Goal: Information Seeking & Learning: Learn about a topic

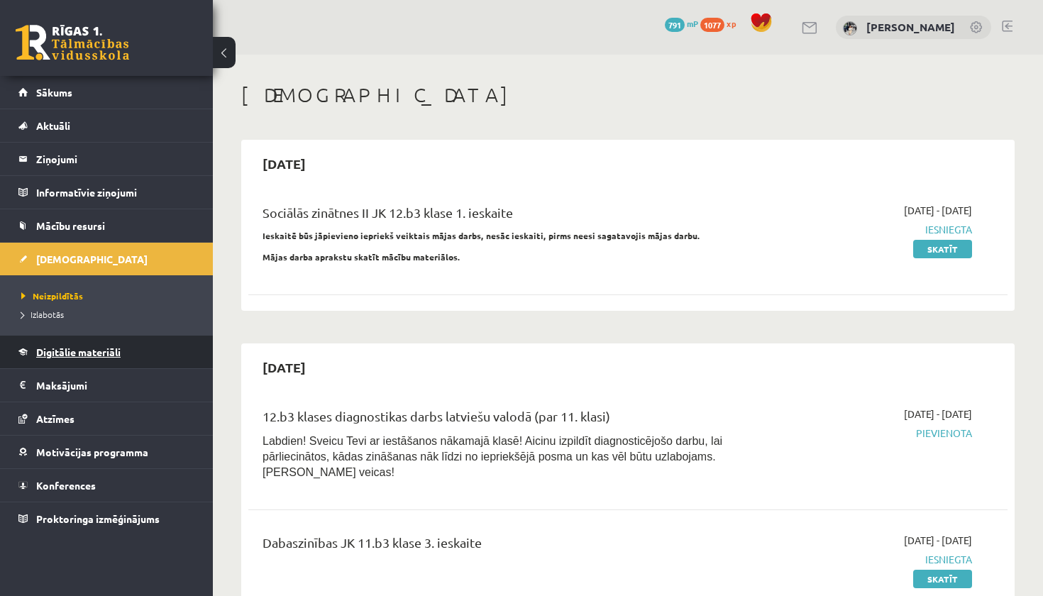
click at [84, 352] on span "Digitālie materiāli" at bounding box center [78, 351] width 84 height 13
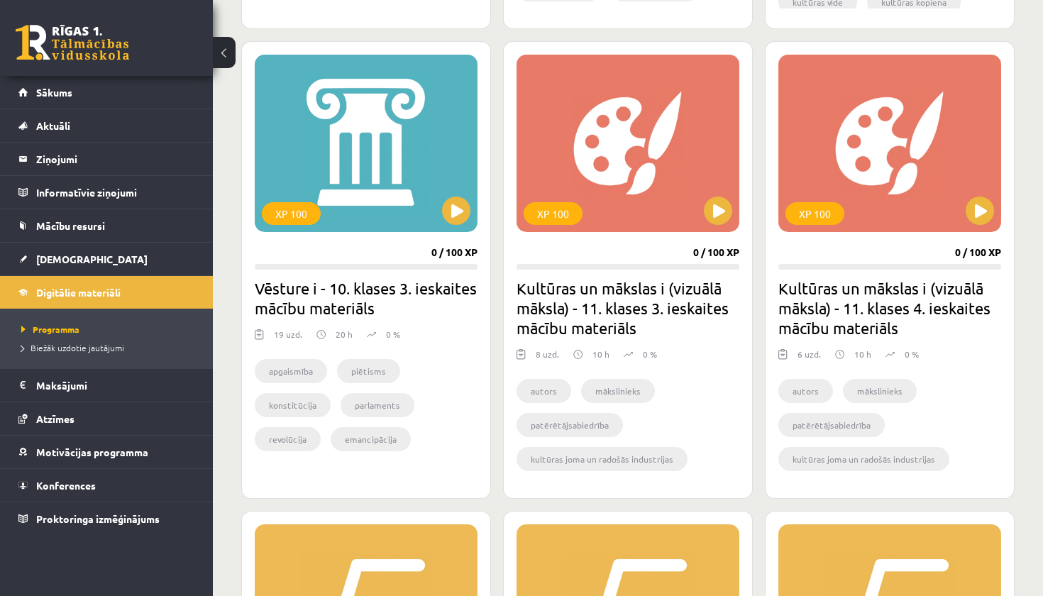
scroll to position [1754, 0]
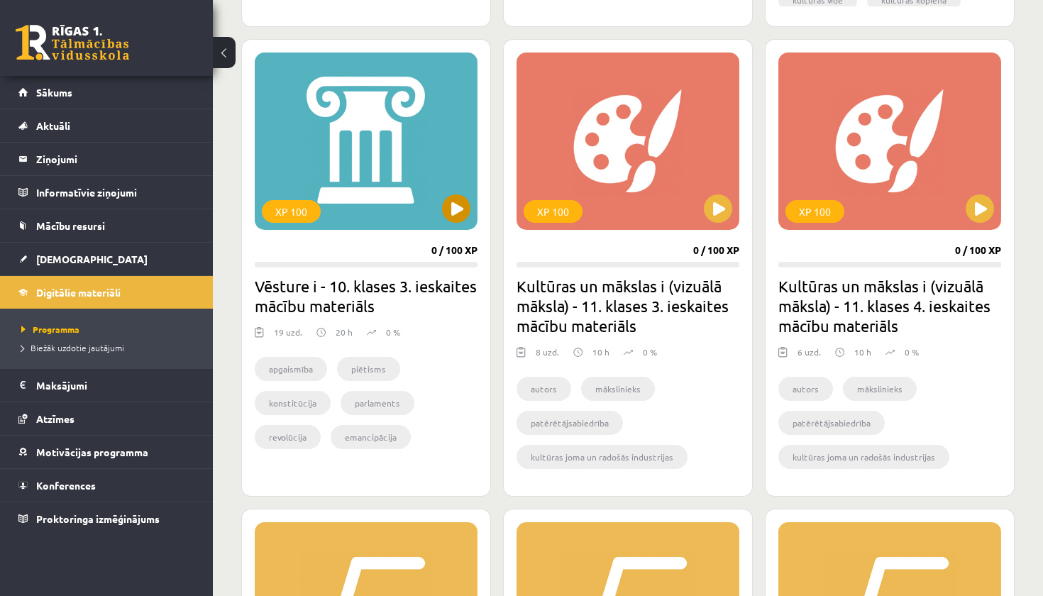
click at [451, 205] on button at bounding box center [456, 208] width 28 height 28
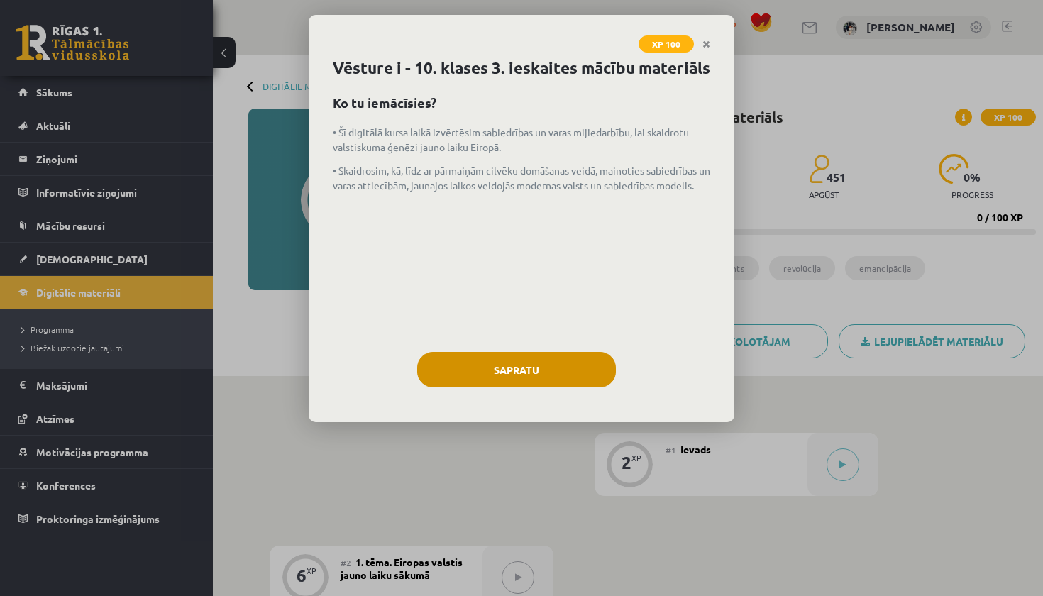
click at [511, 384] on button "Sapratu" at bounding box center [516, 369] width 199 height 35
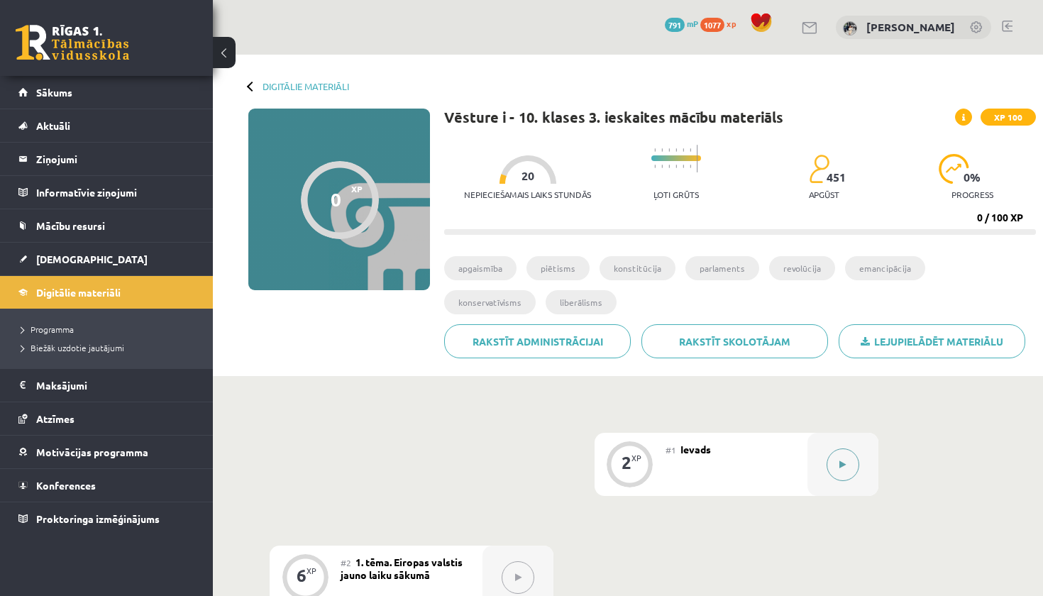
click at [841, 469] on button at bounding box center [842, 464] width 33 height 33
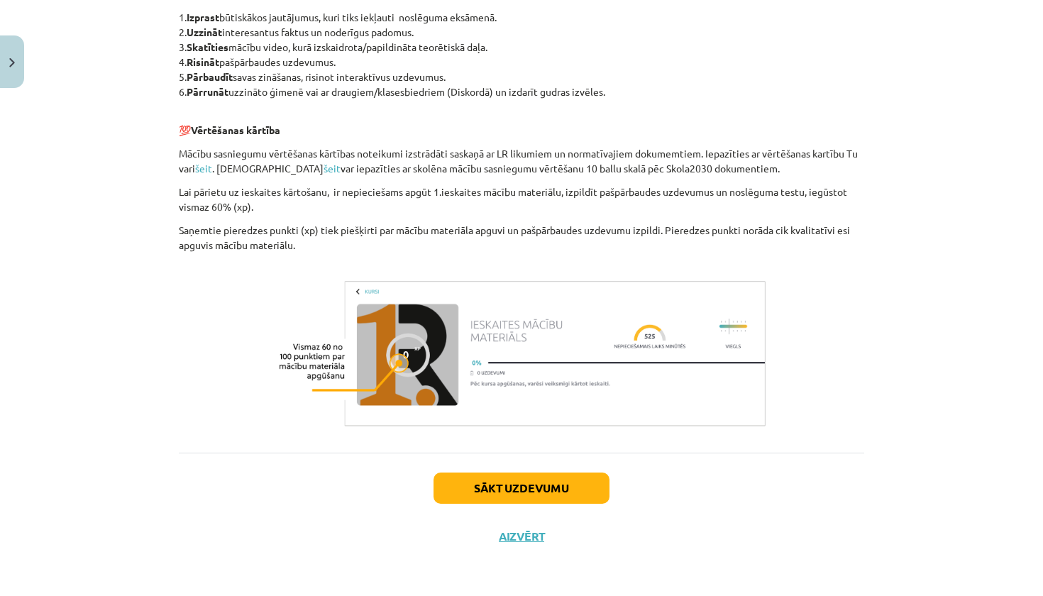
click at [557, 483] on button "Sākt uzdevumu" at bounding box center [521, 487] width 176 height 31
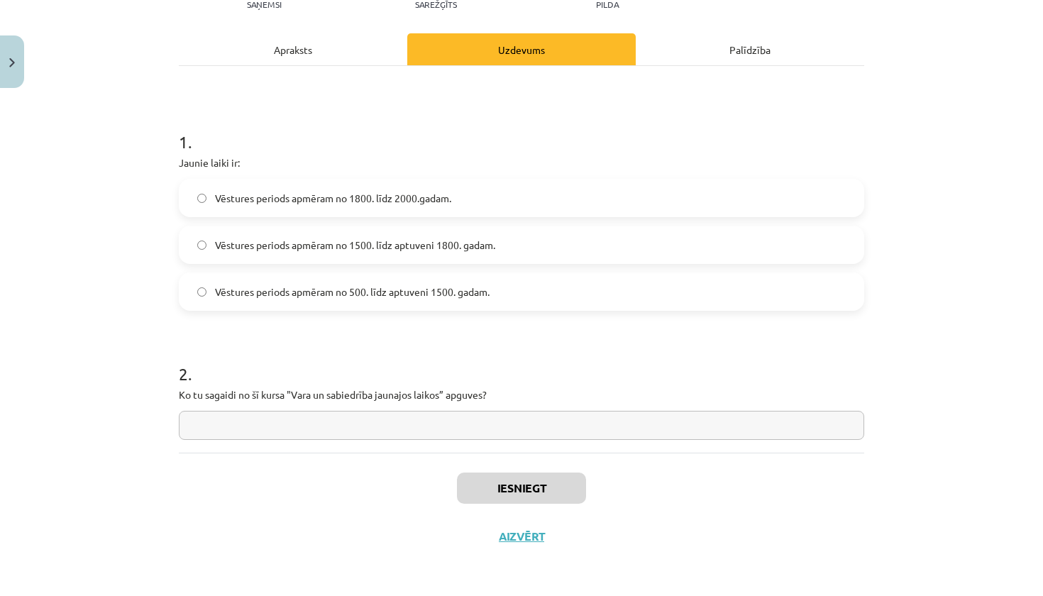
scroll to position [177, 0]
drag, startPoint x: 177, startPoint y: 162, endPoint x: 572, endPoint y: 397, distance: 459.5
click at [572, 397] on div "2 XP Saņemsi Sarežģīts 451 pilda Apraksts Uzdevums Palīdzība 1 . Jaunie laiki i…" at bounding box center [521, 239] width 702 height 641
copy form "Jaunie laiki ir: Vēstures periods apmēram no 1800. līdz 2000.gadam. Vēstures pe…"
click at [540, 117] on h1 "1 ." at bounding box center [521, 129] width 685 height 44
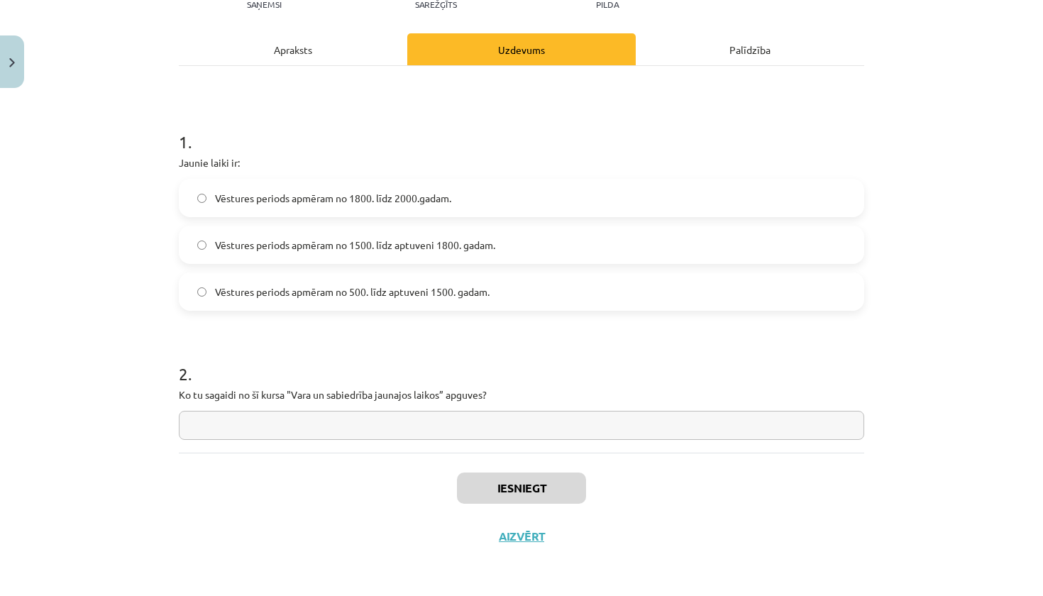
click at [486, 243] on span "Vēstures periods apmēram no 1500. līdz aptuveni 1800. gadam." at bounding box center [355, 245] width 280 height 15
click at [404, 427] on input "text" at bounding box center [521, 425] width 685 height 29
paste input "**********"
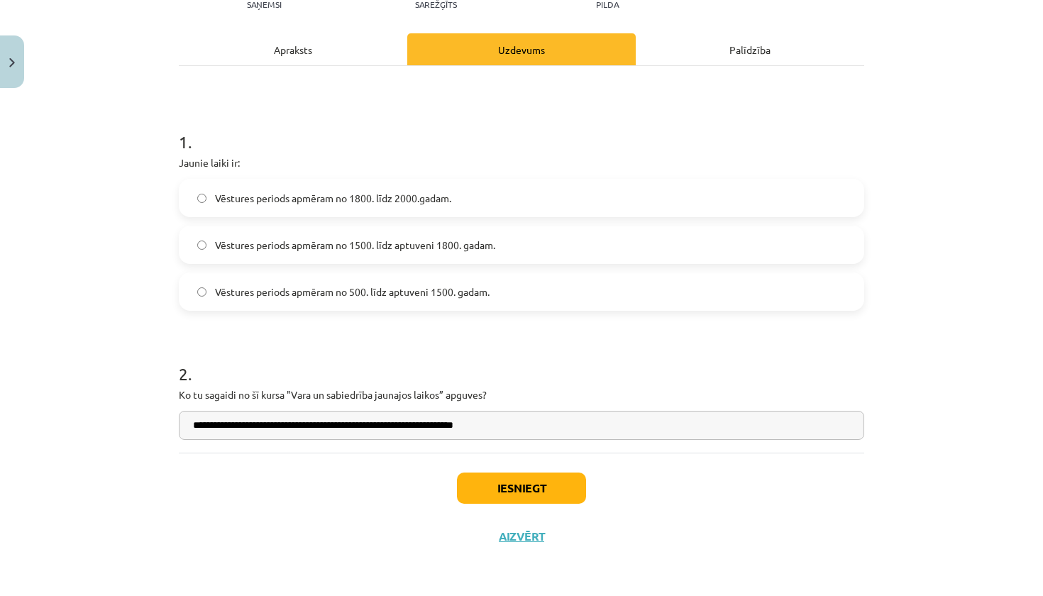
type input "**********"
click at [517, 476] on button "Iesniegt" at bounding box center [521, 487] width 129 height 31
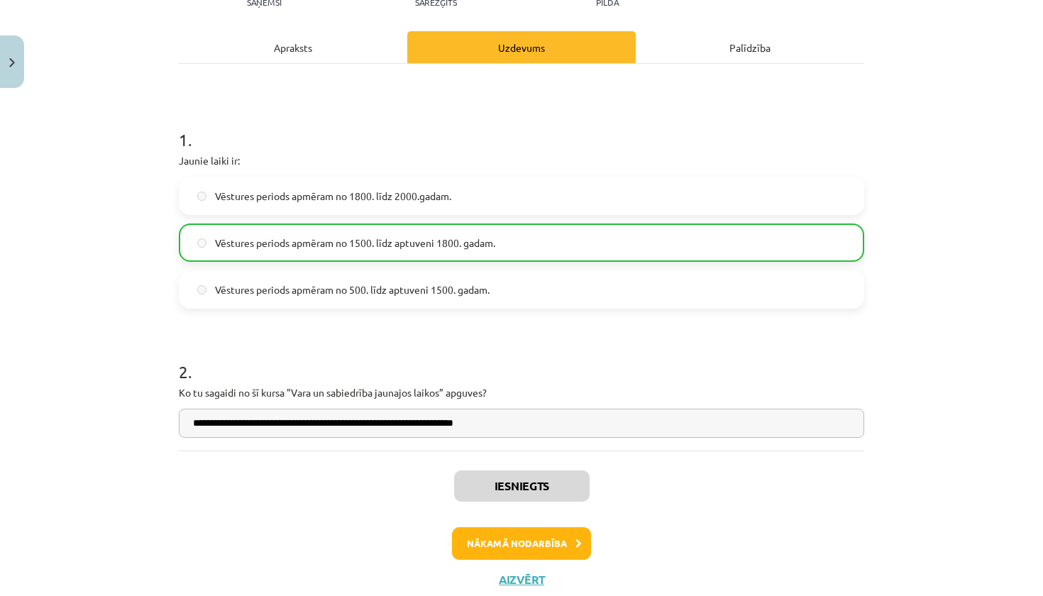
click at [531, 543] on button "Nākamā nodarbība" at bounding box center [521, 543] width 139 height 33
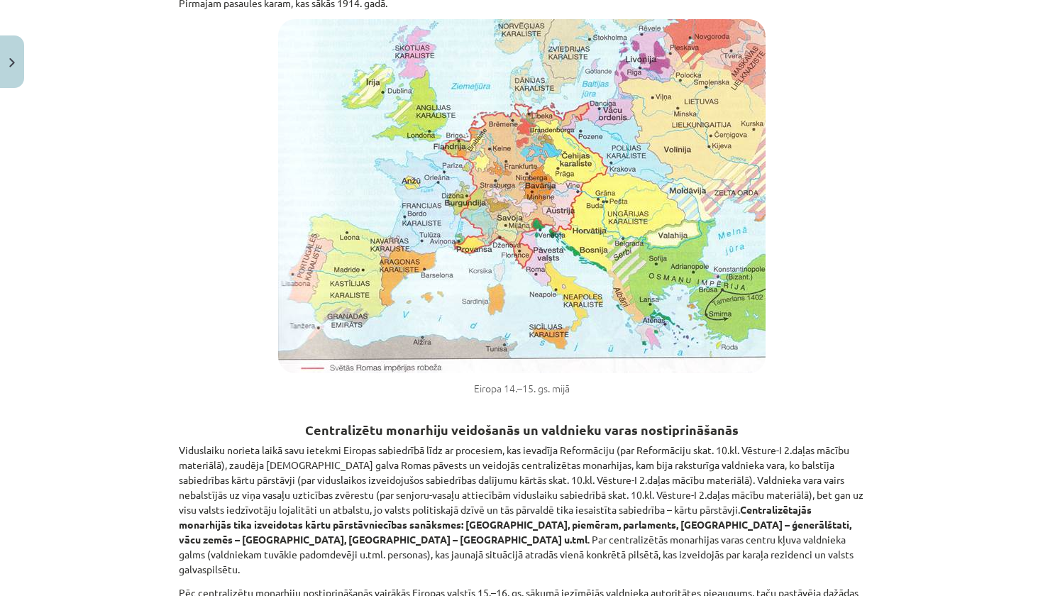
scroll to position [0, 0]
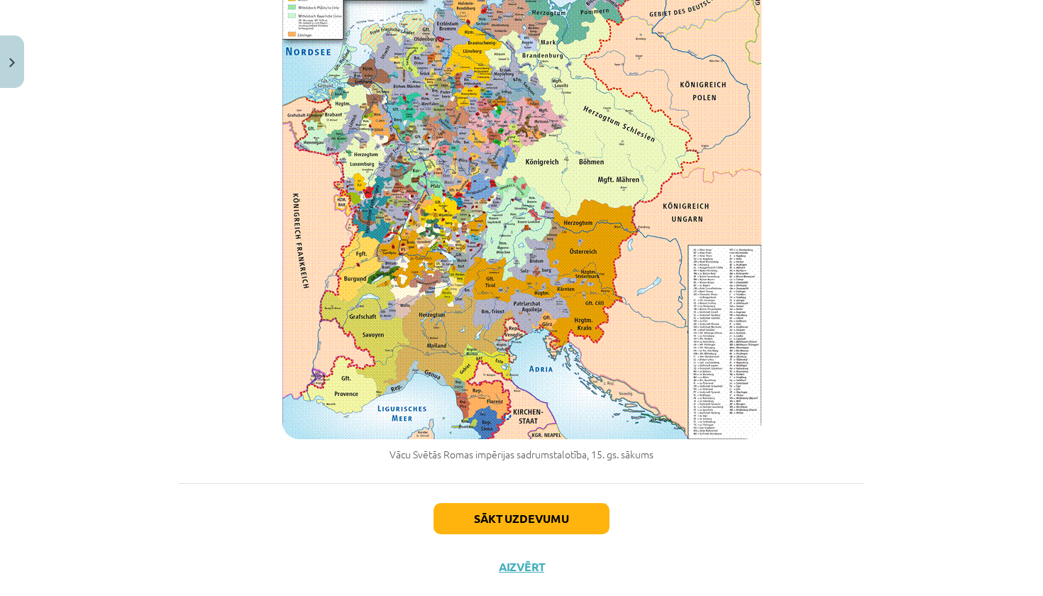
click at [584, 503] on button "Sākt uzdevumu" at bounding box center [521, 518] width 176 height 31
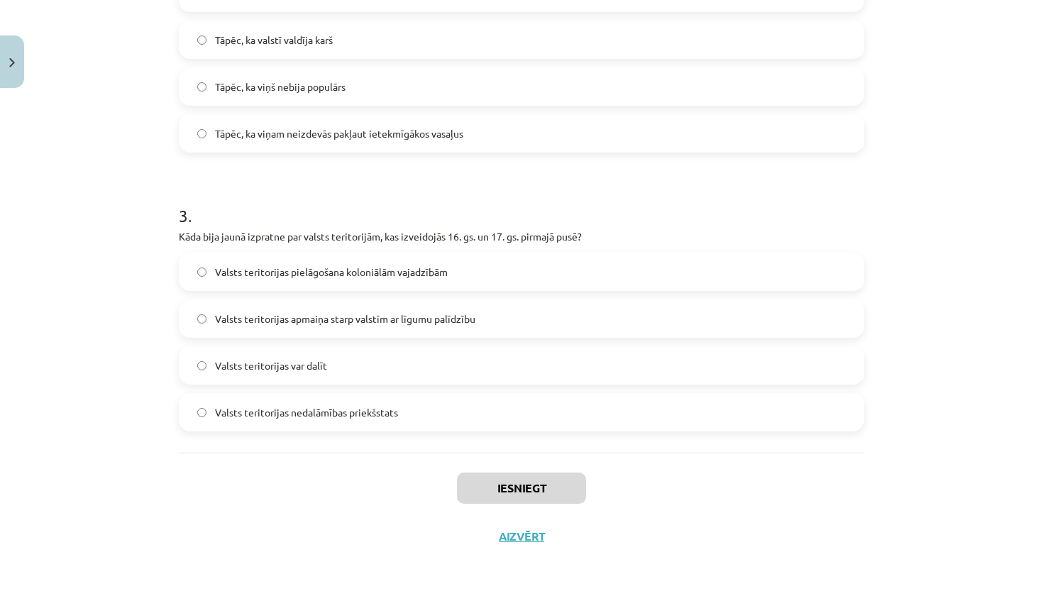
scroll to position [32, 0]
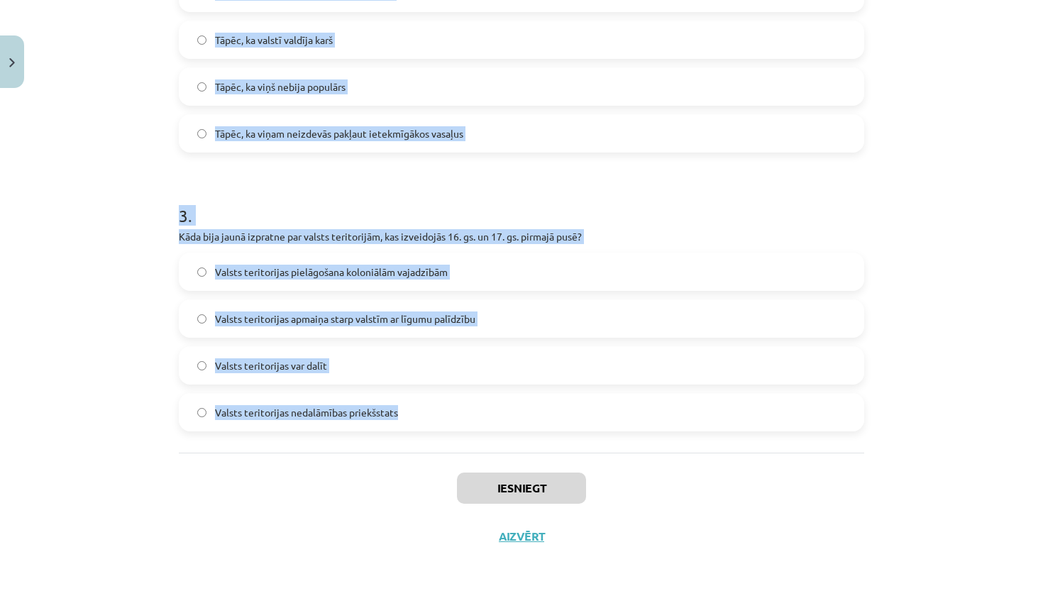
drag, startPoint x: 174, startPoint y: 196, endPoint x: 416, endPoint y: 416, distance: 326.8
copy form "Kas tika nostiprināts Rietumeiropā 16. gs. un 17. gs. pirmajā pusē? Feodālās at…"
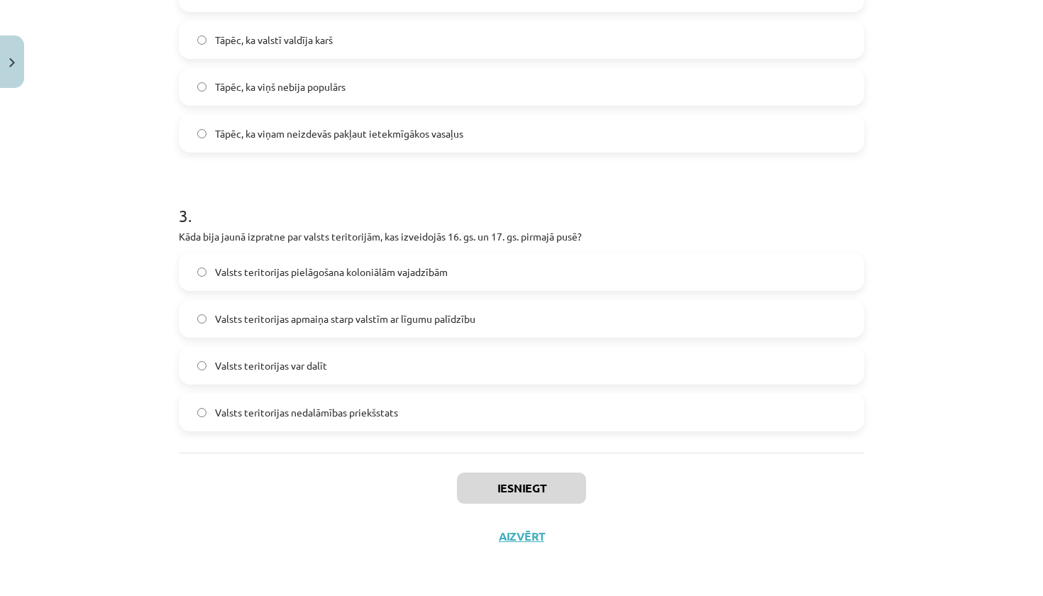
click at [882, 244] on div "Mācību tēma: Vēsture i - 10. klases 3. ieskaites mācību materiāls #2 1. tēma. E…" at bounding box center [521, 298] width 1043 height 596
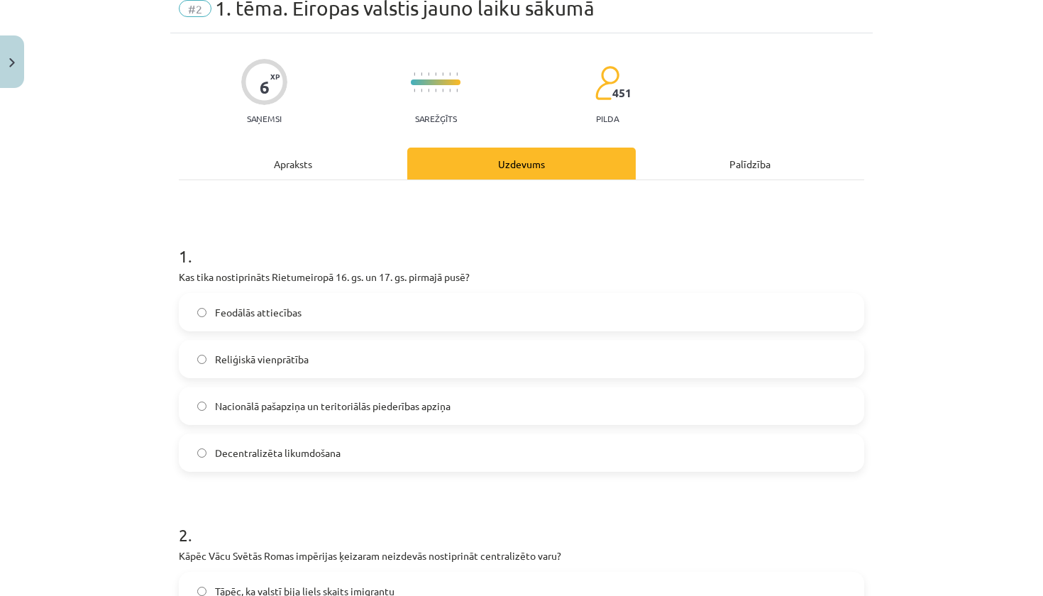
scroll to position [62, 0]
click at [511, 407] on label "Nacionālā pašapziņa un teritoriālās piederības apziņa" at bounding box center [521, 404] width 682 height 35
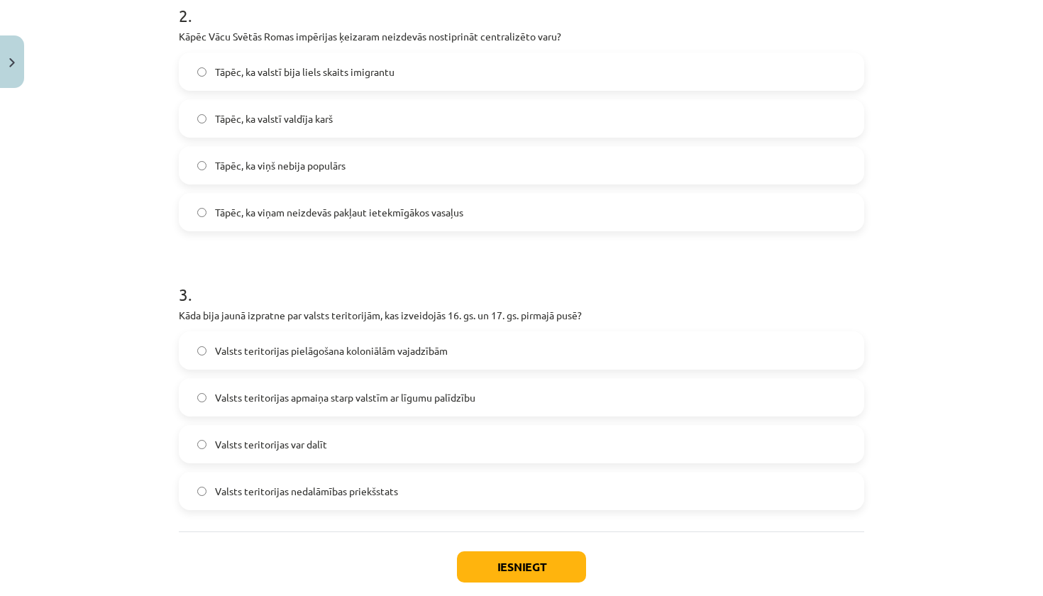
scroll to position [584, 0]
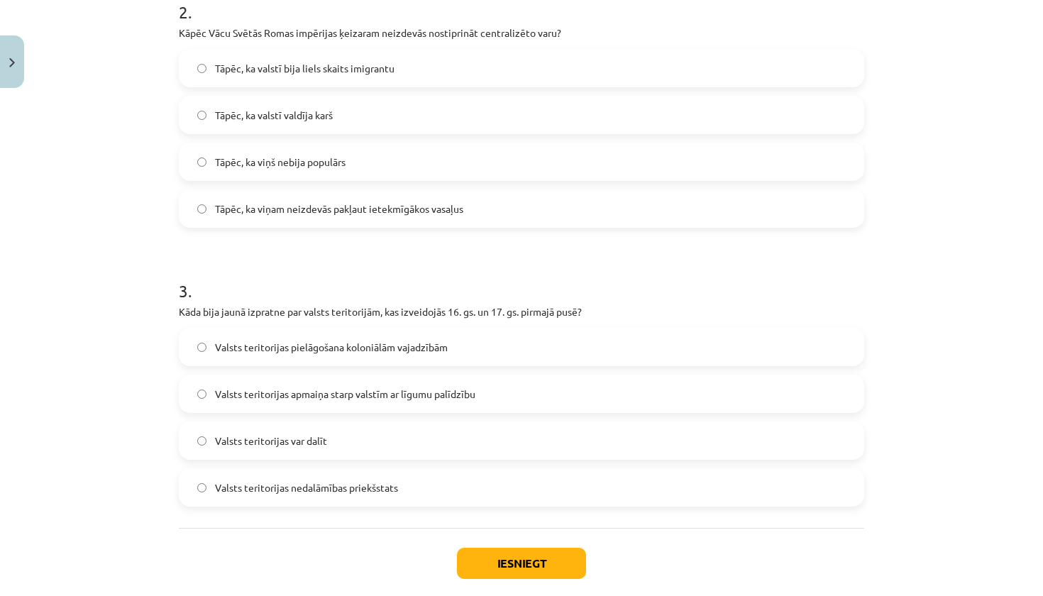
click at [399, 493] on label "Valsts teritorijas nedalāmības priekšstats" at bounding box center [521, 487] width 682 height 35
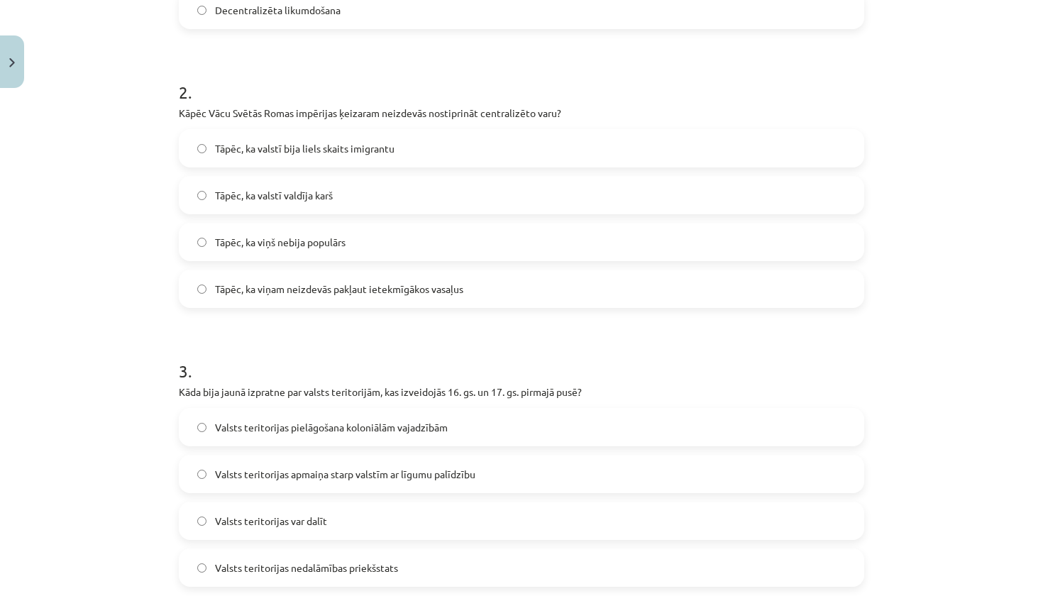
scroll to position [484, 0]
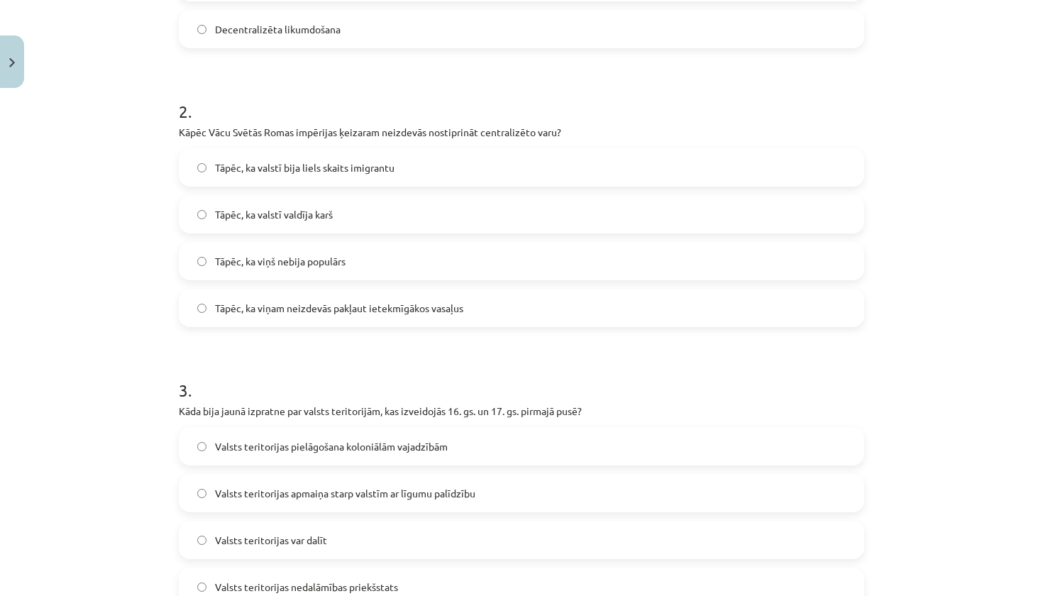
click at [496, 309] on label "Tāpēc, ka viņam neizdevās pakļaut ietekmīgākos vasaļus" at bounding box center [521, 307] width 682 height 35
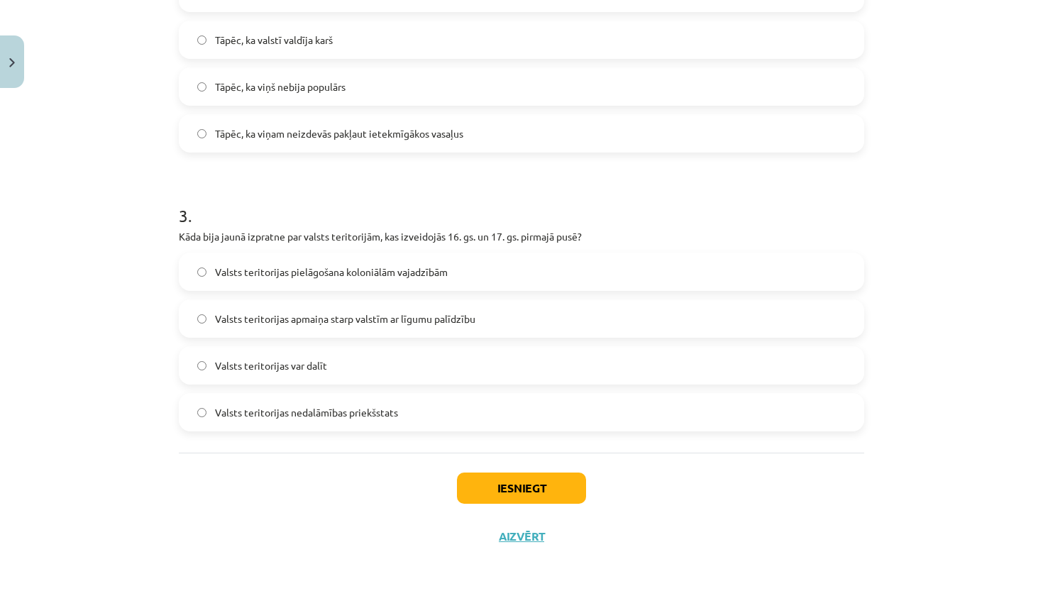
scroll to position [661, 0]
click at [561, 484] on button "Iesniegt" at bounding box center [521, 487] width 129 height 31
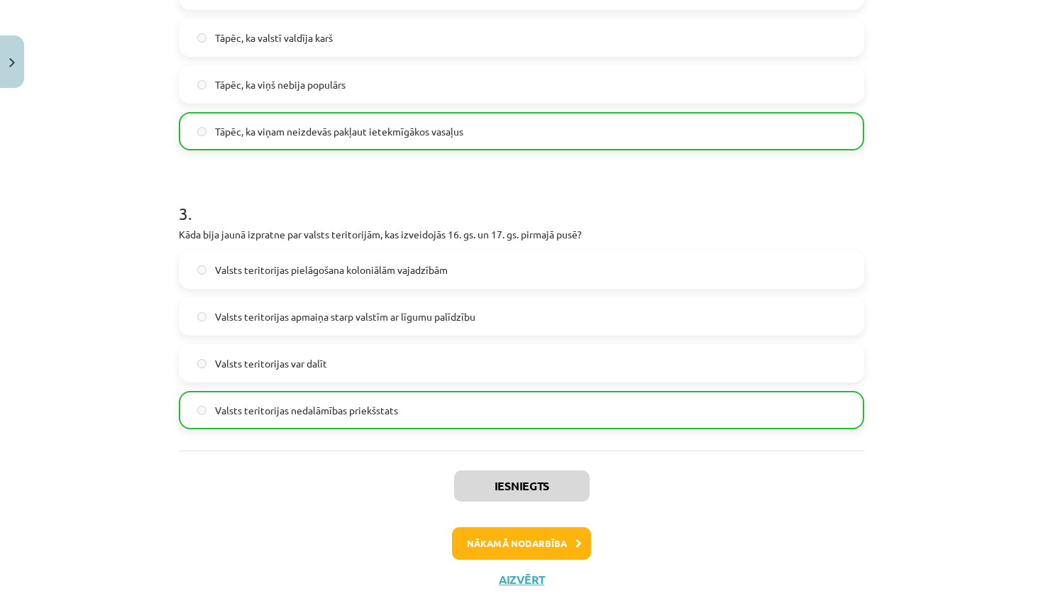
click at [548, 539] on button "Nākamā nodarbība" at bounding box center [521, 543] width 139 height 33
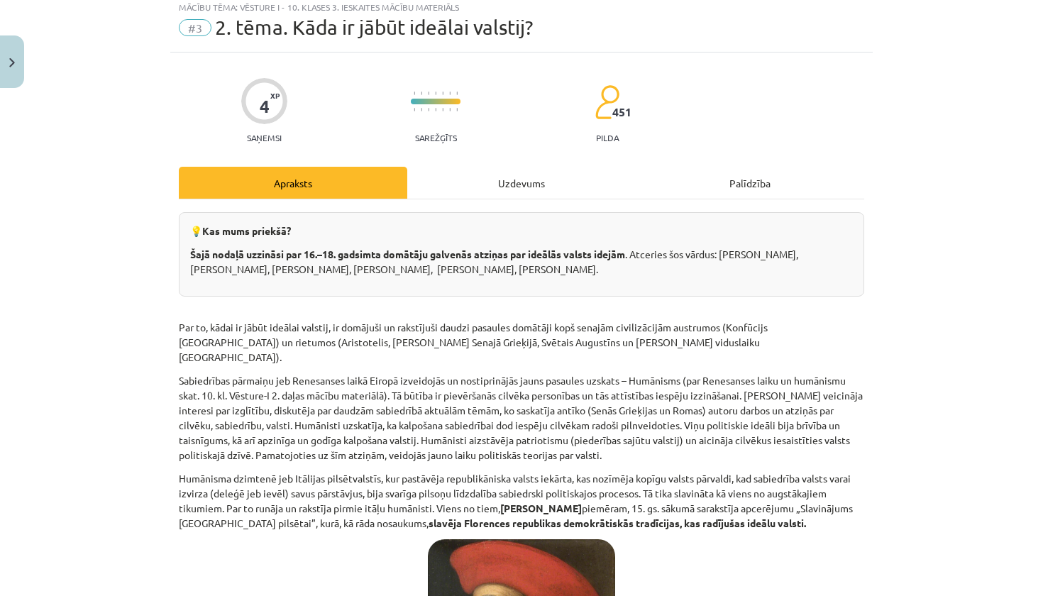
scroll to position [35, 0]
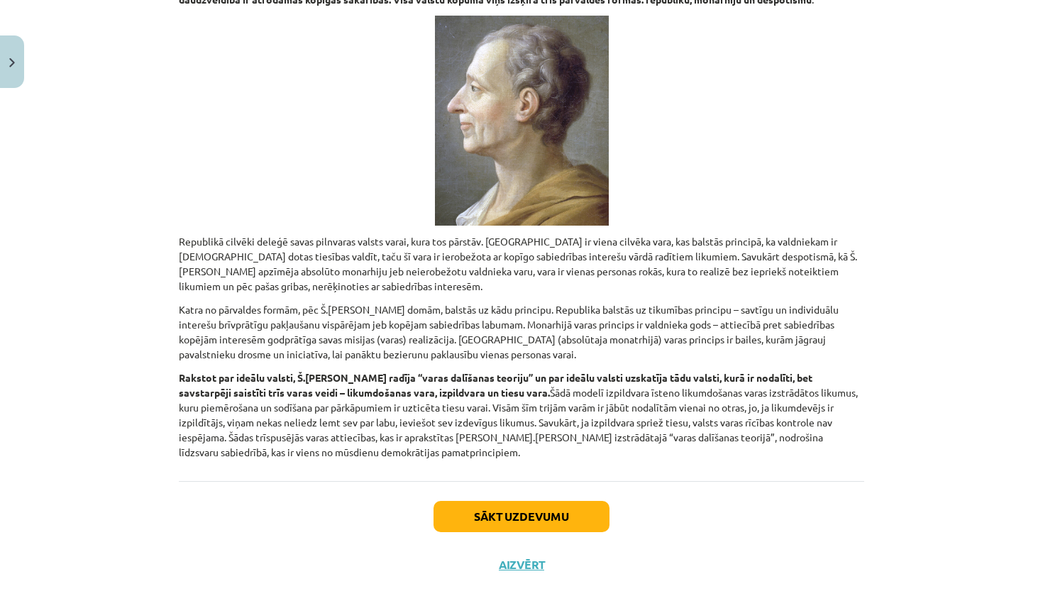
click at [547, 501] on button "Sākt uzdevumu" at bounding box center [521, 516] width 176 height 31
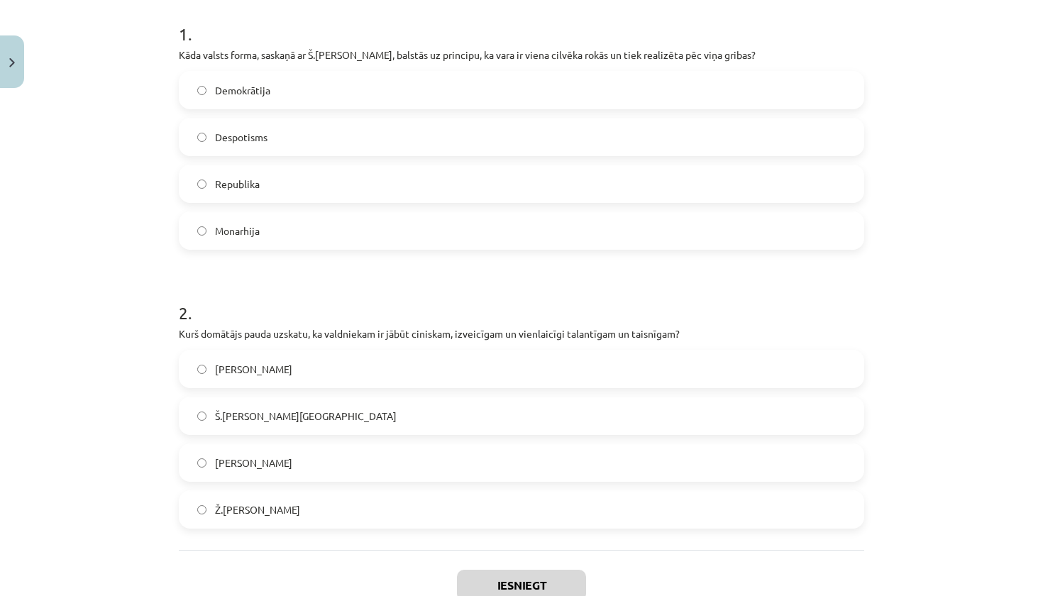
scroll to position [284, 0]
click at [248, 140] on span "Despotisms" at bounding box center [241, 136] width 52 height 15
click at [243, 512] on span "Ž.Ž. Ruso" at bounding box center [257, 508] width 85 height 15
click at [214, 460] on label "Nikolo Makjavelli" at bounding box center [521, 461] width 682 height 35
click at [487, 582] on button "Iesniegt" at bounding box center [521, 584] width 129 height 31
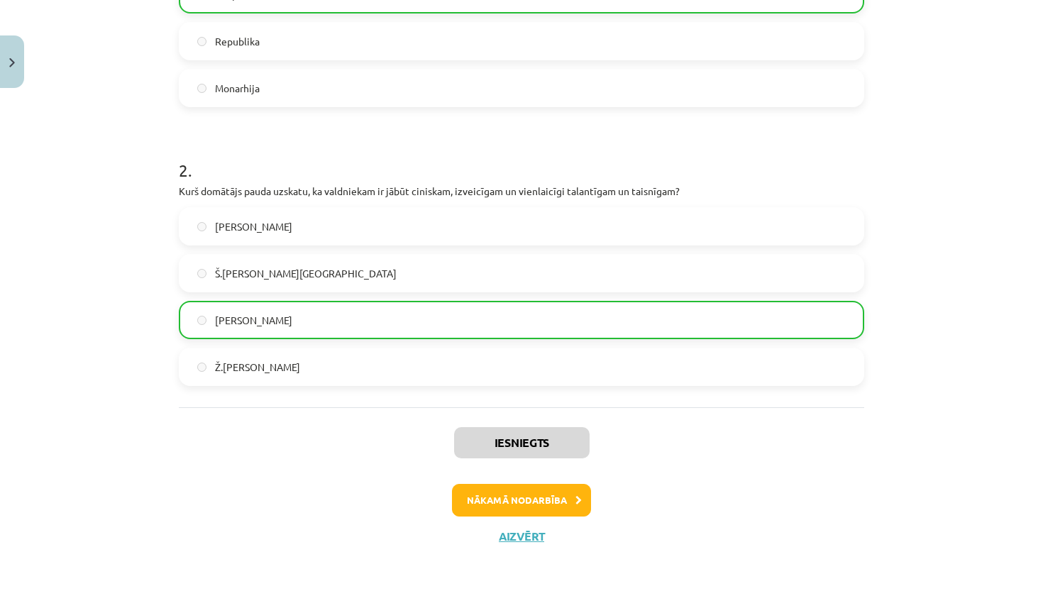
click at [561, 493] on button "Nākamā nodarbība" at bounding box center [521, 500] width 139 height 33
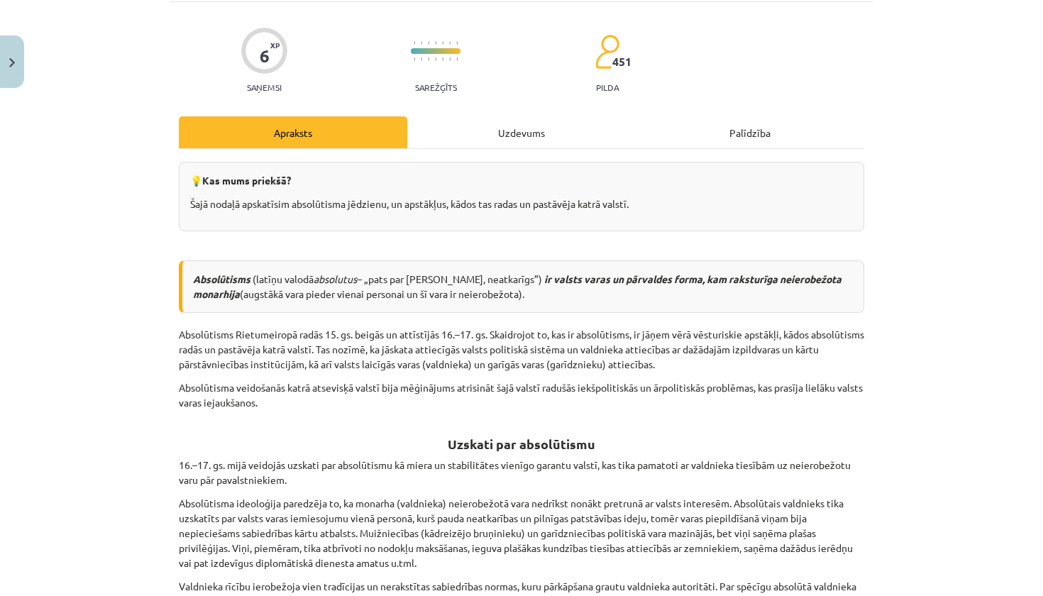
scroll to position [35, 0]
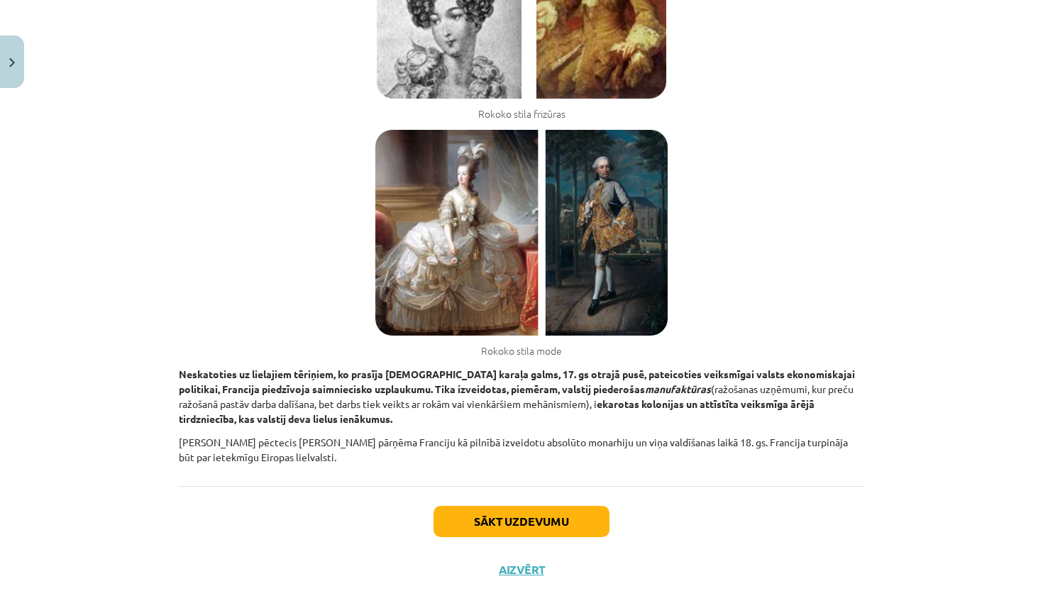
click at [551, 506] on button "Sākt uzdevumu" at bounding box center [521, 521] width 176 height 31
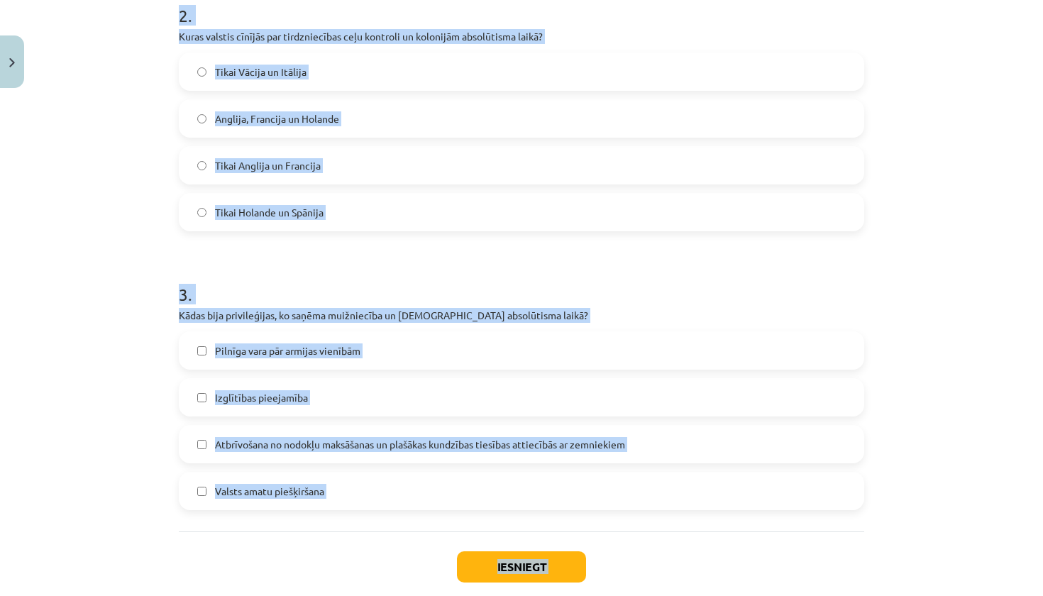
scroll to position [607, 0]
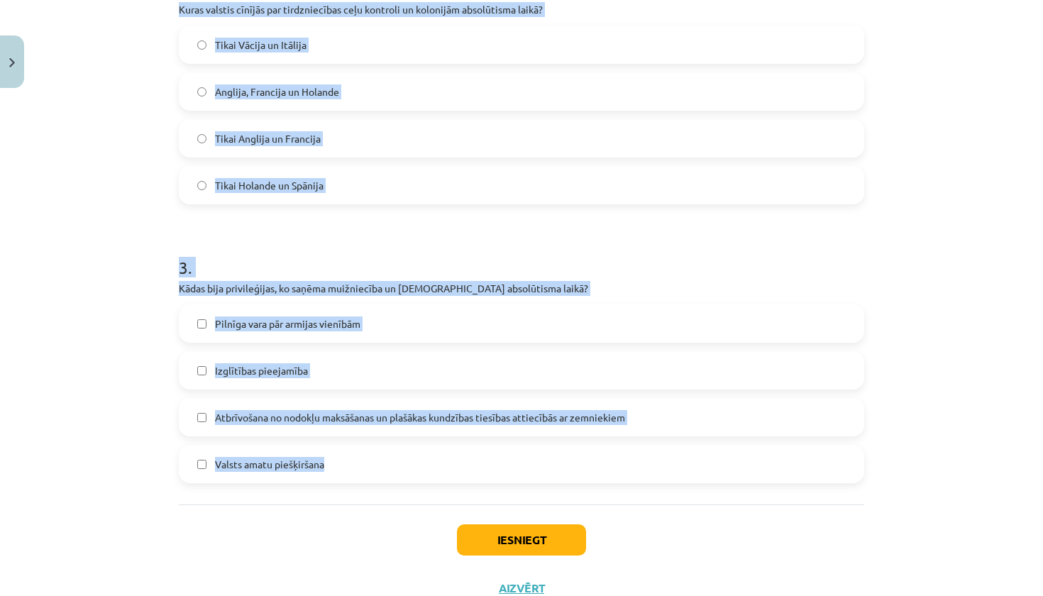
drag, startPoint x: 176, startPoint y: 154, endPoint x: 346, endPoint y: 464, distance: 353.6
click at [346, 464] on div "6 XP Saņemsi Sarežģīts 451 pilda Apraksts Uzdevums Palīdzība 1 . Kurš no šiem v…" at bounding box center [521, 49] width 702 height 1125
copy form "1 . Kurš no šiem valdniekiem ir pazīstams kā "Saules karalis" un uzsver absolūt…"
click at [934, 326] on div "Mācību tēma: Vēsture i - 10. klases 3. ieskaites mācību materiāls #4 ​3. tēma. …" at bounding box center [521, 298] width 1043 height 596
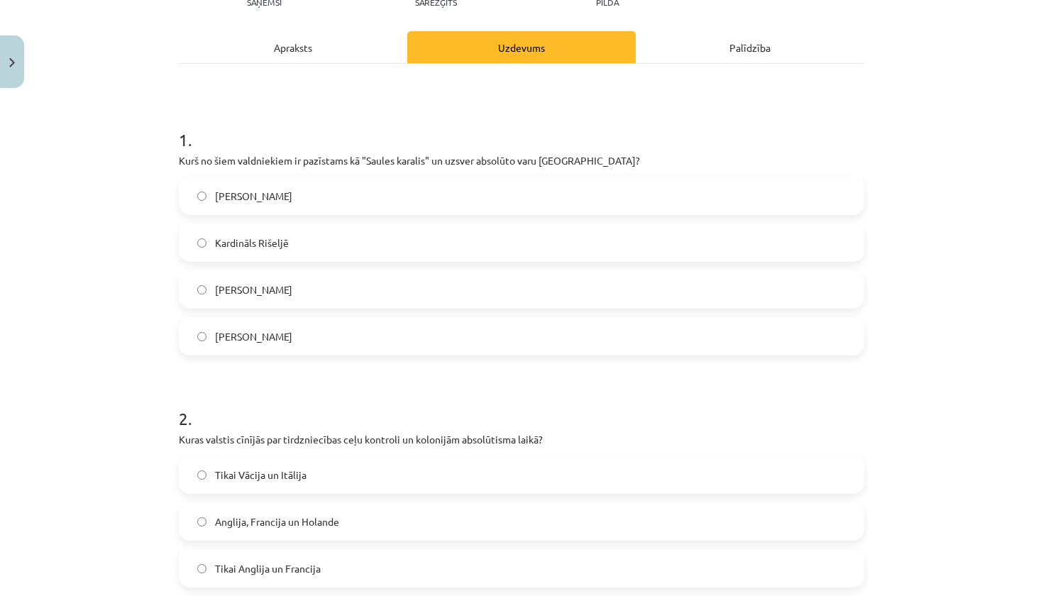
scroll to position [181, 0]
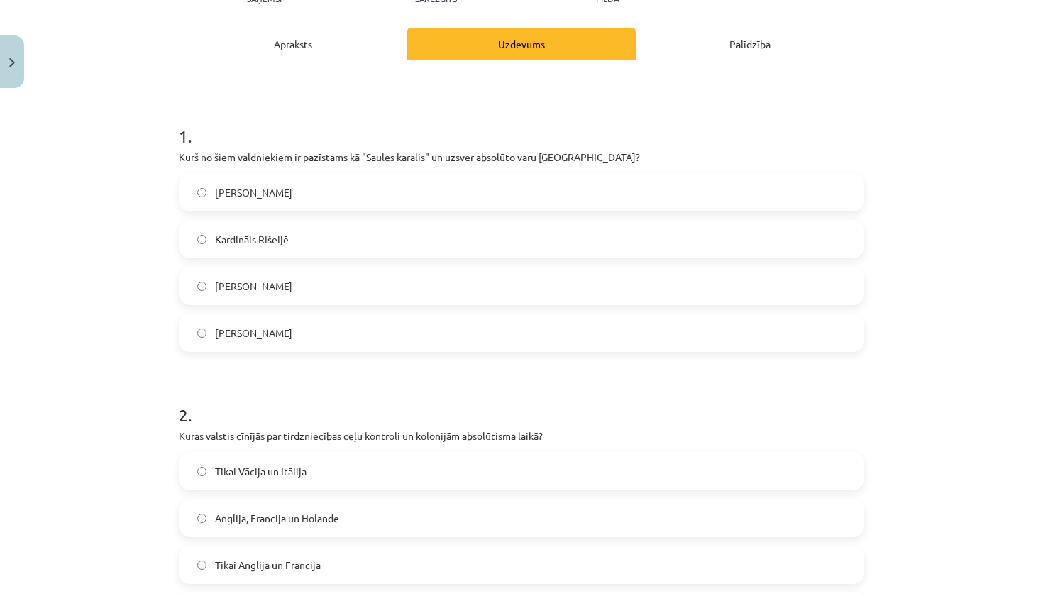
click at [370, 332] on label "Karalis Luijs XIV" at bounding box center [521, 332] width 682 height 35
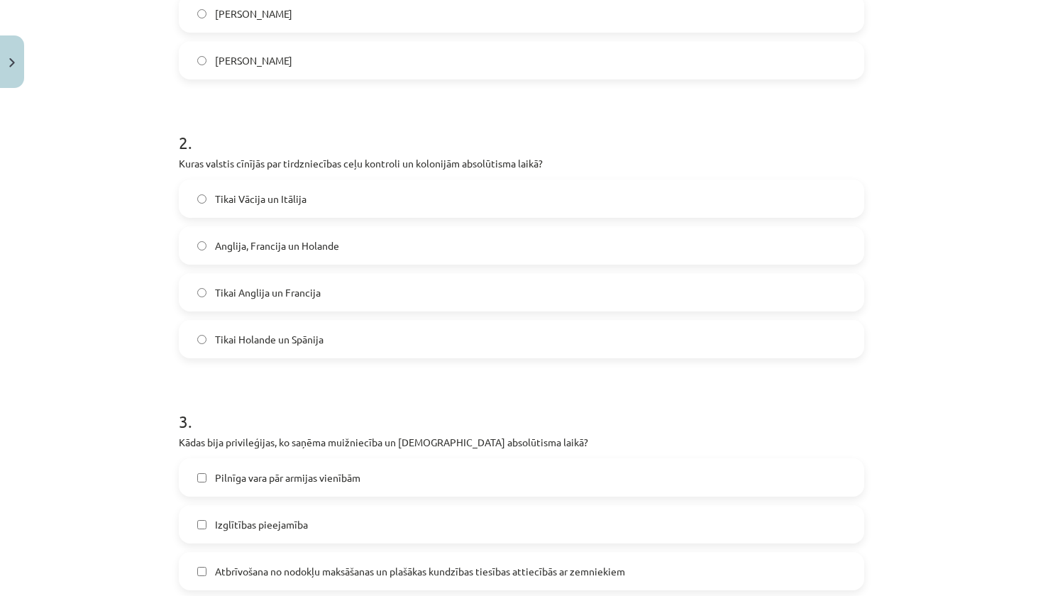
scroll to position [453, 0]
click at [256, 257] on label "Anglija, Francija un Holande" at bounding box center [521, 245] width 682 height 35
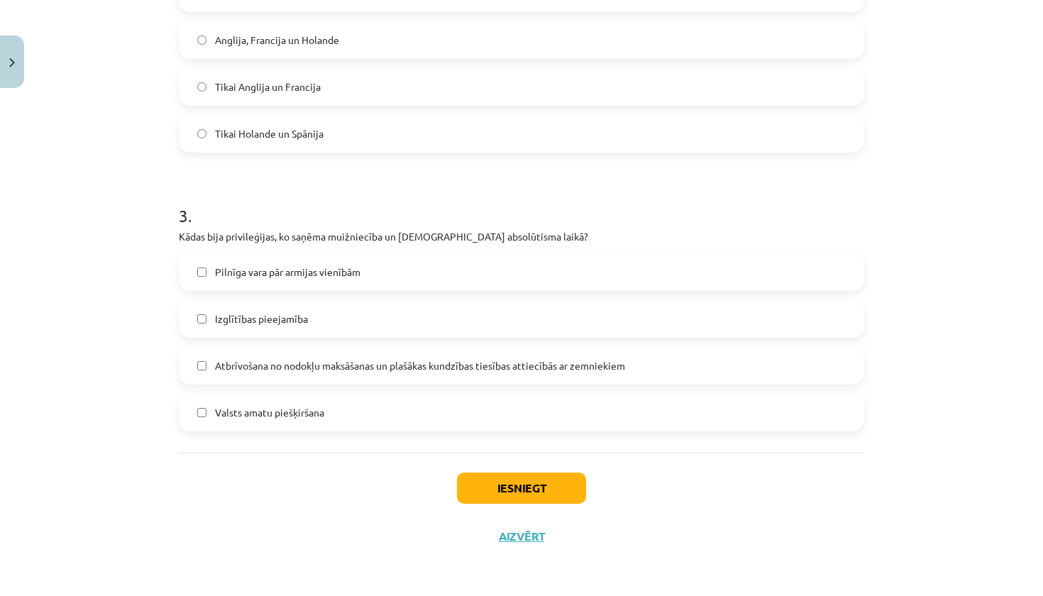
scroll to position [661, 0]
click at [350, 368] on span "Atbrīvošana no nodokļu maksāšanas un plašākas kundzības tiesības attiecībās ar …" at bounding box center [420, 365] width 410 height 15
click at [541, 487] on button "Iesniegt" at bounding box center [521, 487] width 129 height 31
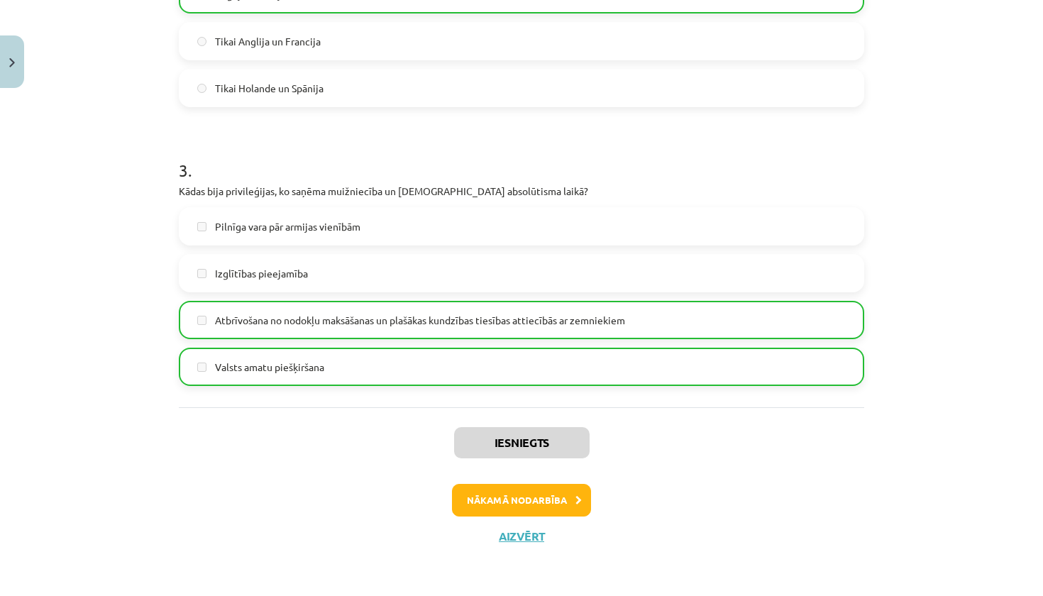
scroll to position [706, 0]
click at [525, 537] on button "Aizvērt" at bounding box center [521, 536] width 54 height 14
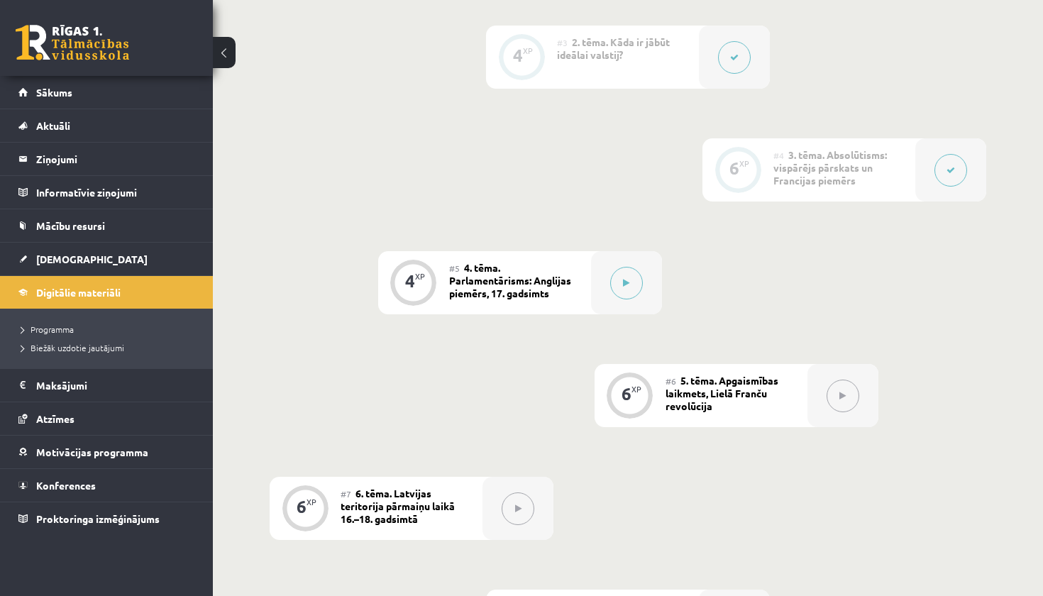
scroll to position [672, 0]
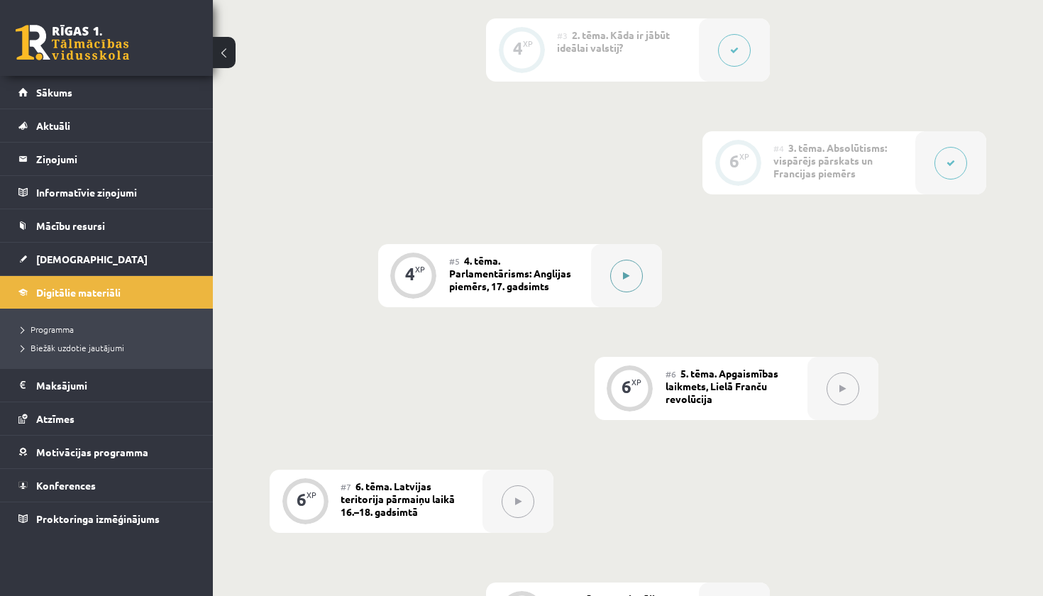
click at [620, 277] on button at bounding box center [626, 276] width 33 height 33
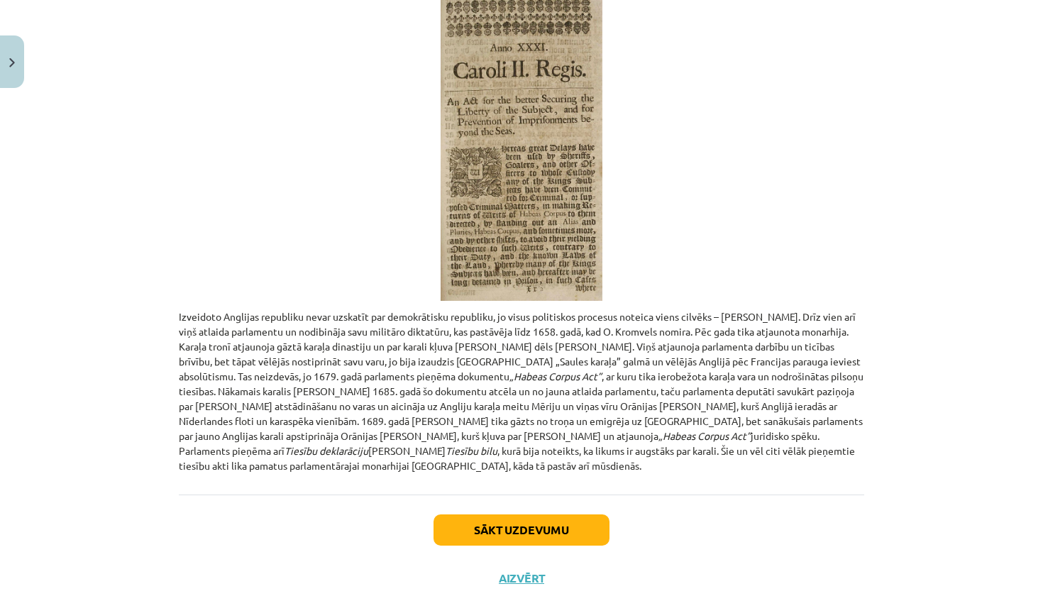
scroll to position [500, 0]
click at [551, 515] on button "Sākt uzdevumu" at bounding box center [521, 530] width 176 height 31
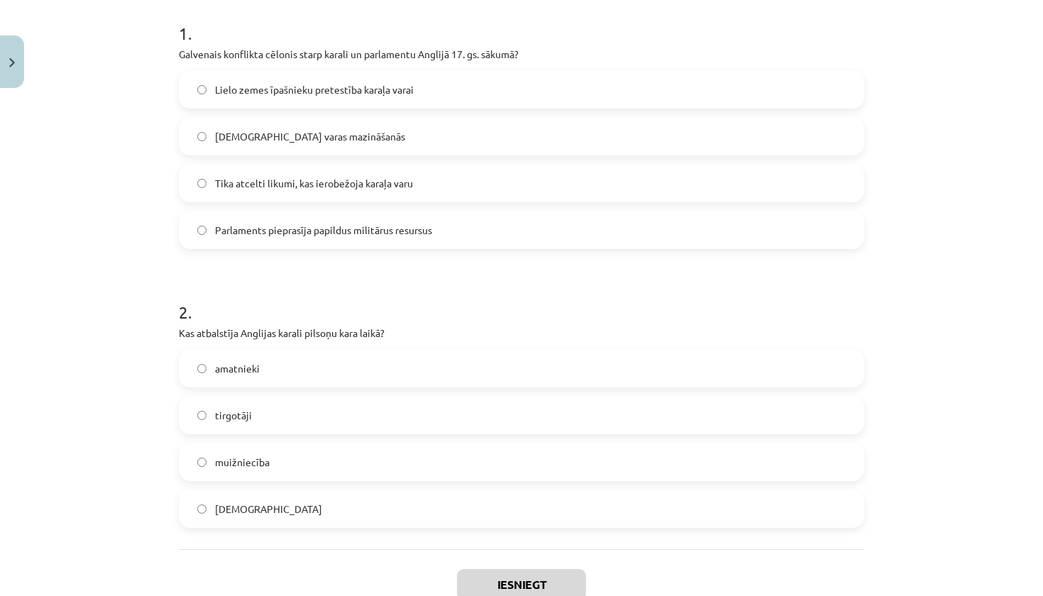
scroll to position [282, 0]
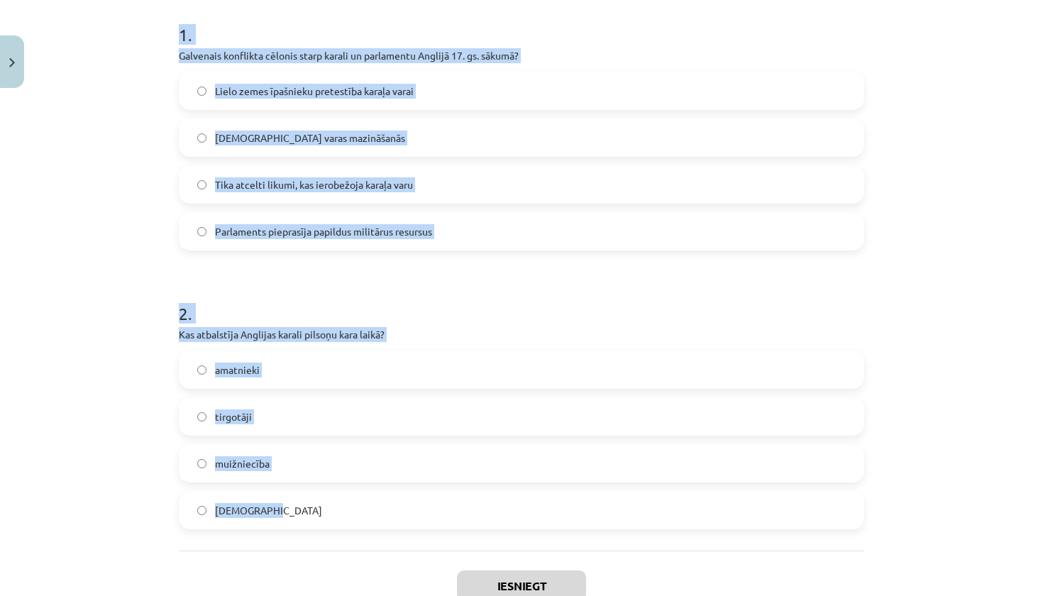
drag, startPoint x: 175, startPoint y: 32, endPoint x: 294, endPoint y: 518, distance: 500.1
click at [294, 518] on div "4 XP Saņemsi Sarežģīts 451 pilda Apraksts Uzdevums Palīdzība 1 . Galvenais konf…" at bounding box center [521, 235] width 702 height 846
copy form "1 . Galvenais konflikta cēlonis starp karali un parlamentu Anglijā 17. gs. sāku…"
click at [68, 282] on div "Mācību tēma: Vēsture i - 10. klases 3. ieskaites mācību materiāls #5 ​4. tēma. …" at bounding box center [521, 298] width 1043 height 596
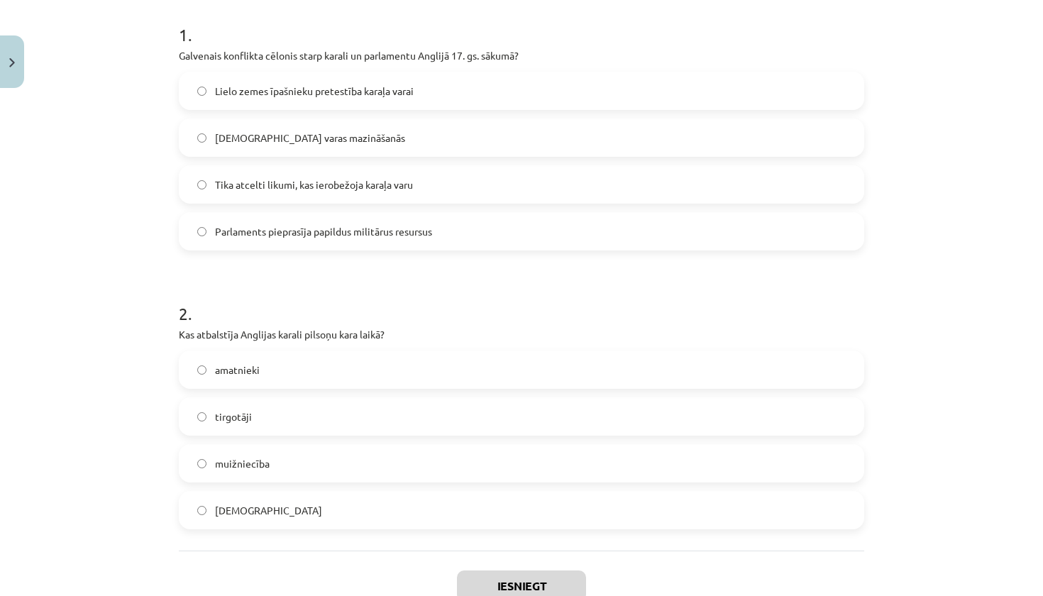
click at [275, 84] on span "Lielo zemes īpašnieku pretestība karaļa varai" at bounding box center [314, 91] width 199 height 15
click at [257, 472] on label "muižniecība" at bounding box center [521, 462] width 682 height 35
click at [501, 577] on button "Iesniegt" at bounding box center [521, 585] width 129 height 31
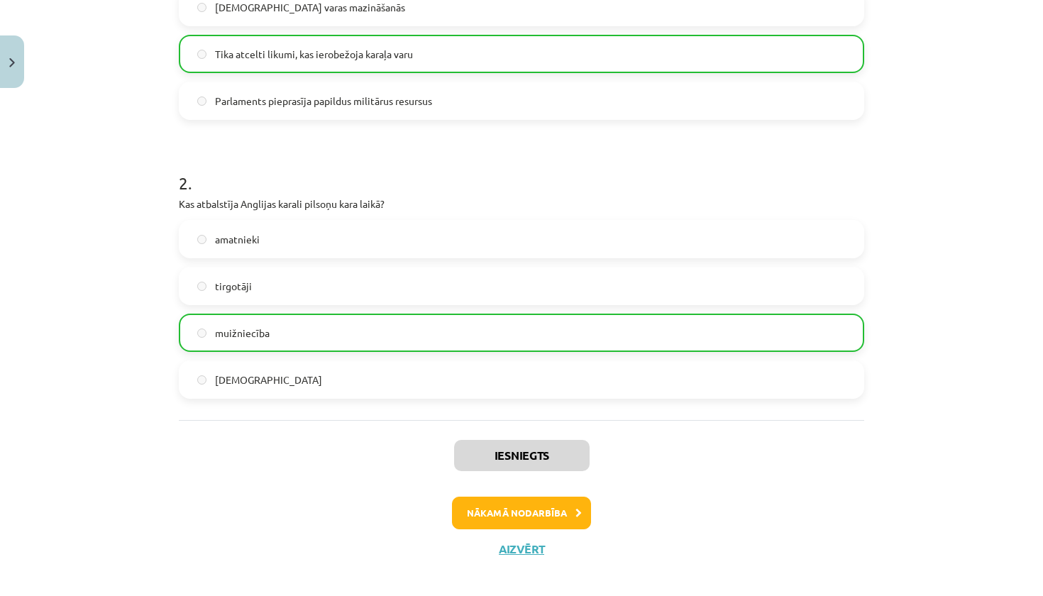
click at [541, 515] on button "Nākamā nodarbība" at bounding box center [521, 512] width 139 height 33
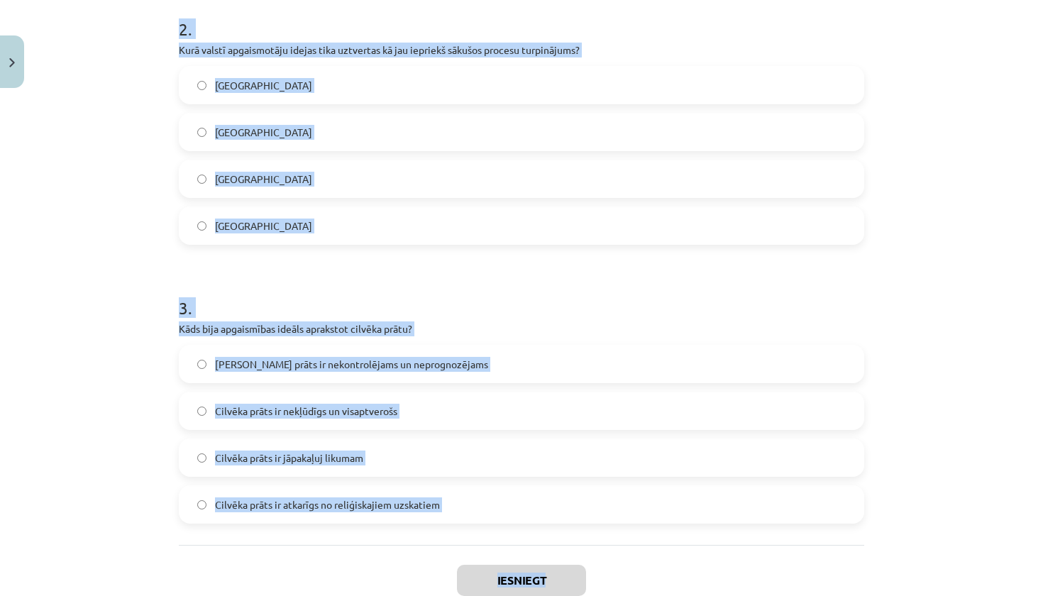
scroll to position [617, 0]
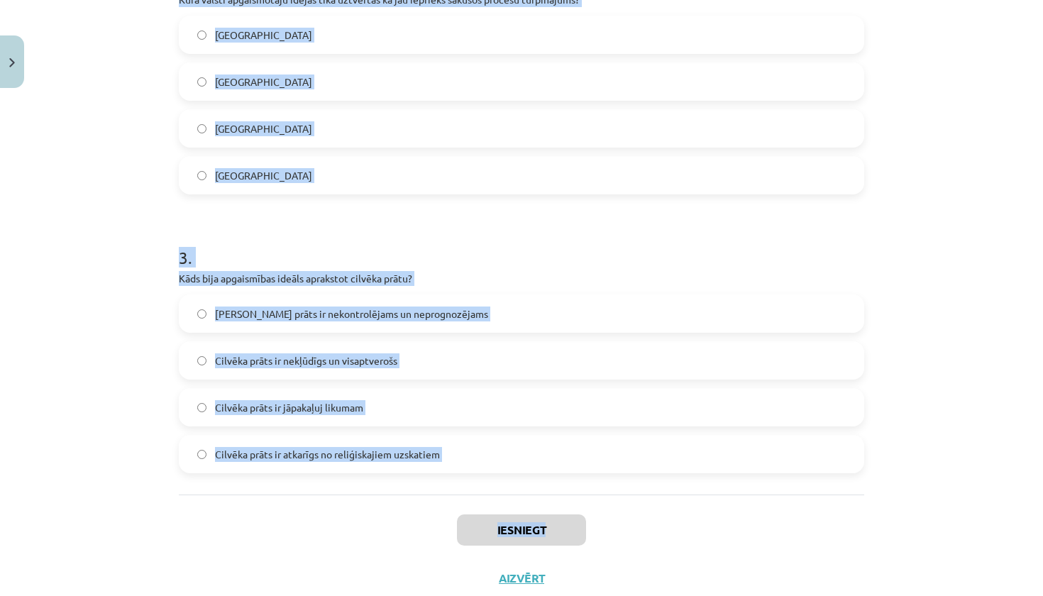
drag, startPoint x: 172, startPoint y: 153, endPoint x: 443, endPoint y: 453, distance: 404.2
click at [443, 453] on div "6 XP Saņemsi Sarežģīts 451 pilda Apraksts Uzdevums Palīdzība 1 . Kādā datumā no…" at bounding box center [521, 39] width 702 height 1125
copy form "1 . Kādā datumā notika Bastīlijas ieņemšana, kas iezīmēja Lielās Franču revolūc…"
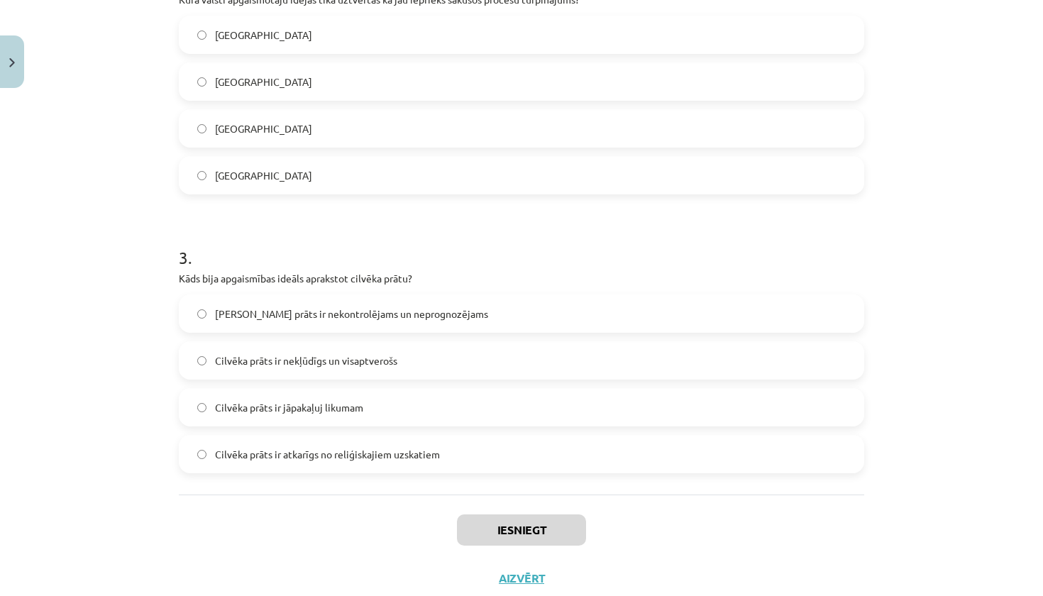
click at [114, 439] on div "Mācību tēma: Vēsture i - 10. klases 3. ieskaites mācību materiāls #6 5. tēma. A…" at bounding box center [521, 298] width 1043 height 596
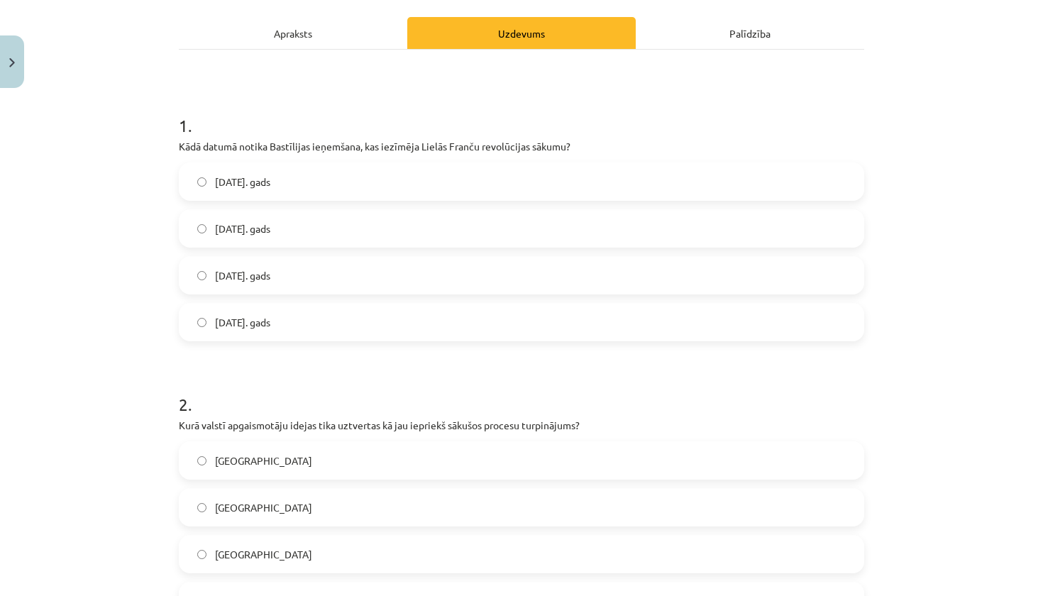
scroll to position [204, 0]
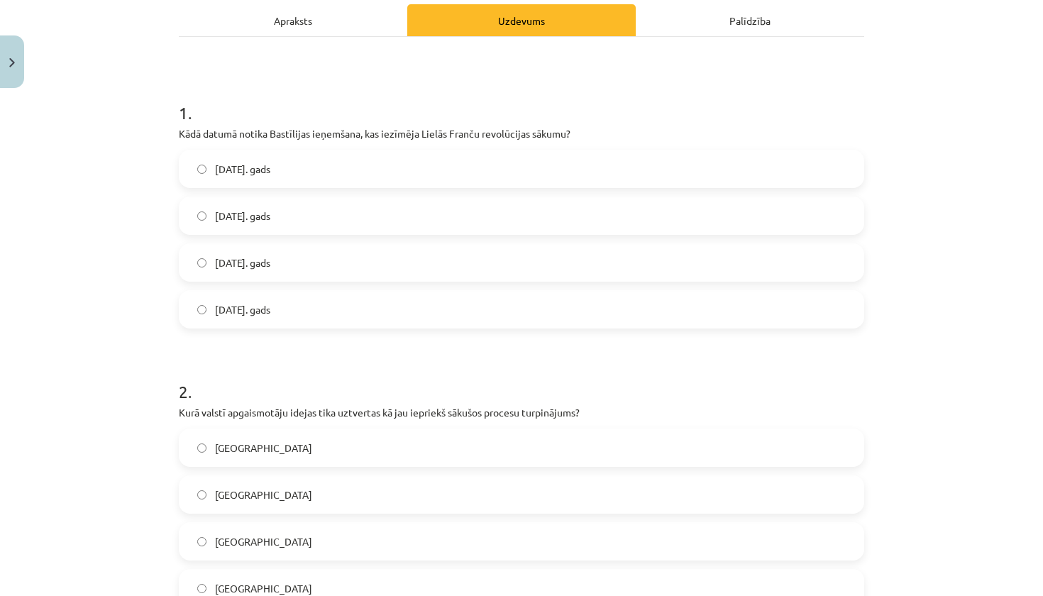
click at [270, 219] on span "14. jūlijs 1789. gads" at bounding box center [242, 216] width 55 height 15
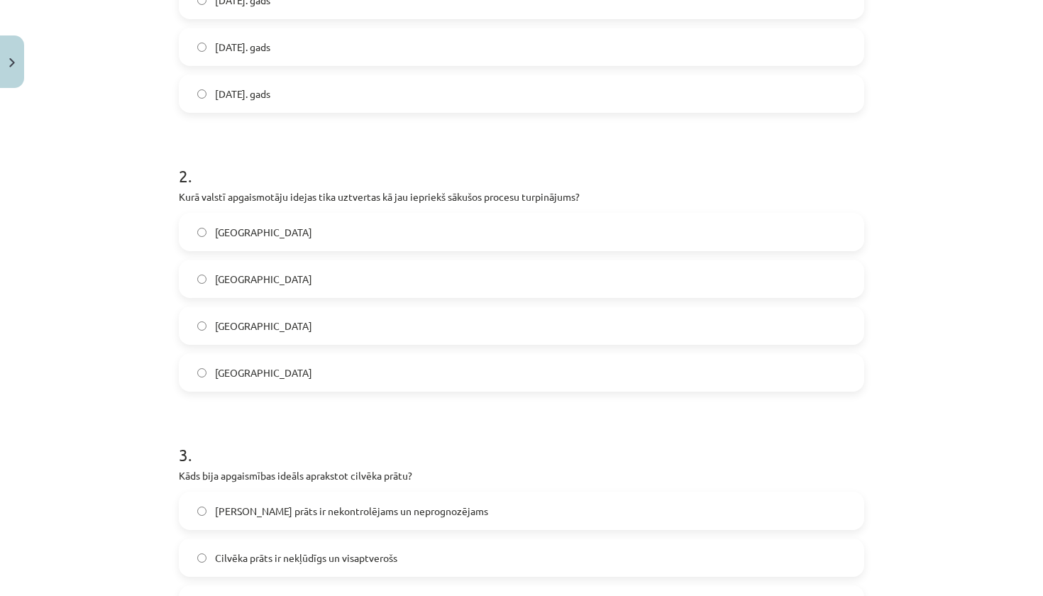
scroll to position [432, 0]
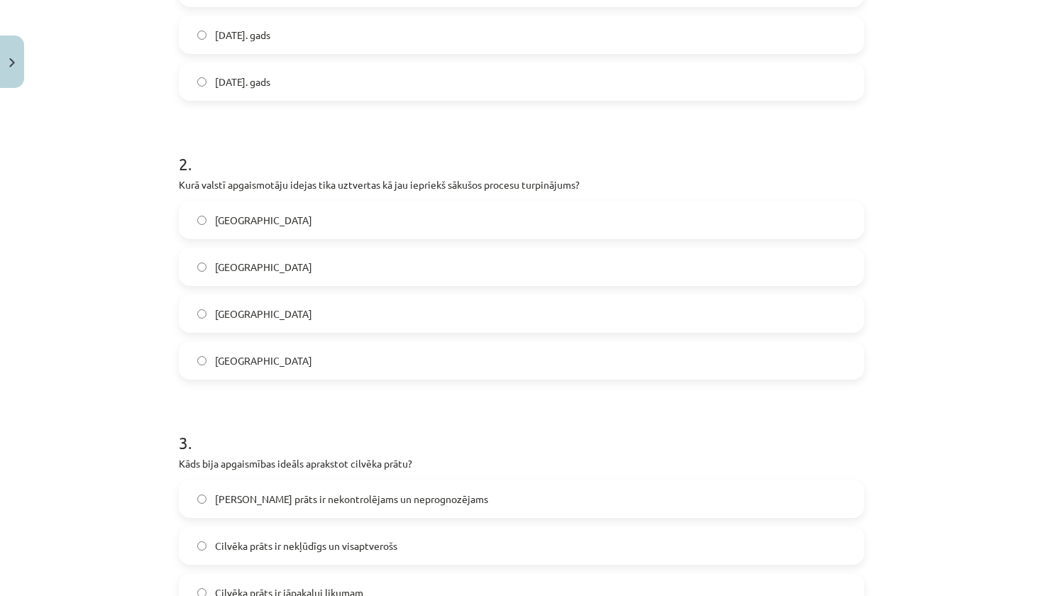
click at [273, 230] on label "Anglijā" at bounding box center [521, 219] width 682 height 35
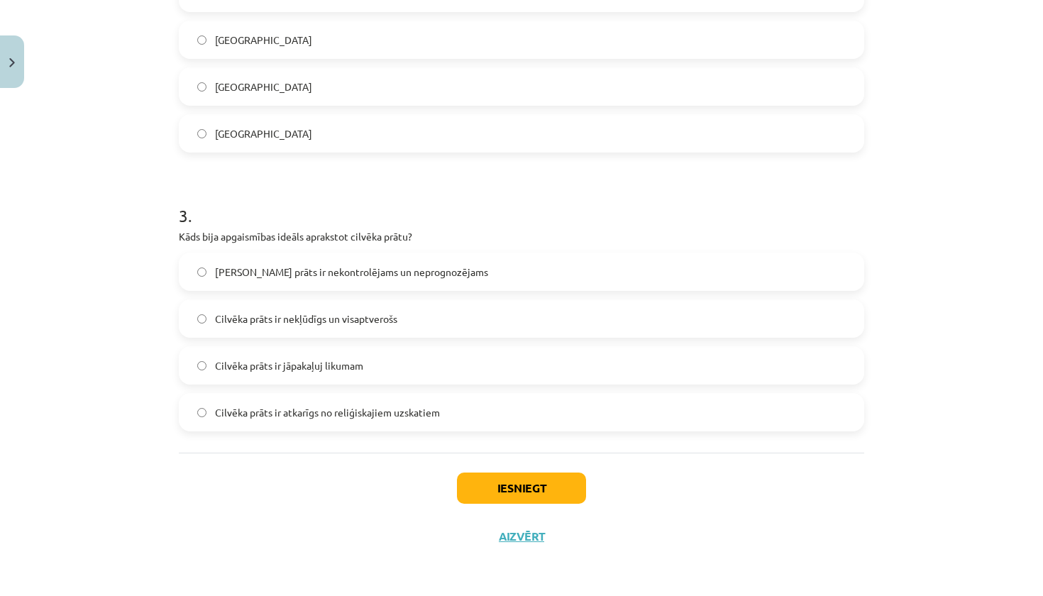
scroll to position [661, 0]
click at [323, 316] on span "Cilvēka prāts ir nekļūdīgs un visaptverošs" at bounding box center [306, 318] width 182 height 15
click at [529, 483] on button "Iesniegt" at bounding box center [521, 487] width 129 height 31
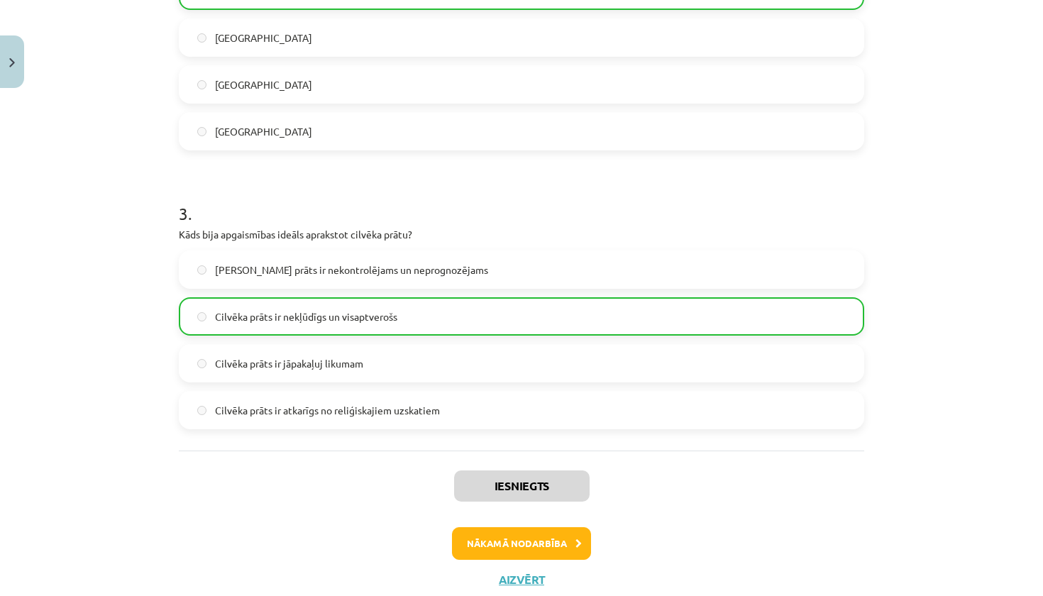
click at [527, 534] on button "Nākamā nodarbība" at bounding box center [521, 543] width 139 height 33
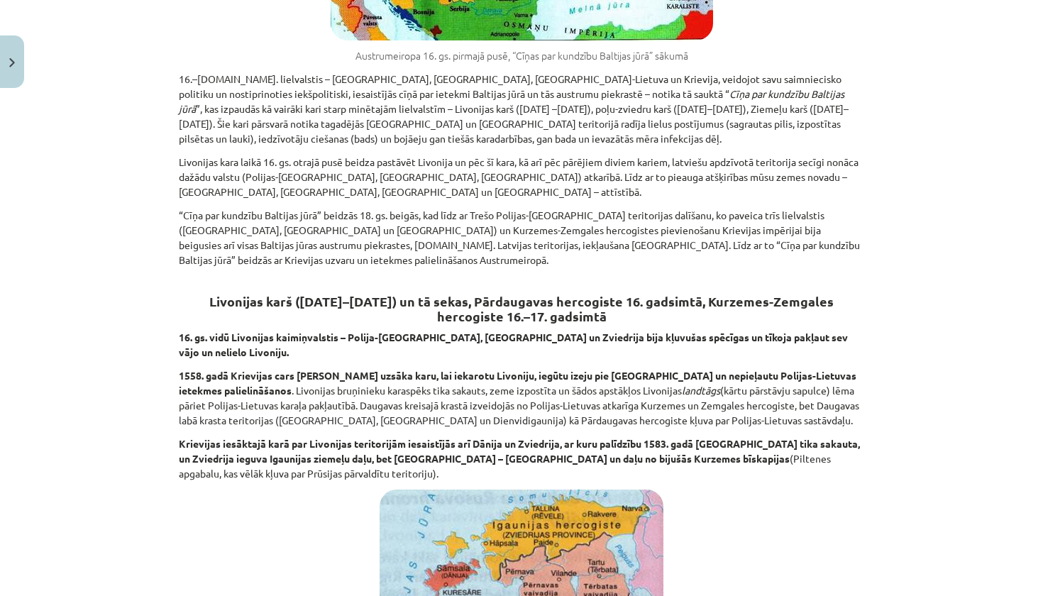
scroll to position [35, 0]
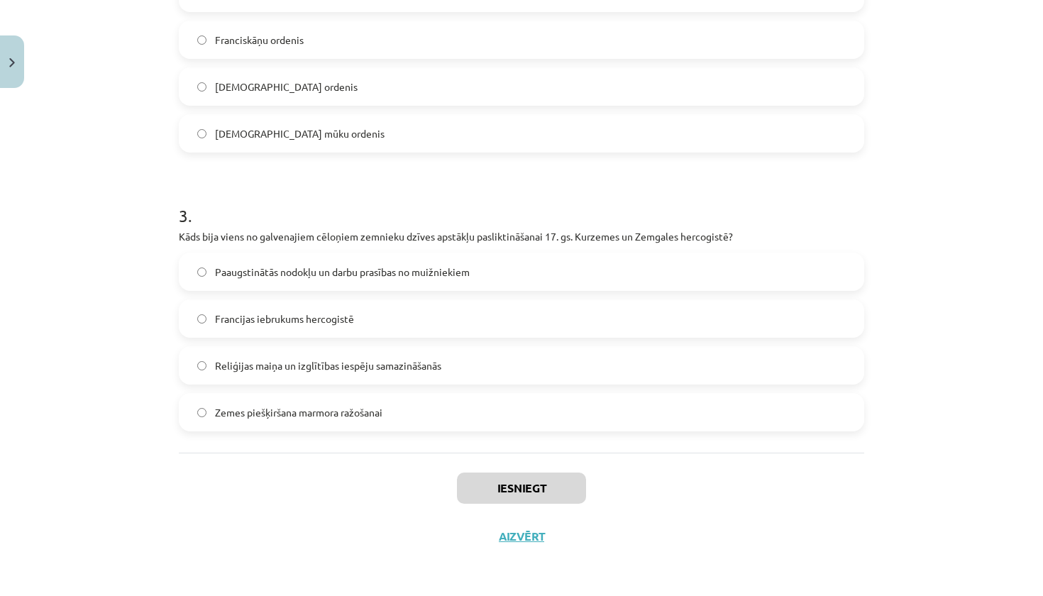
scroll to position [704, 0]
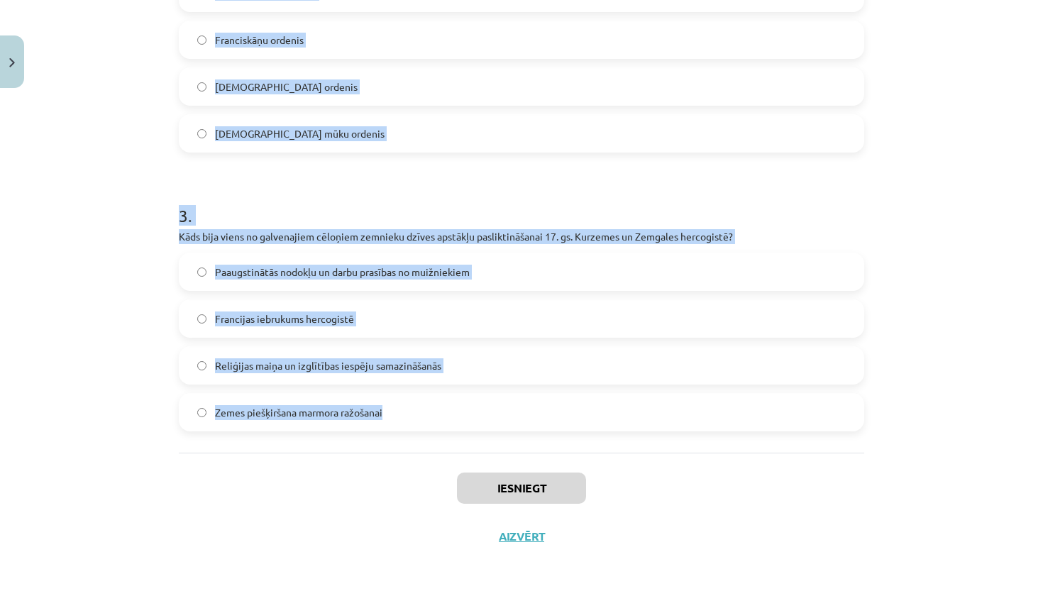
drag, startPoint x: 174, startPoint y: 284, endPoint x: 399, endPoint y: 413, distance: 259.9
copy form "1 . Kāds bija galvenais rezultāts 1721. gadā noslēgtajā Nīstates miera līgumā? …"
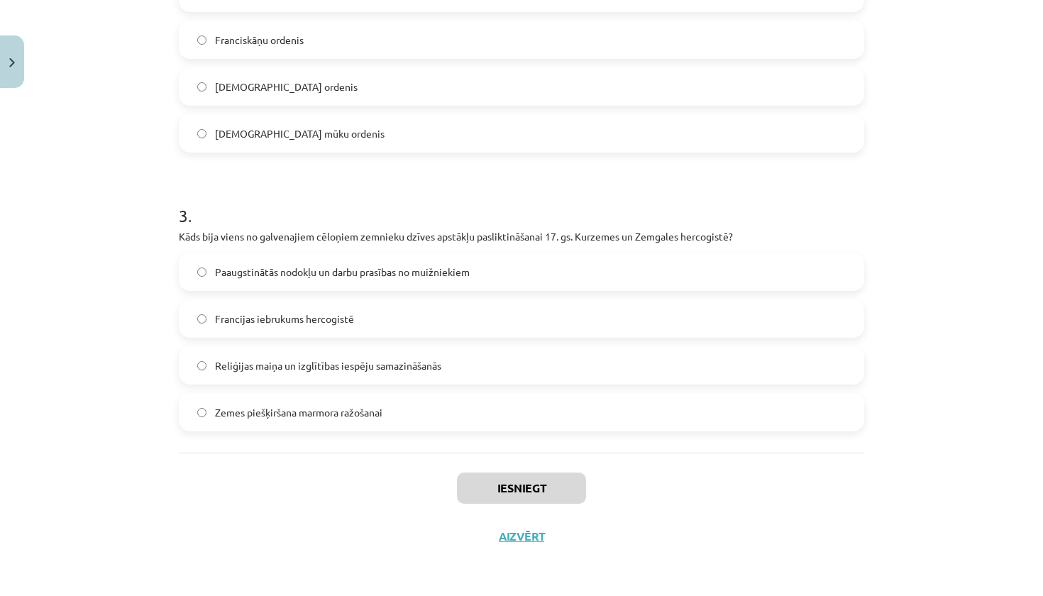
click at [340, 530] on div "Iesniegt Aizvērt" at bounding box center [521, 502] width 685 height 99
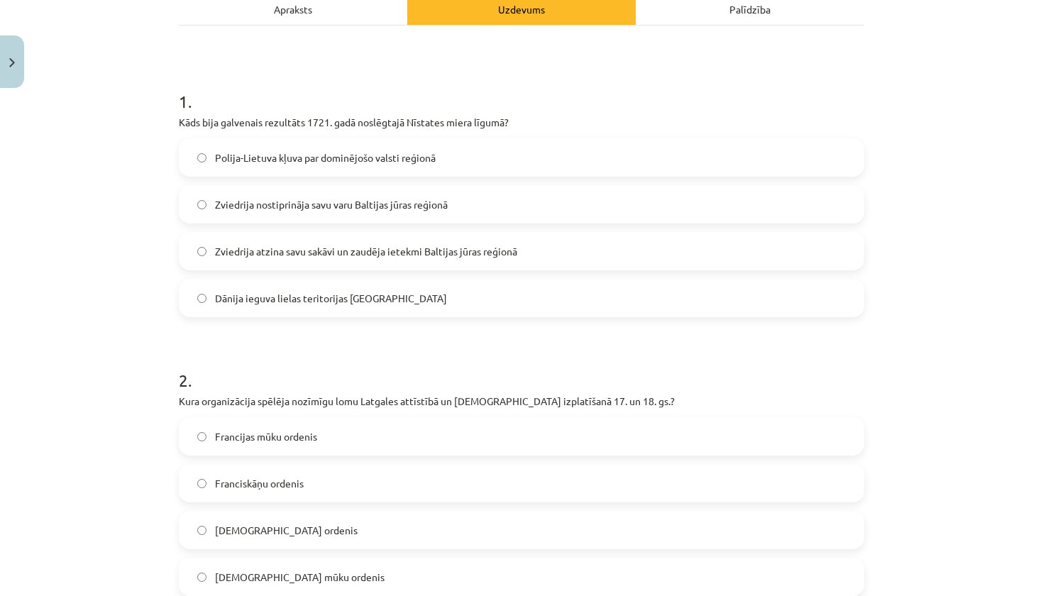
scroll to position [230, 0]
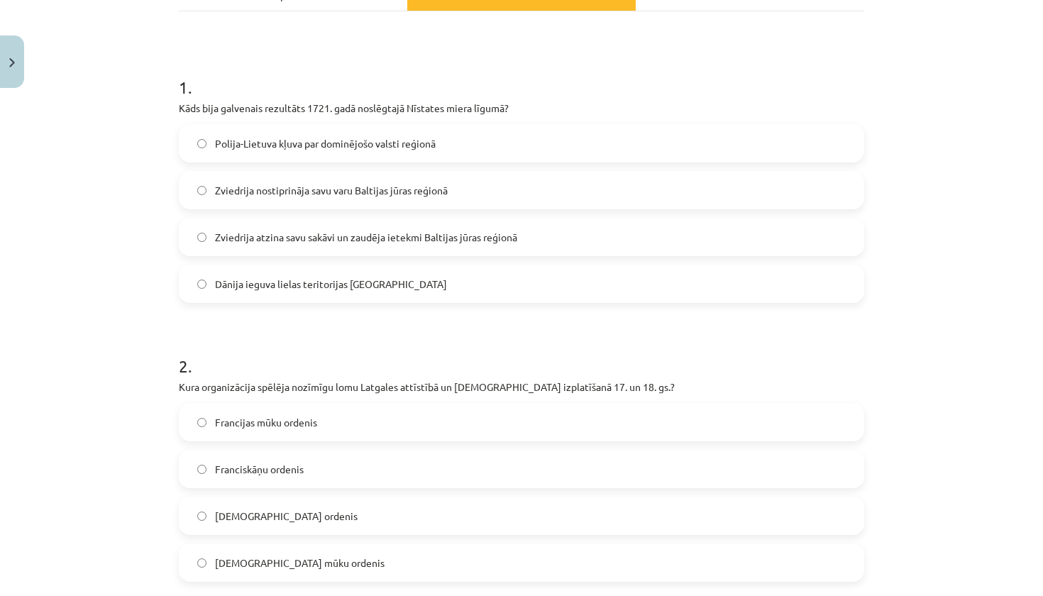
click at [245, 232] on span "Zviedrija atzina savu sakāvi un zaudēja ietekmi Baltijas jūras reģionā" at bounding box center [366, 237] width 302 height 15
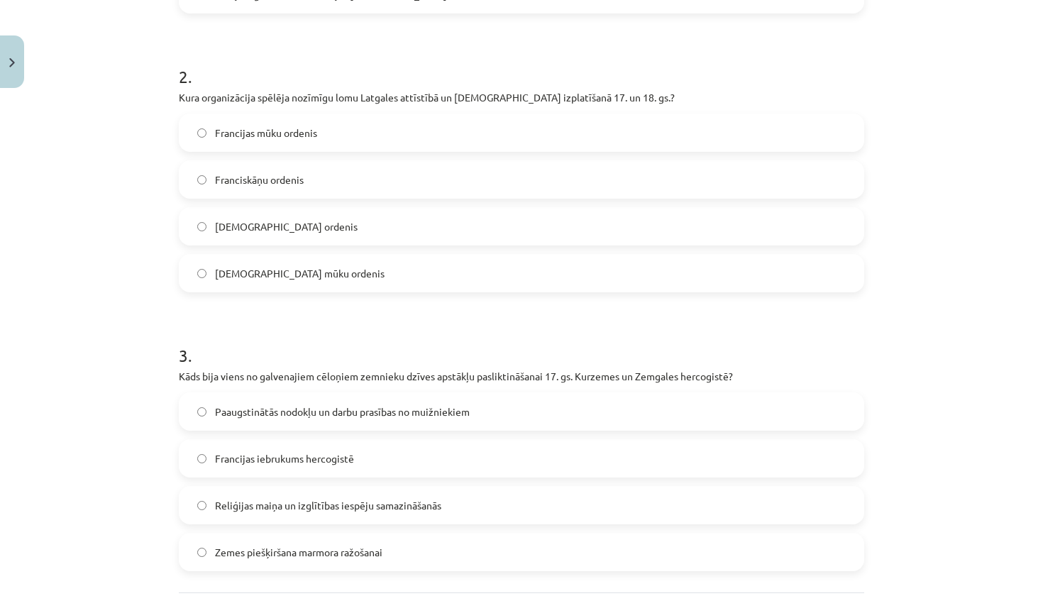
scroll to position [512, 0]
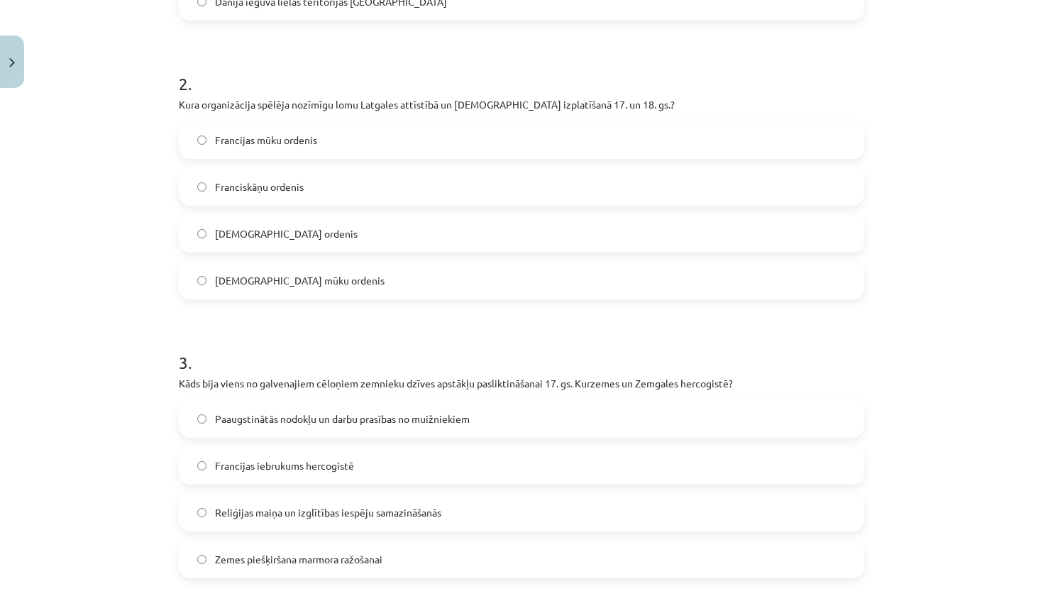
click at [240, 284] on span "Jezuītu mūku ordenis" at bounding box center [300, 280] width 170 height 15
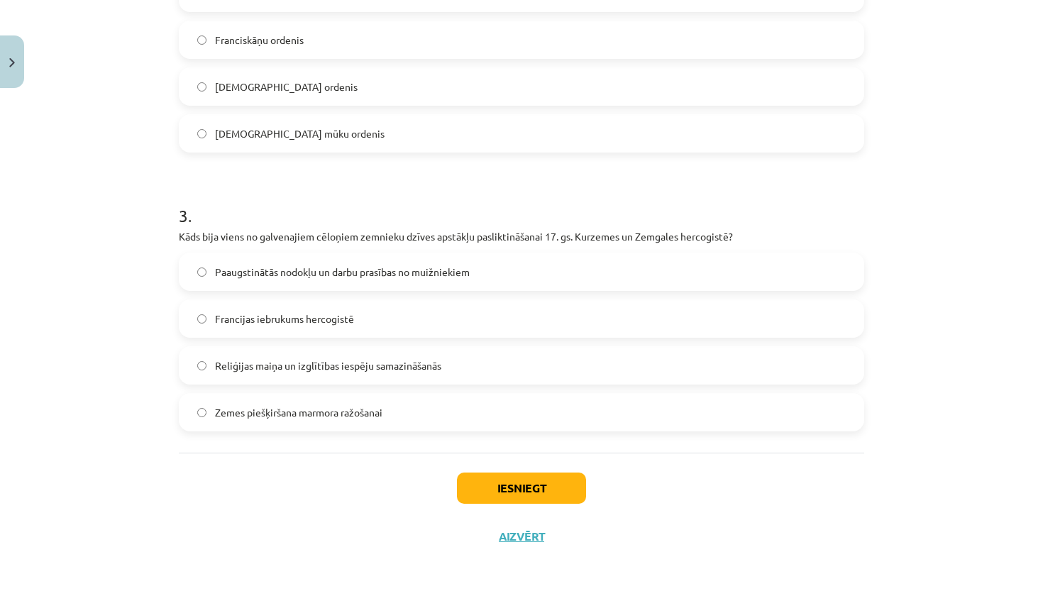
scroll to position [661, 0]
click at [270, 272] on span "Paaugstinātās nodokļu un darbu prasības no muižniekiem" at bounding box center [342, 272] width 255 height 15
click at [508, 495] on button "Iesniegt" at bounding box center [521, 487] width 129 height 31
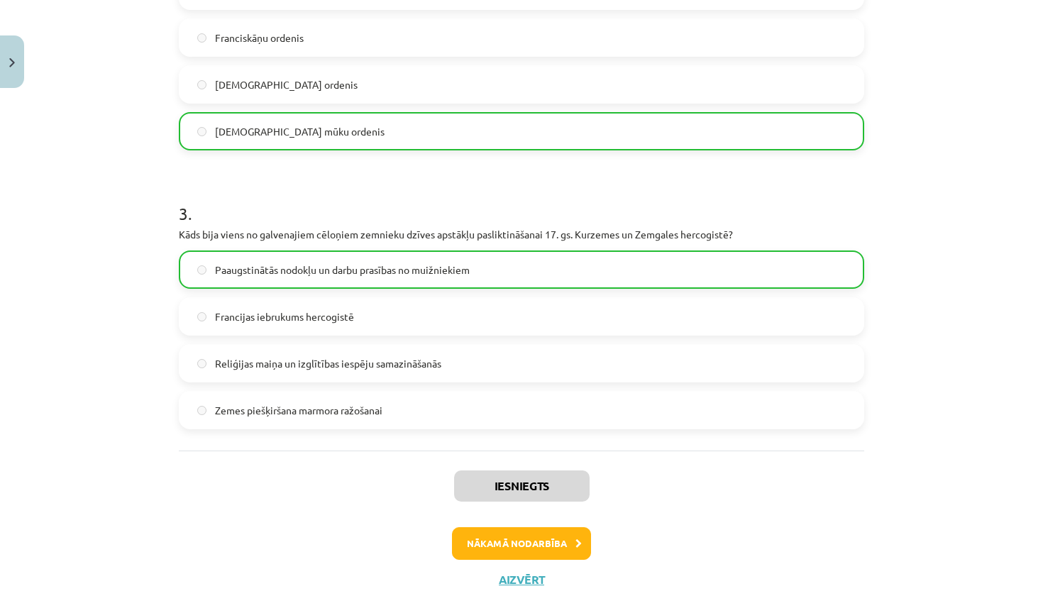
click at [526, 548] on button "Nākamā nodarbība" at bounding box center [521, 543] width 139 height 33
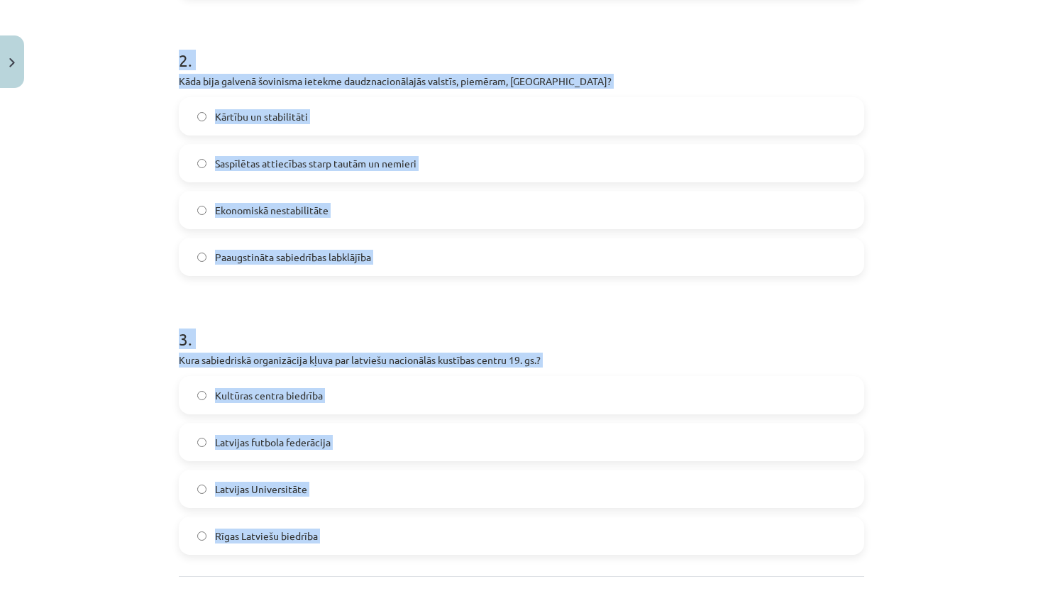
scroll to position [565, 0]
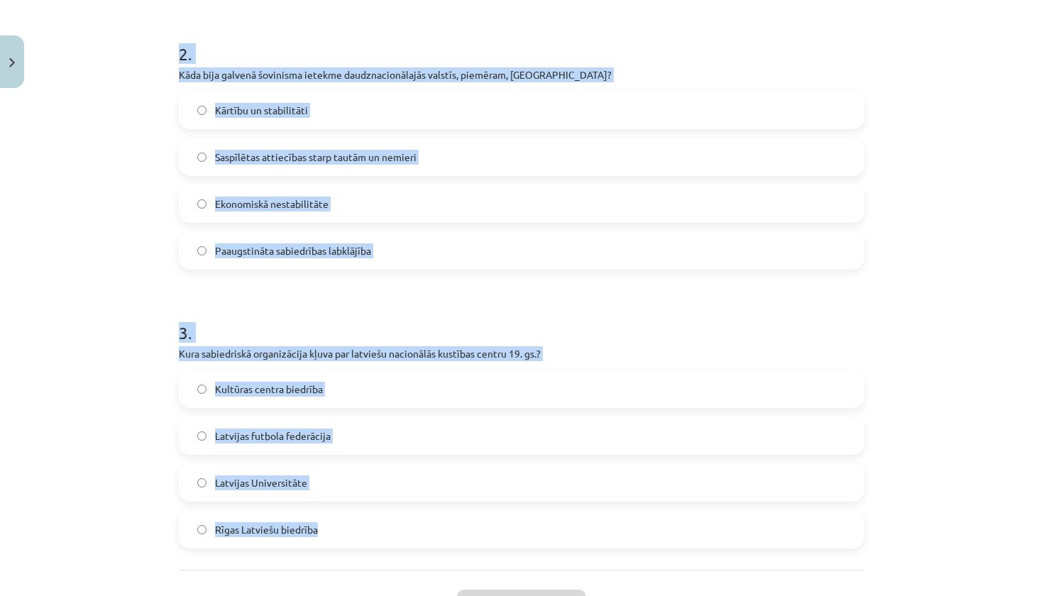
drag, startPoint x: 175, startPoint y: 168, endPoint x: 340, endPoint y: 501, distance: 372.1
click at [340, 501] on div "6 XP Saņemsi Sarežģīts 451 pilda Apraksts Uzdevums Palīdzība 1 . Kura 1917. gad…" at bounding box center [521, 114] width 702 height 1125
copy form "1 . Kura 1917. gada konference veicināja latgaliešu apvienošanos ar pārējiem la…"
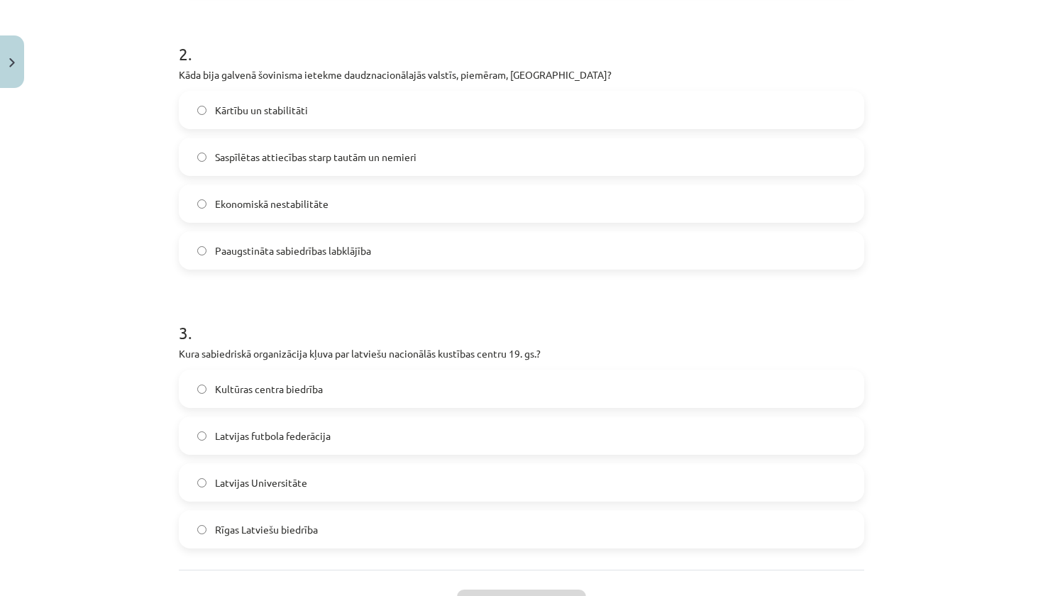
click at [933, 152] on div "Mācību tēma: Vēsture i - 10. klases 3. ieskaites mācību materiāls #8 7. tēma. N…" at bounding box center [521, 298] width 1043 height 596
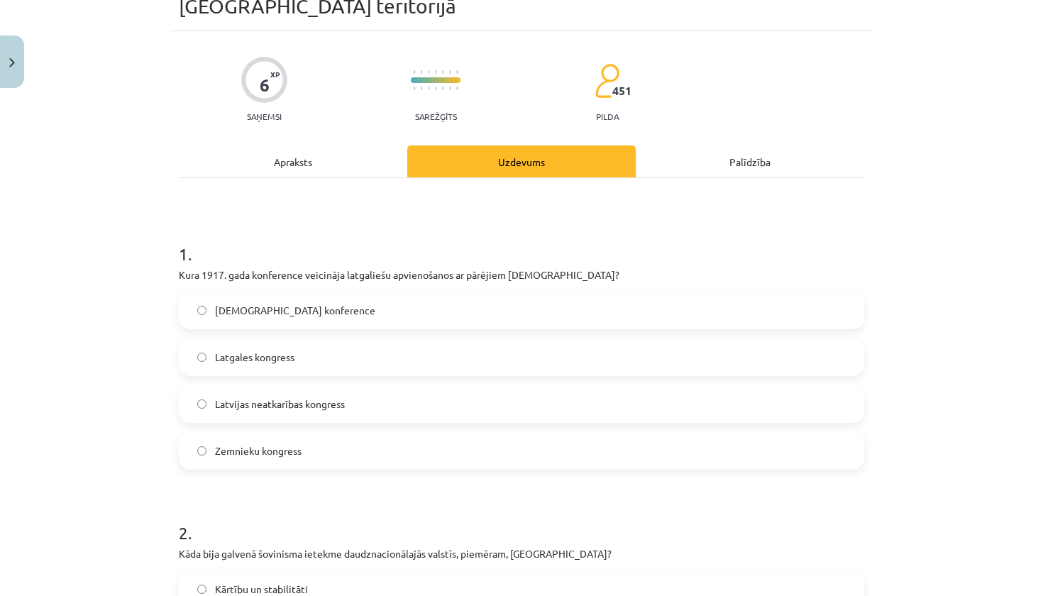
scroll to position [123, 0]
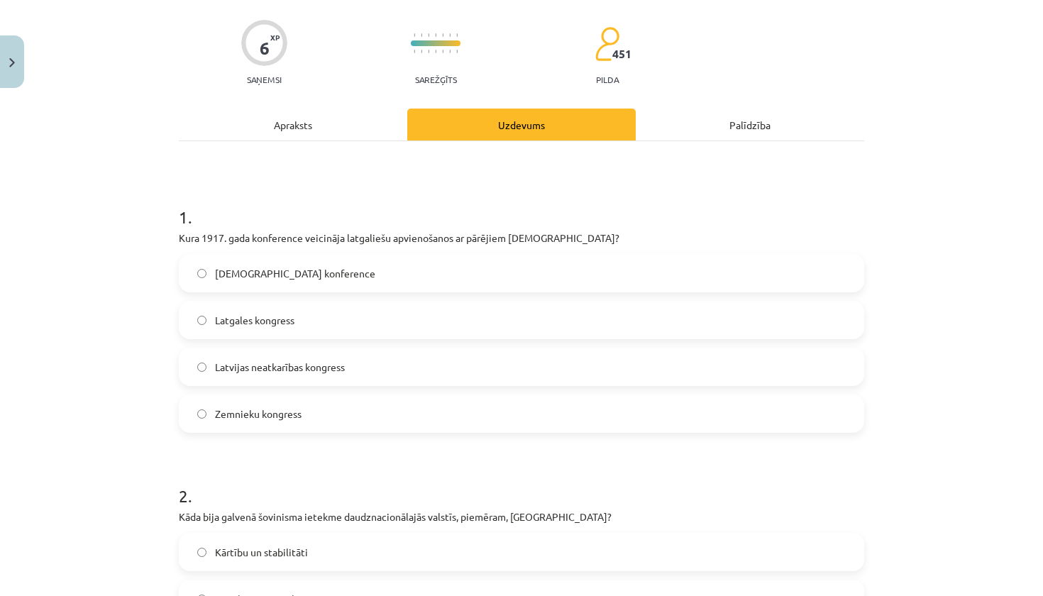
click at [289, 313] on span "Latgales kongress" at bounding box center [254, 320] width 79 height 15
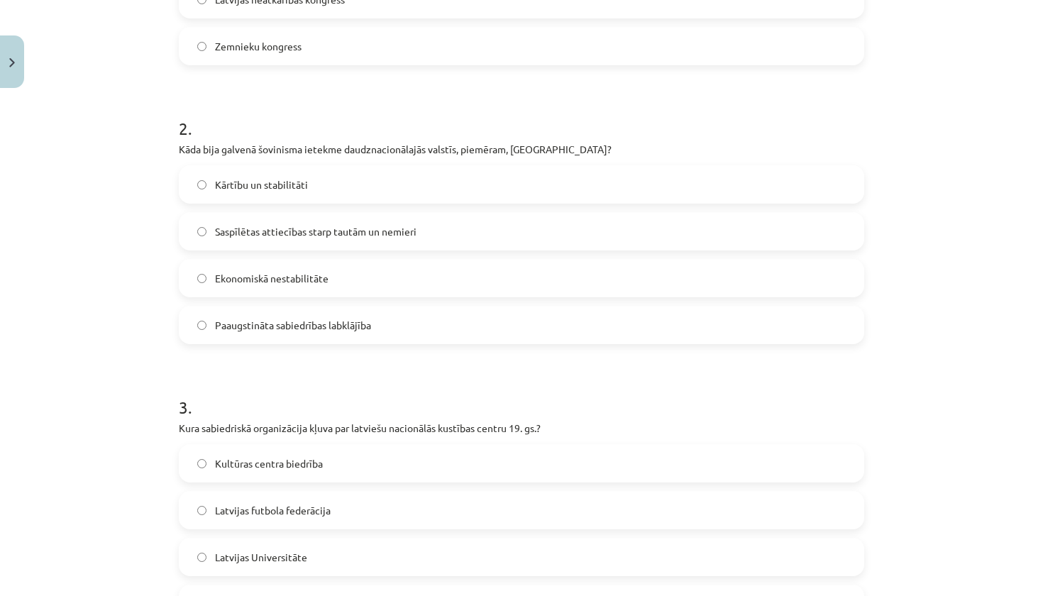
scroll to position [502, 0]
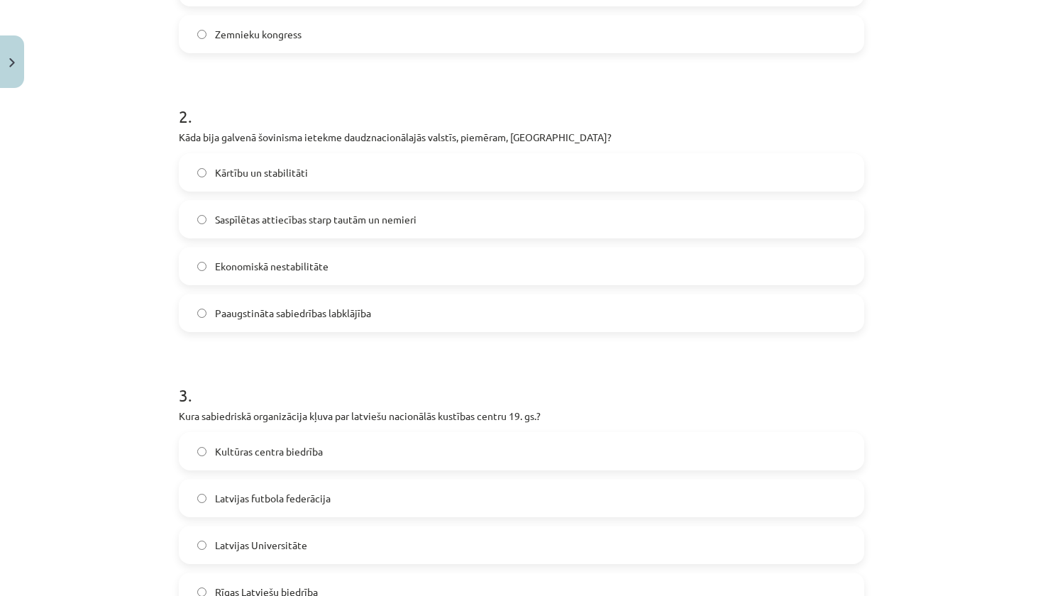
click at [308, 212] on span "Saspīlētas attiecības starp tautām un nemieri" at bounding box center [315, 219] width 201 height 15
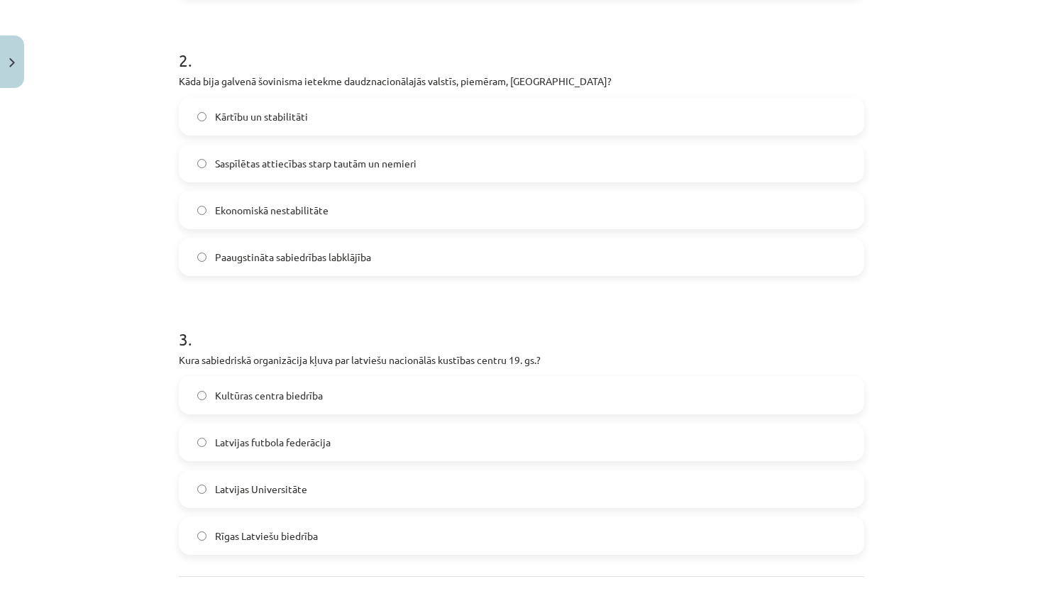
scroll to position [588, 0]
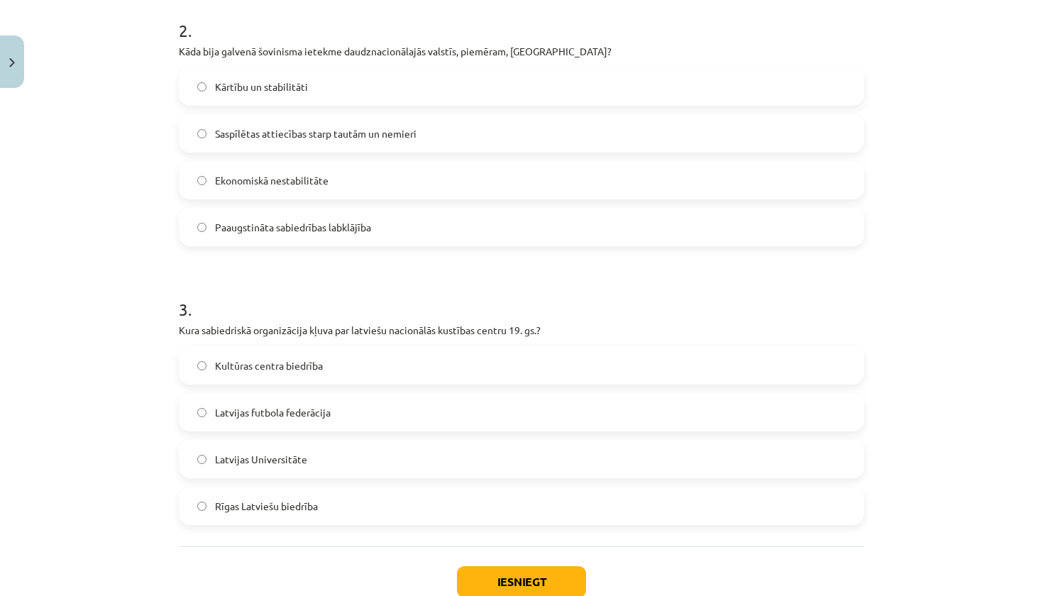
click at [306, 499] on span "Rīgas Latviešu biedrība" at bounding box center [266, 506] width 103 height 15
click at [533, 566] on button "Iesniegt" at bounding box center [521, 581] width 129 height 31
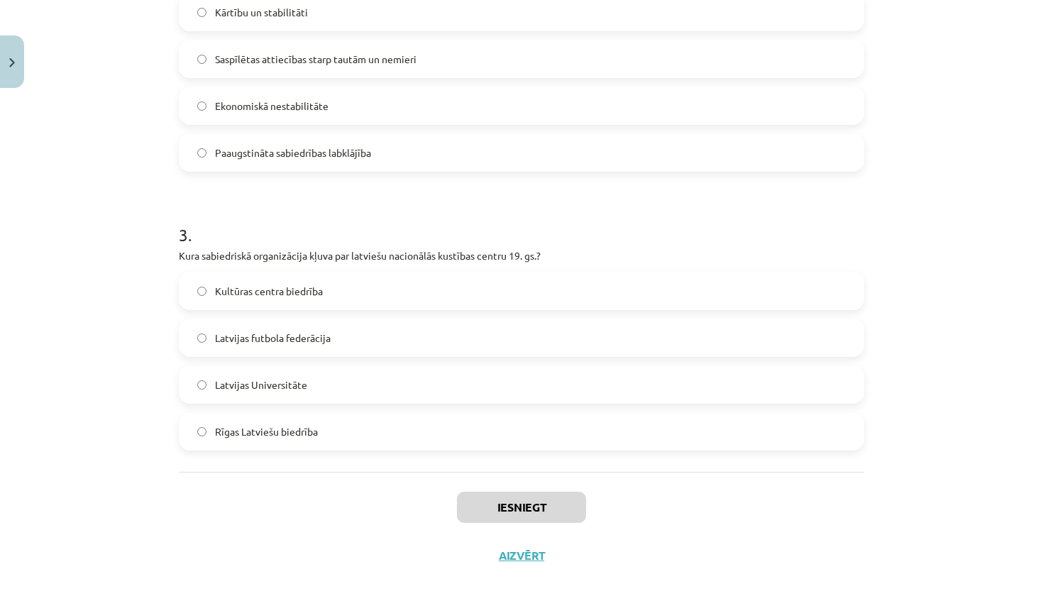
scroll to position [661, 0]
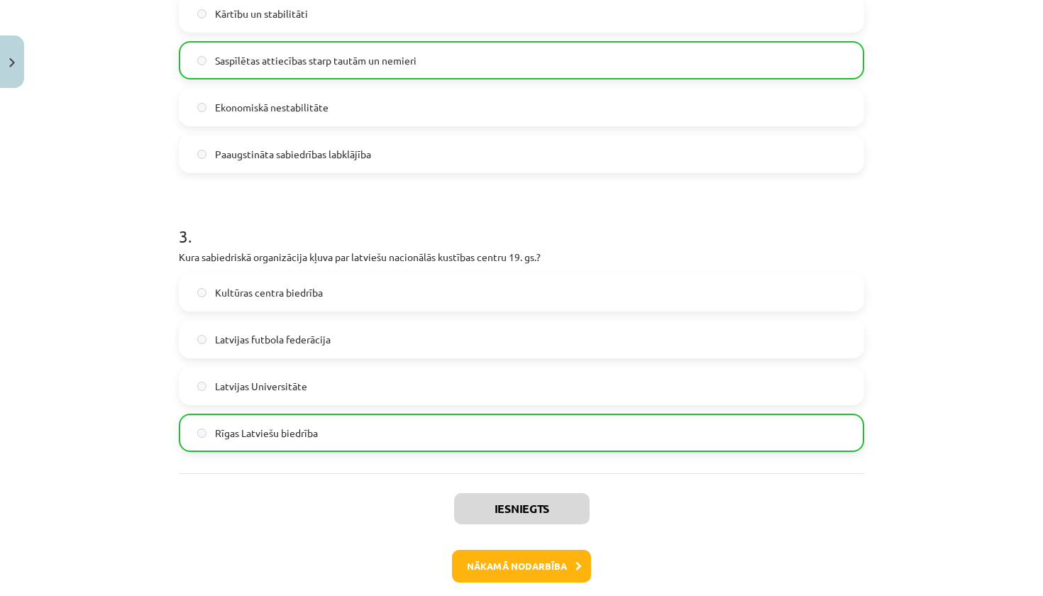
click at [520, 550] on button "Nākamā nodarbība" at bounding box center [521, 566] width 139 height 33
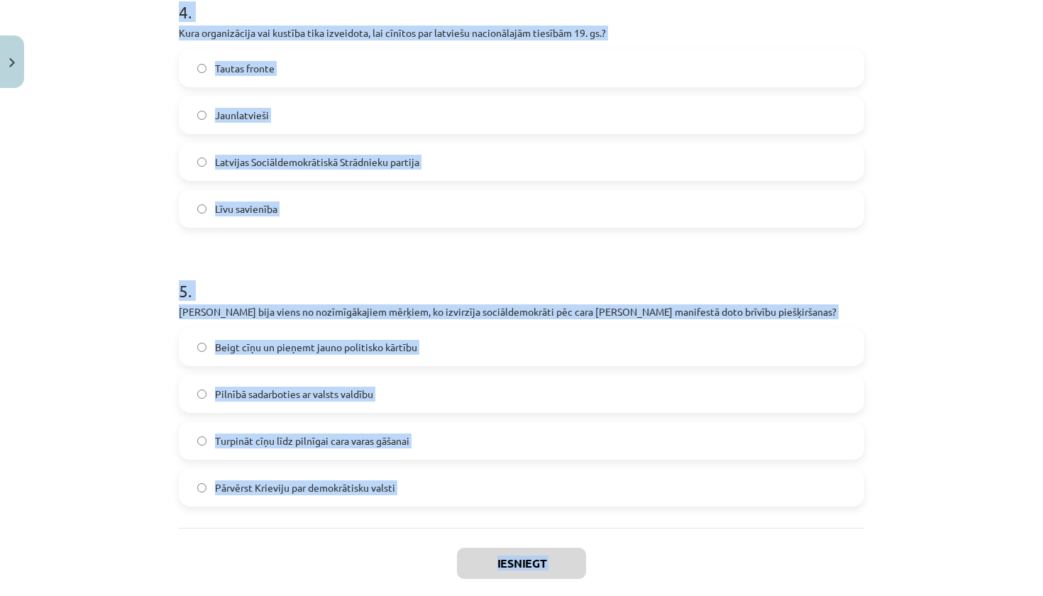
scroll to position [1202, 0]
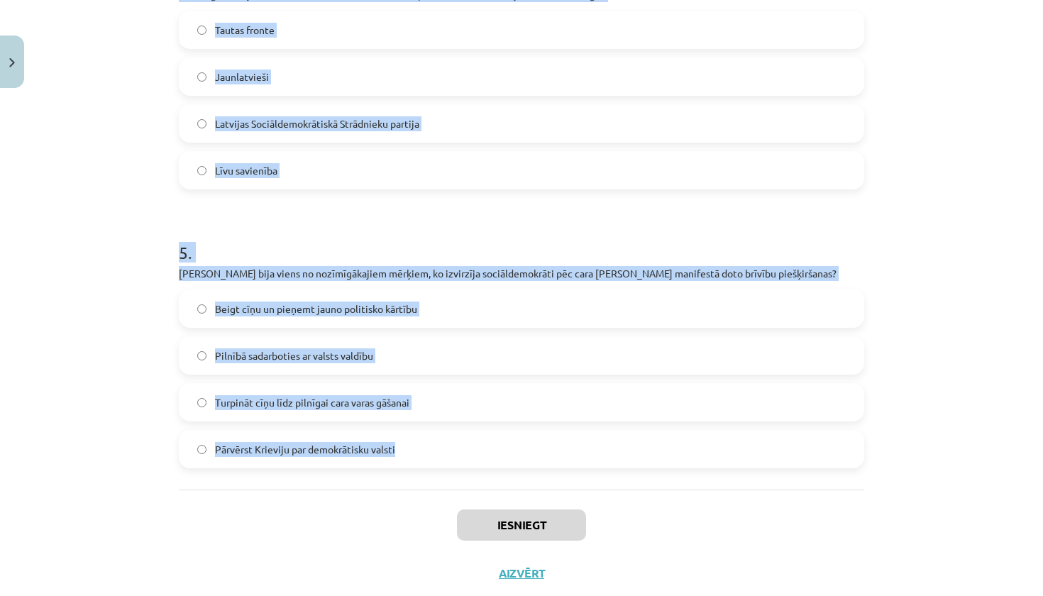
drag, startPoint x: 177, startPoint y: 230, endPoint x: 411, endPoint y: 453, distance: 323.6
copy form "1 . Kas notika 1899. gada 1. maijā, kas noveda pie represijām pret jaunstrāvnie…"
click at [952, 353] on div "Mācību tēma: Vēsture i - 10. klases 3. ieskaites mācību materiāls #9 ​8. tēma. …" at bounding box center [521, 298] width 1043 height 596
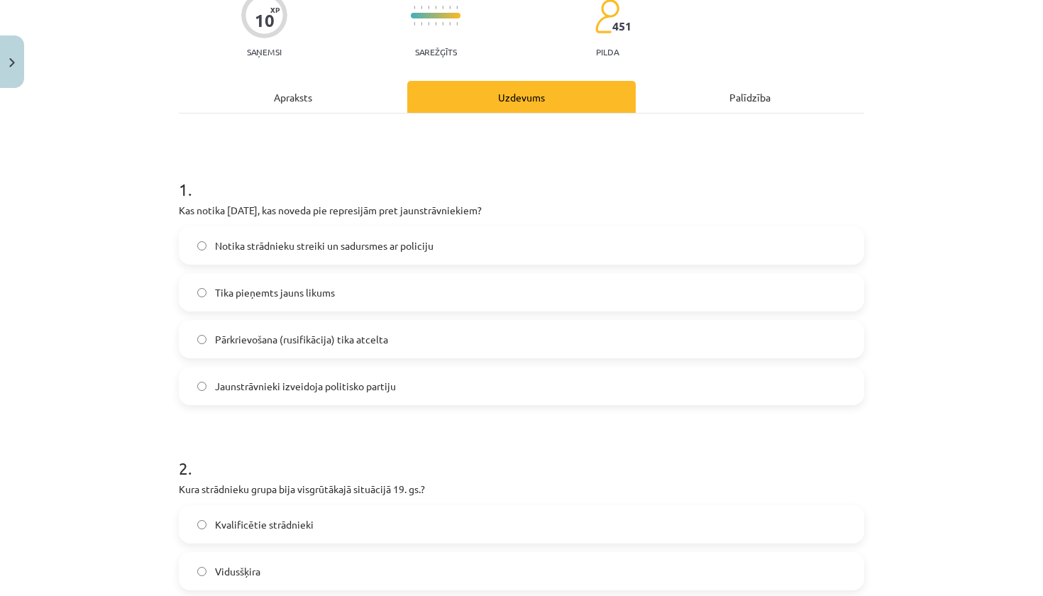
scroll to position [187, 0]
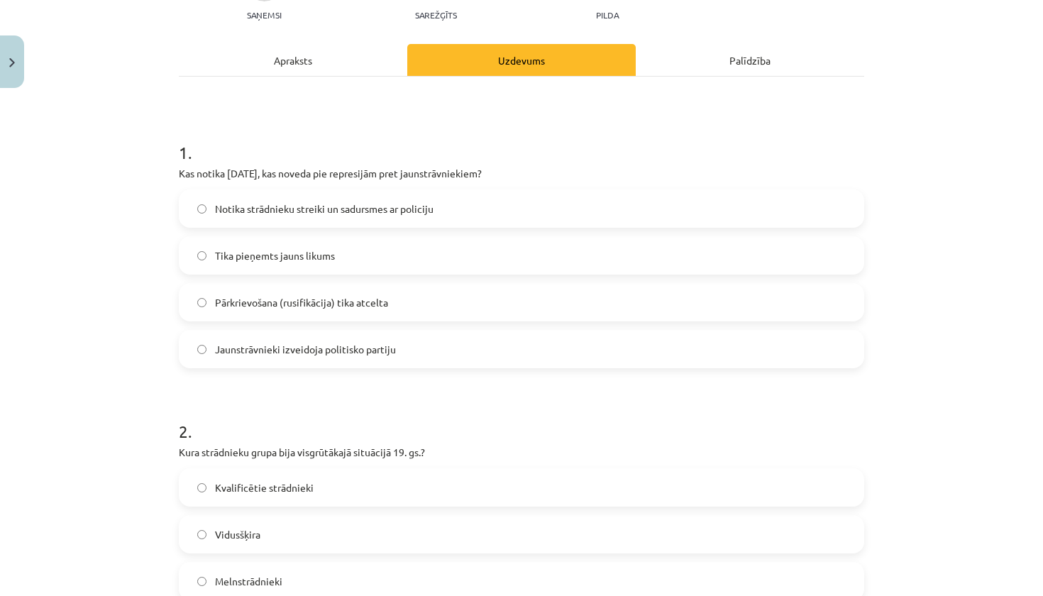
click at [536, 215] on label "Notika strādnieku streiki un sadursmes ar policiju" at bounding box center [521, 208] width 682 height 35
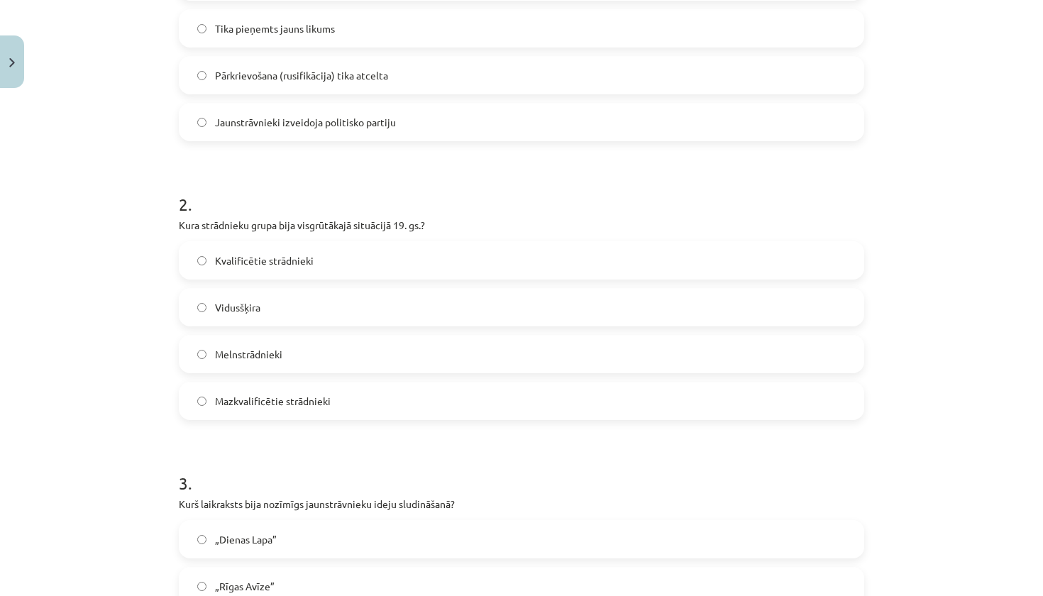
scroll to position [423, 0]
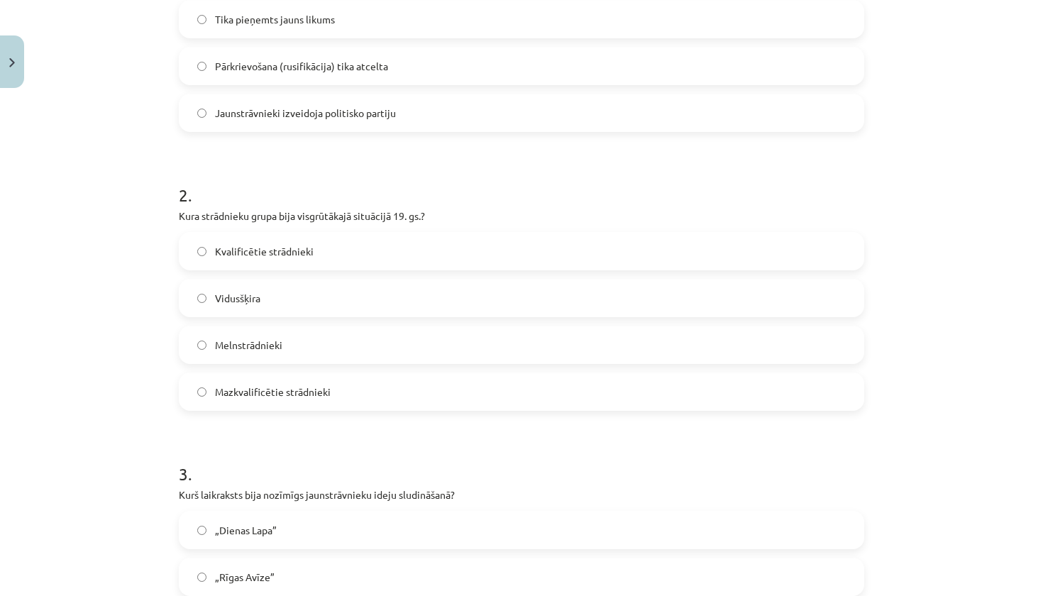
click at [394, 356] on label "Melnstrādnieki" at bounding box center [521, 344] width 682 height 35
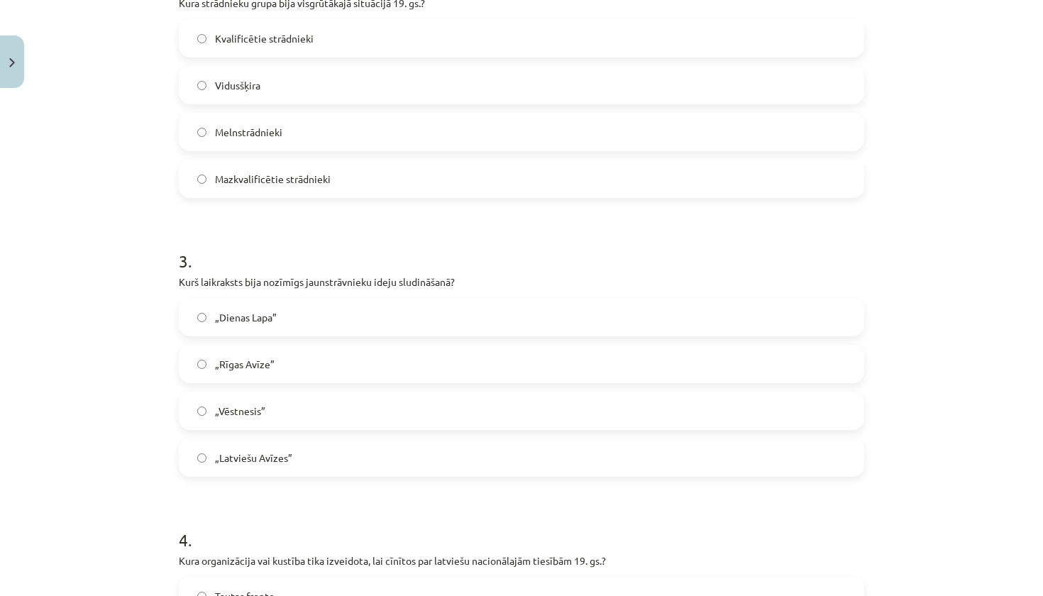
scroll to position [640, 0]
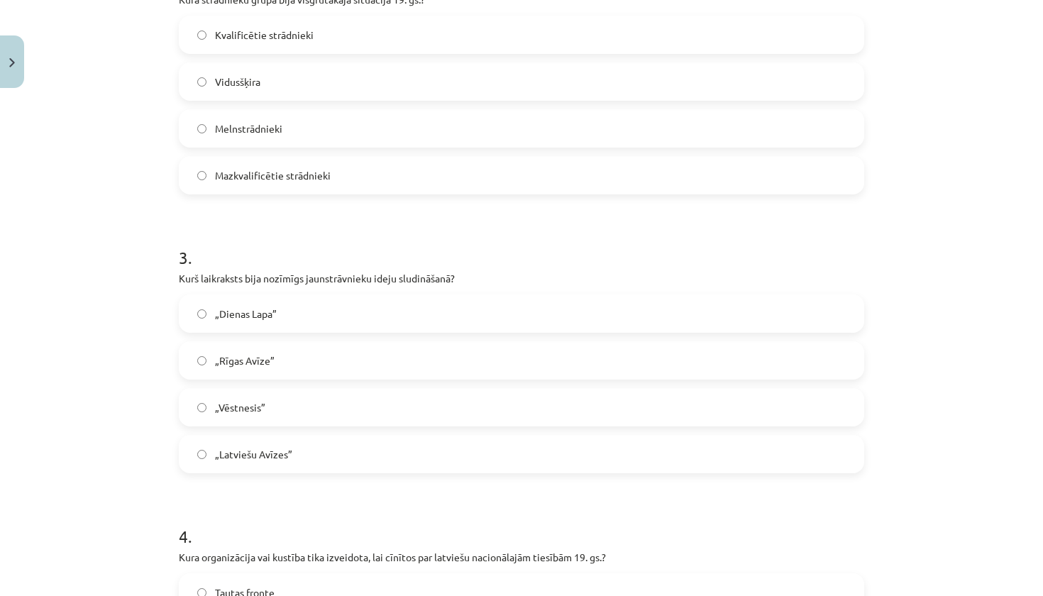
click at [357, 321] on label "„Dienas Lapa”" at bounding box center [521, 313] width 682 height 35
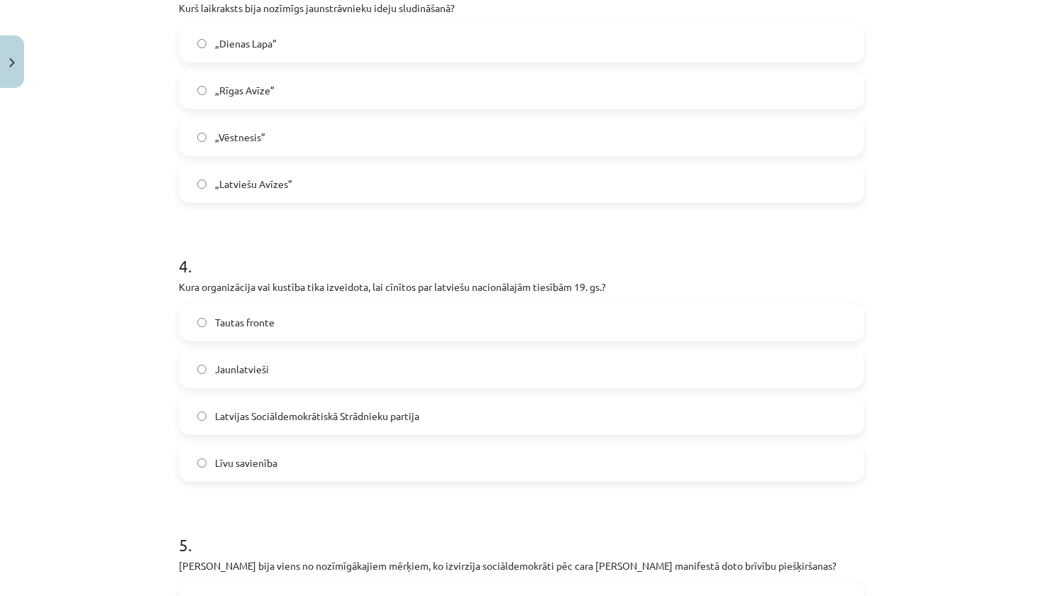
click at [338, 367] on label "Jaunlatvieši" at bounding box center [521, 368] width 682 height 35
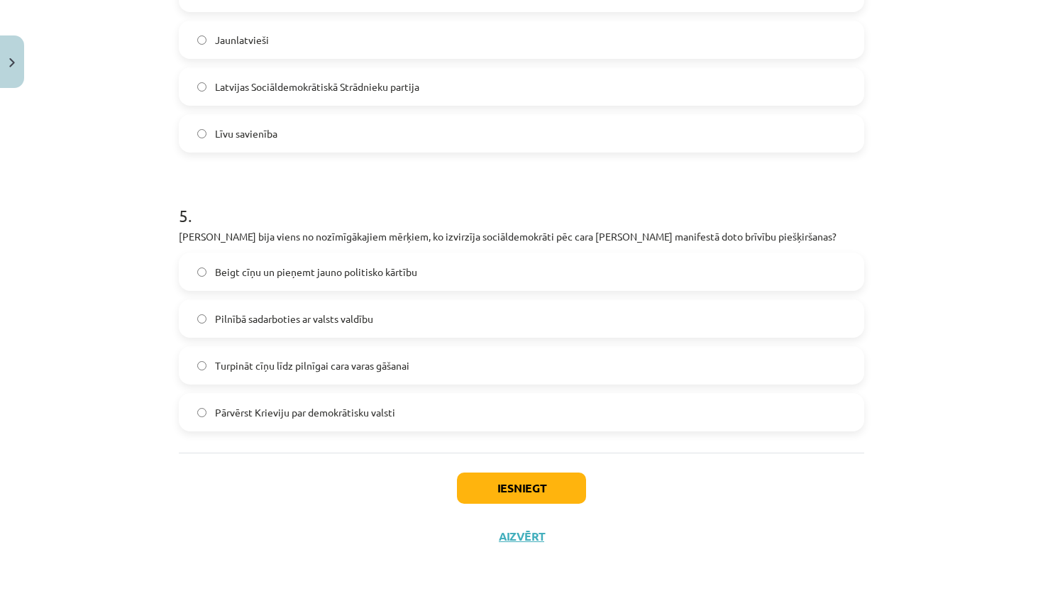
scroll to position [1241, 0]
click at [338, 367] on span "Turpināt cīņu līdz pilnīgai cara varas gāšanai" at bounding box center [312, 365] width 194 height 15
click at [501, 489] on button "Iesniegt" at bounding box center [521, 487] width 129 height 31
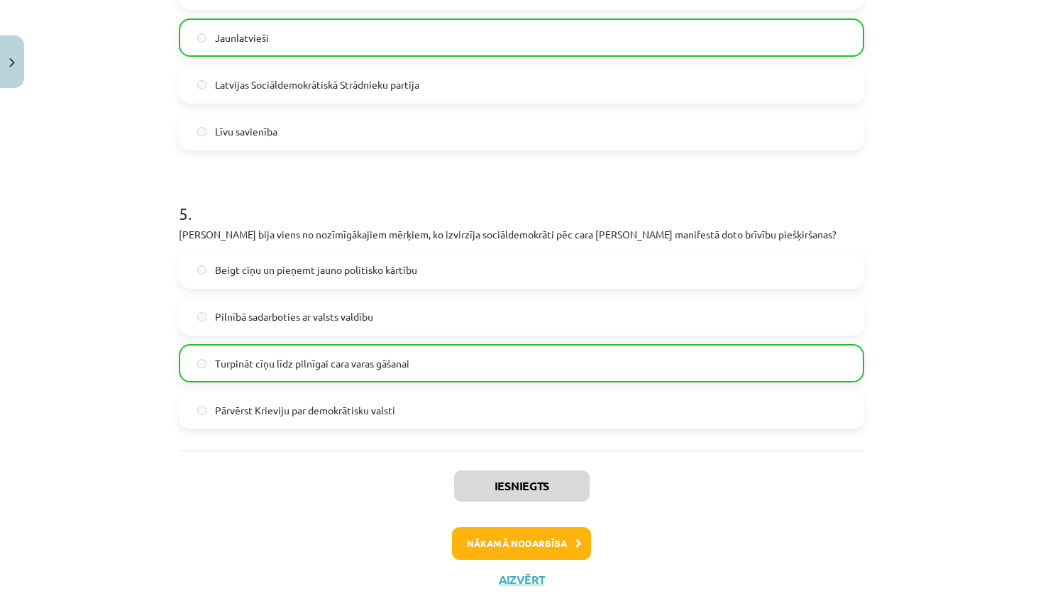
click at [512, 540] on button "Nākamā nodarbība" at bounding box center [521, 543] width 139 height 33
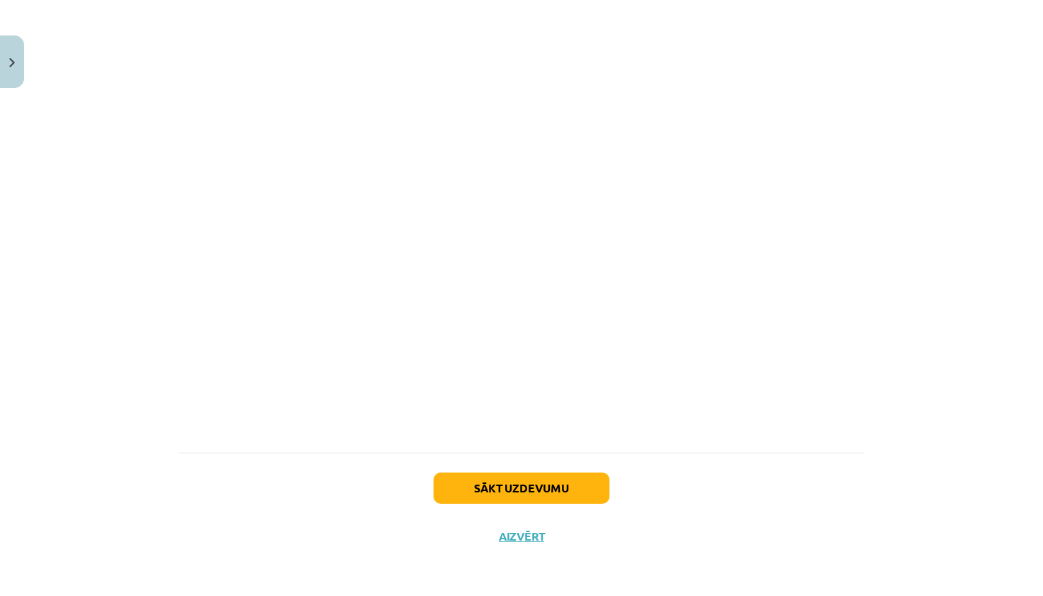
click at [565, 484] on button "Sākt uzdevumu" at bounding box center [521, 487] width 176 height 31
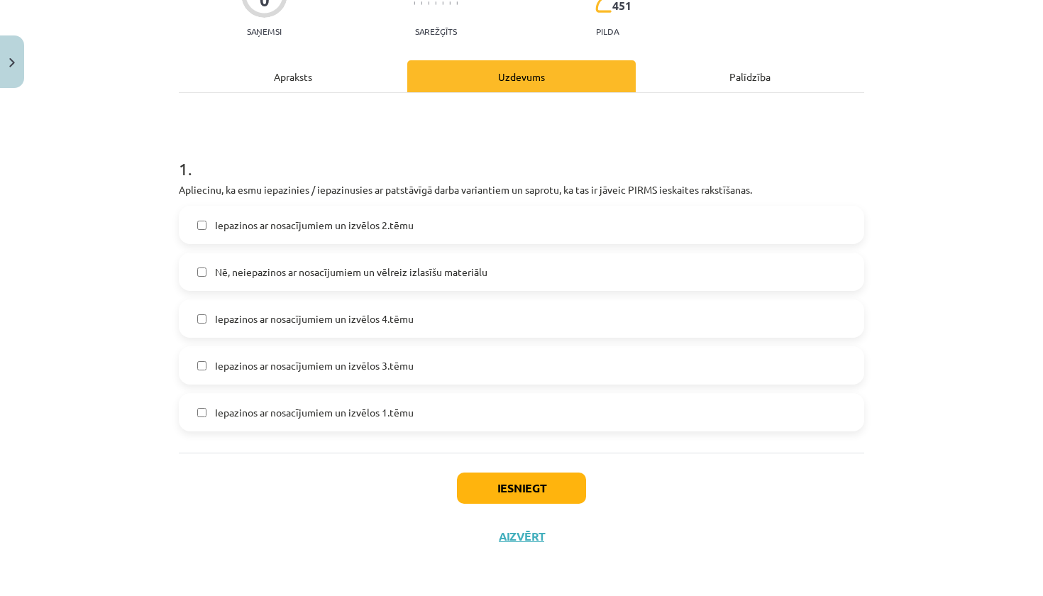
click at [379, 327] on label "Iepazinos ar nosacījumiem un izvēlos 4.tēmu" at bounding box center [521, 318] width 682 height 35
click at [541, 486] on button "Iesniegt" at bounding box center [521, 487] width 129 height 31
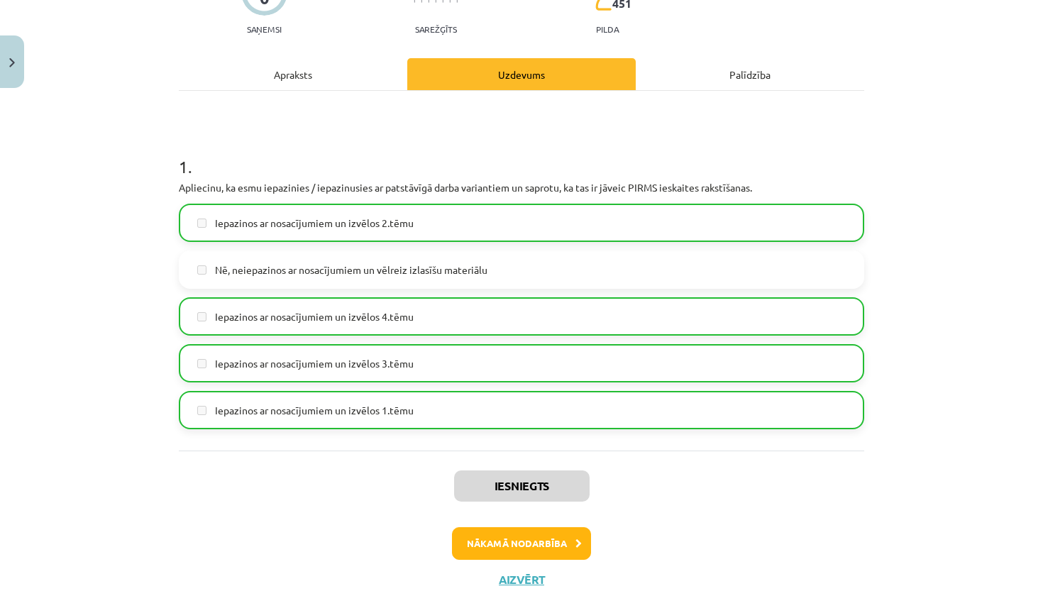
click at [537, 546] on button "Nākamā nodarbība" at bounding box center [521, 543] width 139 height 33
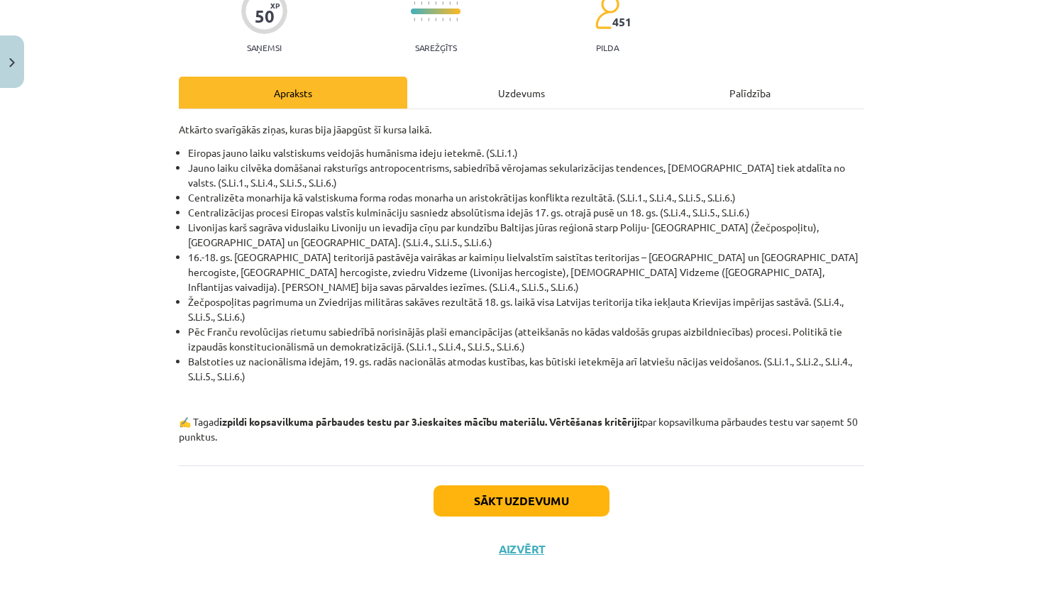
click at [548, 489] on button "Sākt uzdevumu" at bounding box center [521, 500] width 176 height 31
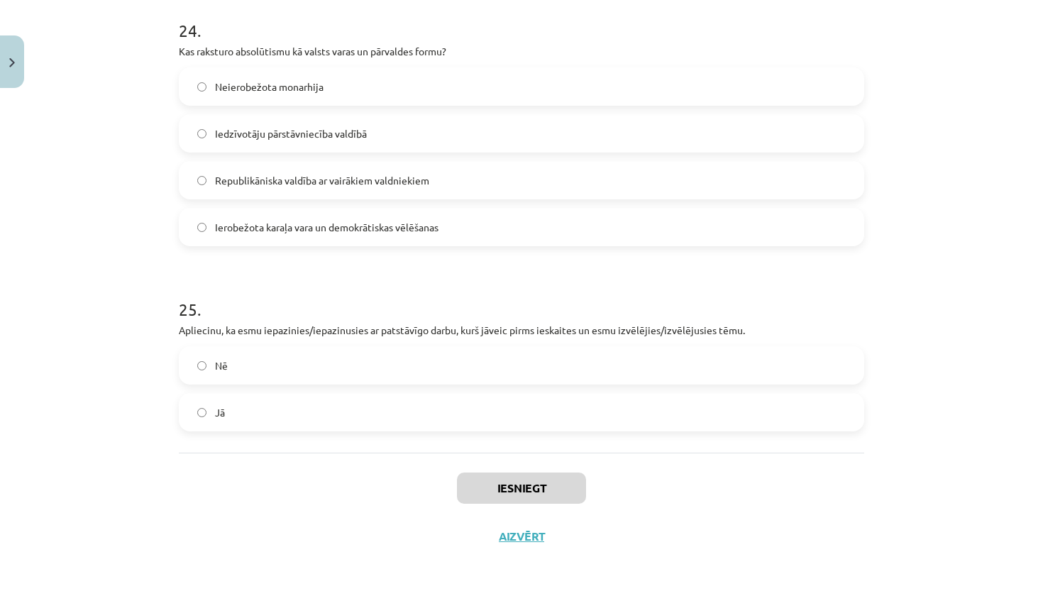
scroll to position [796, 0]
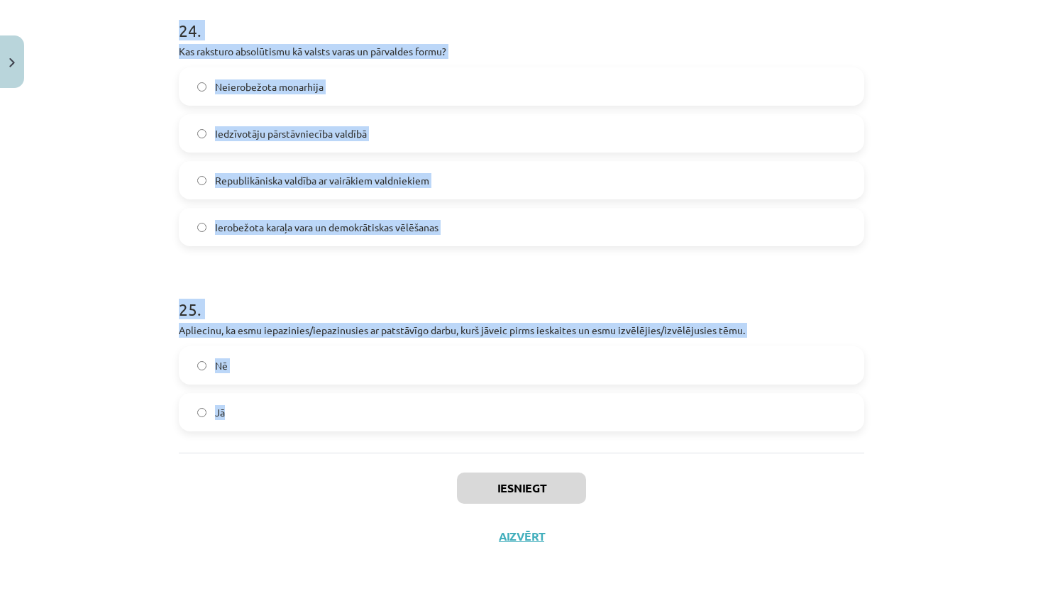
drag, startPoint x: 173, startPoint y: 279, endPoint x: 259, endPoint y: 416, distance: 161.6
copy form "1 . Kāda bija galvenā atšķirība starp kapitālistiem un proletariātu 19. gs.? Ka…"
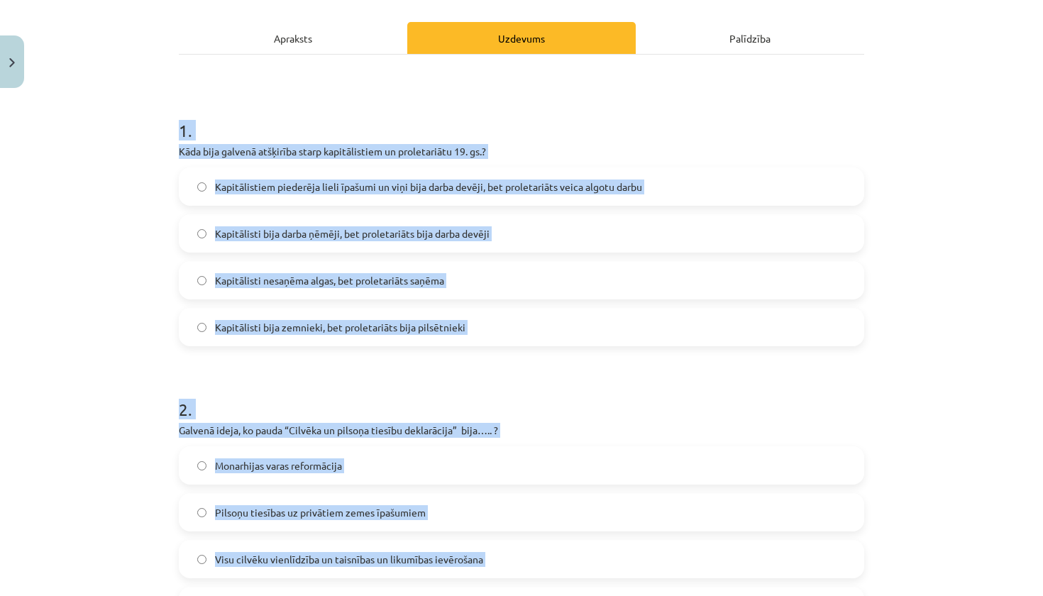
scroll to position [210, 0]
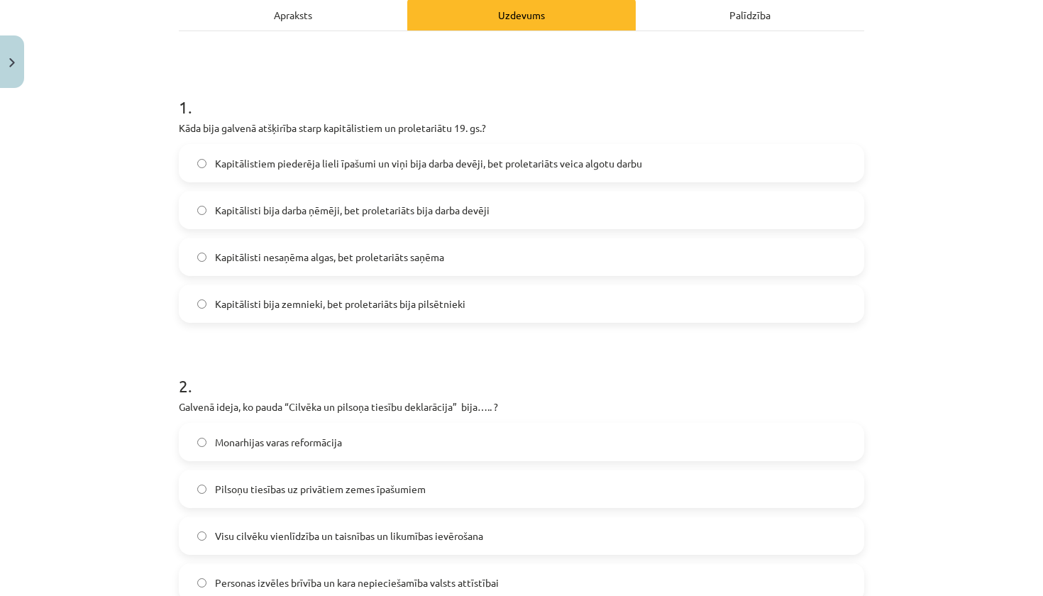
click at [19, 389] on div "Mācību tēma: Vēsture i - 10. klases 3. ieskaites mācību materiāls #11 Kopsavilk…" at bounding box center [521, 298] width 1043 height 596
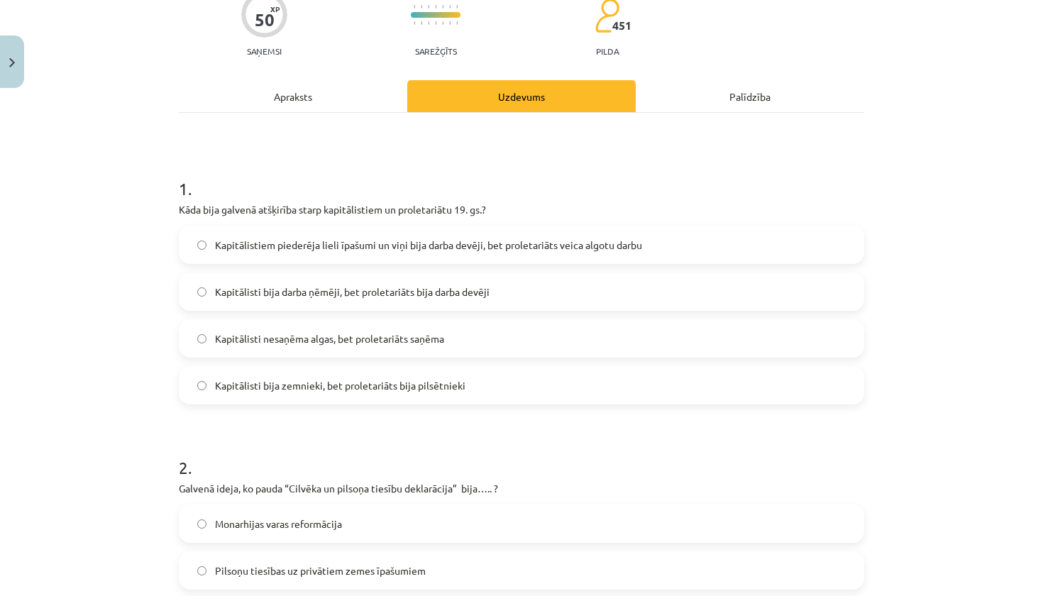
scroll to position [128, 0]
click at [292, 240] on span "Kapitālistiem piederēja lieli īpašumi un viņi bija darba devēji, bet proletariā…" at bounding box center [428, 245] width 427 height 15
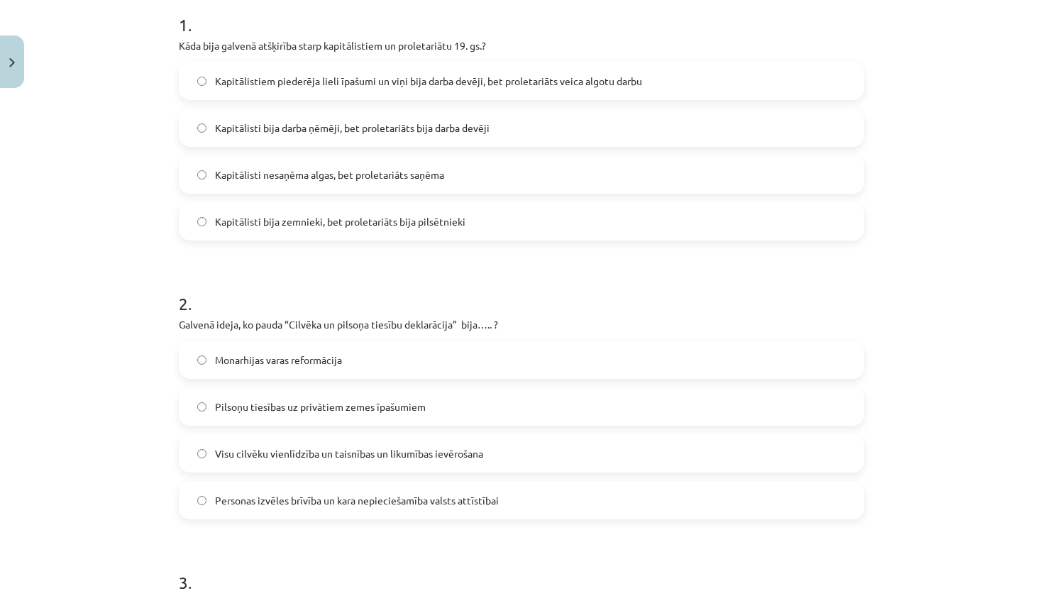
scroll to position [306, 0]
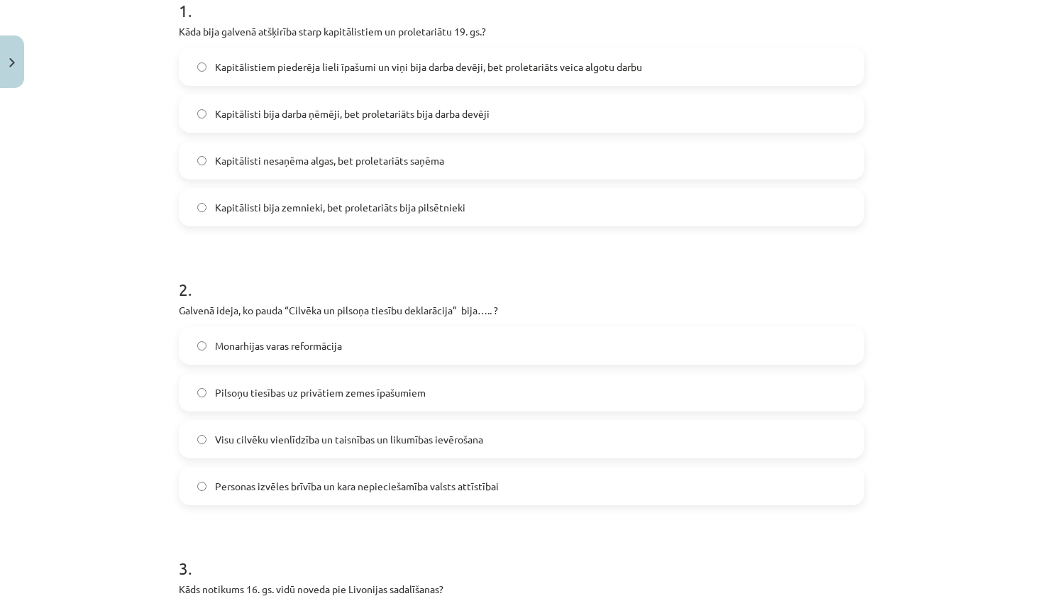
click at [252, 439] on span "Visu cilvēku vienlīdzība un taisnības un likumības ievērošana" at bounding box center [349, 439] width 268 height 15
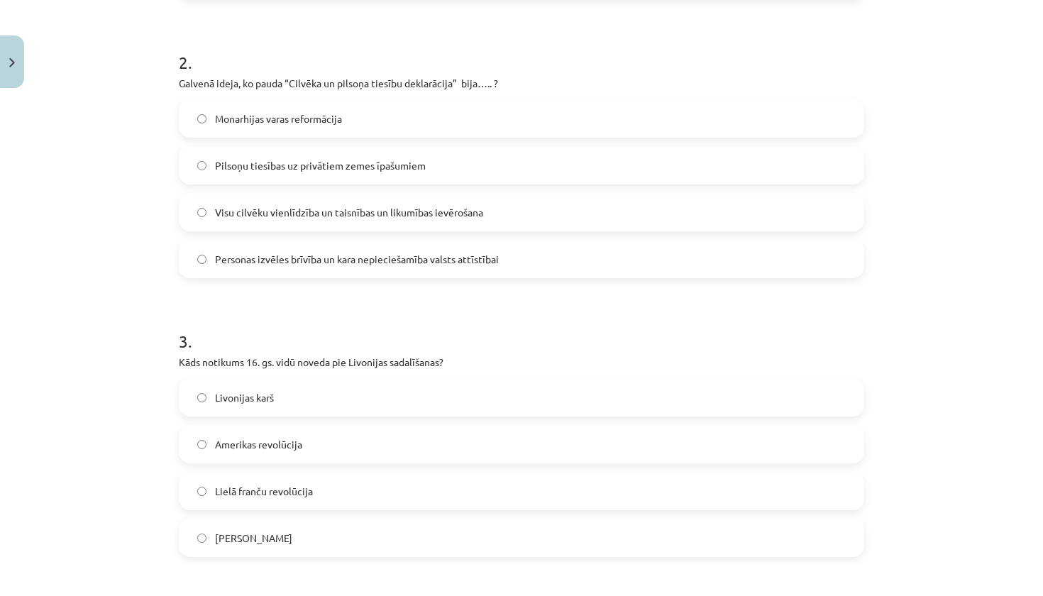
scroll to position [534, 0]
click at [279, 394] on label "Livonijas karš" at bounding box center [521, 396] width 682 height 35
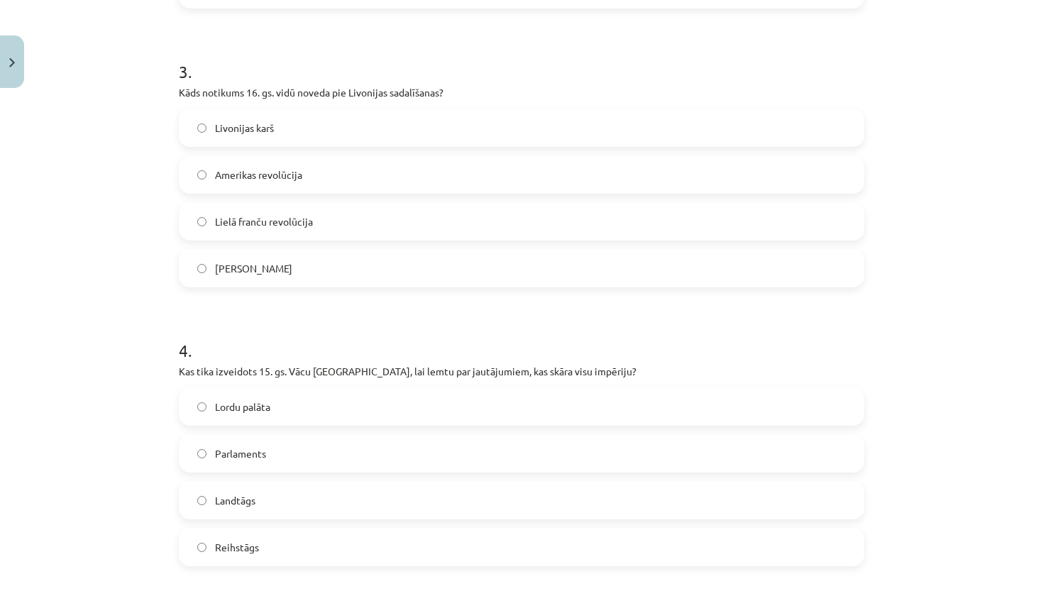
scroll to position [832, 0]
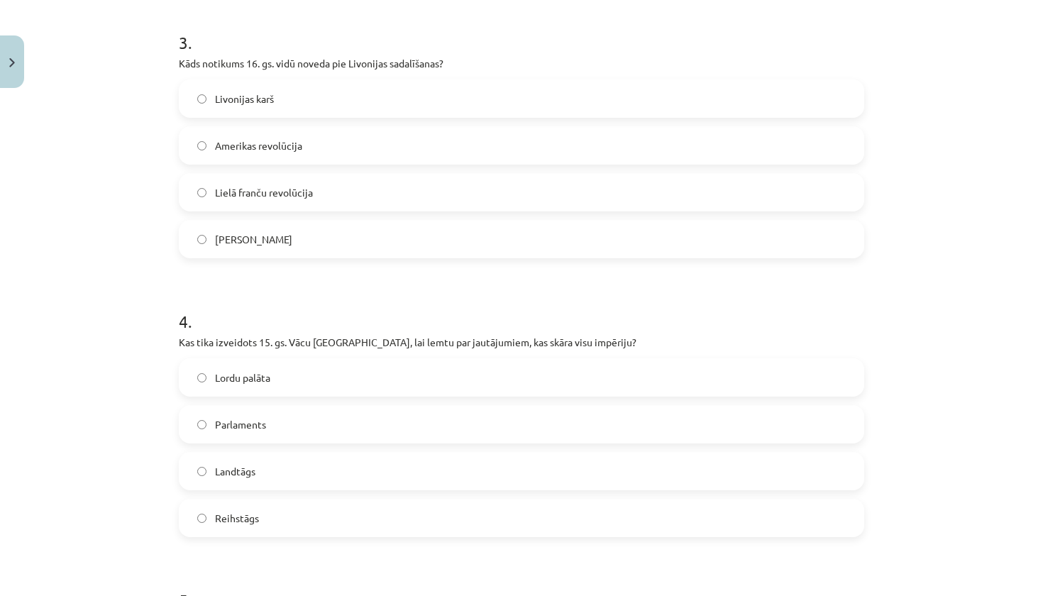
click at [265, 520] on label "Reihstāgs" at bounding box center [521, 517] width 682 height 35
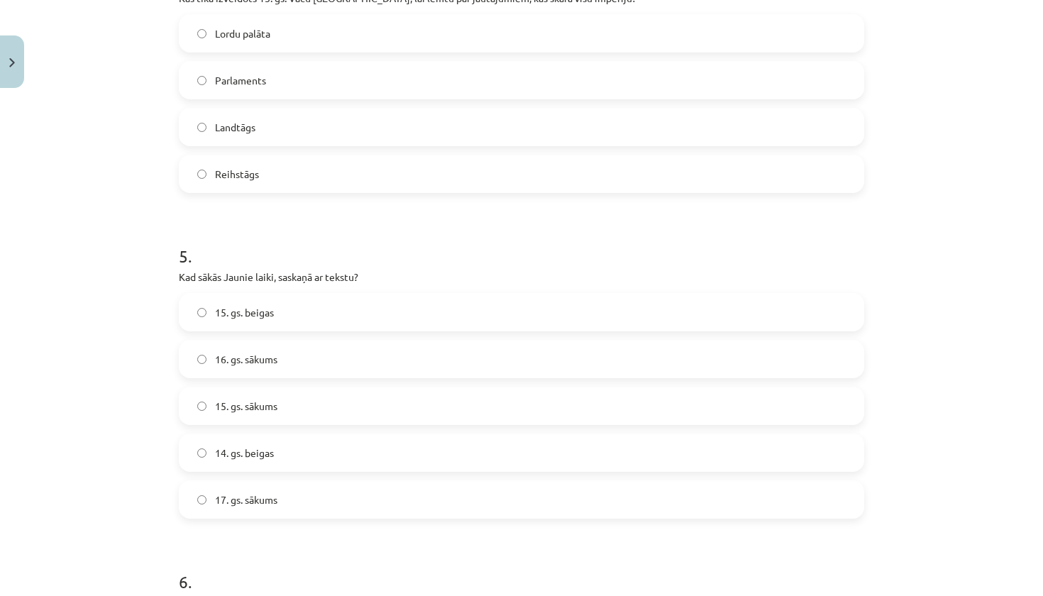
scroll to position [1178, 0]
click at [297, 406] on label "15. gs. sākums" at bounding box center [521, 403] width 682 height 35
click at [292, 305] on label "15. gs. beigas" at bounding box center [521, 309] width 682 height 35
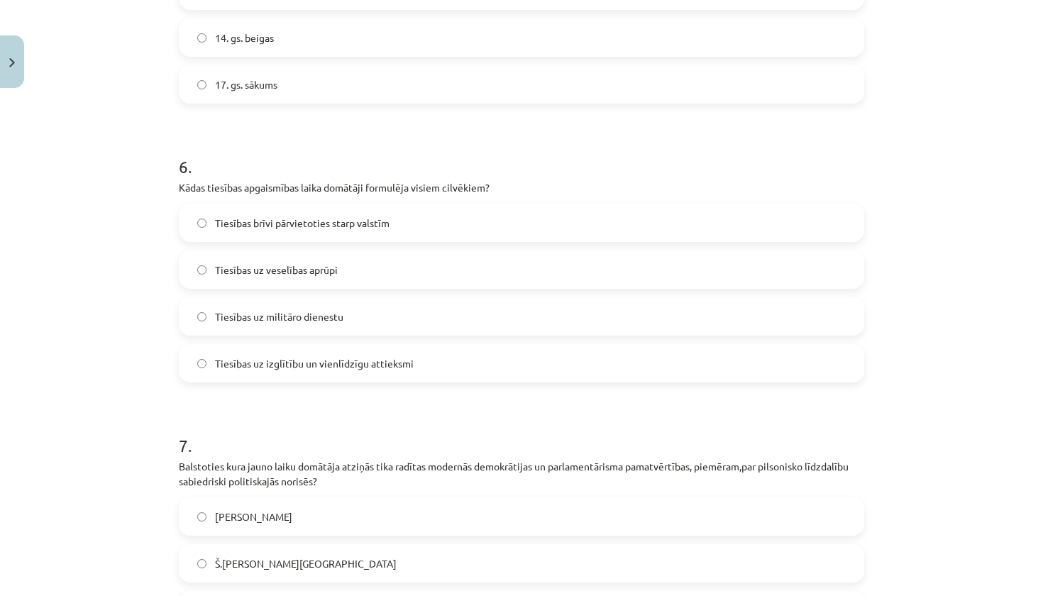
scroll to position [1592, 0]
click at [307, 372] on label "Tiesības uz izglītību un vienlīdzīgu attieksmi" at bounding box center [521, 362] width 682 height 35
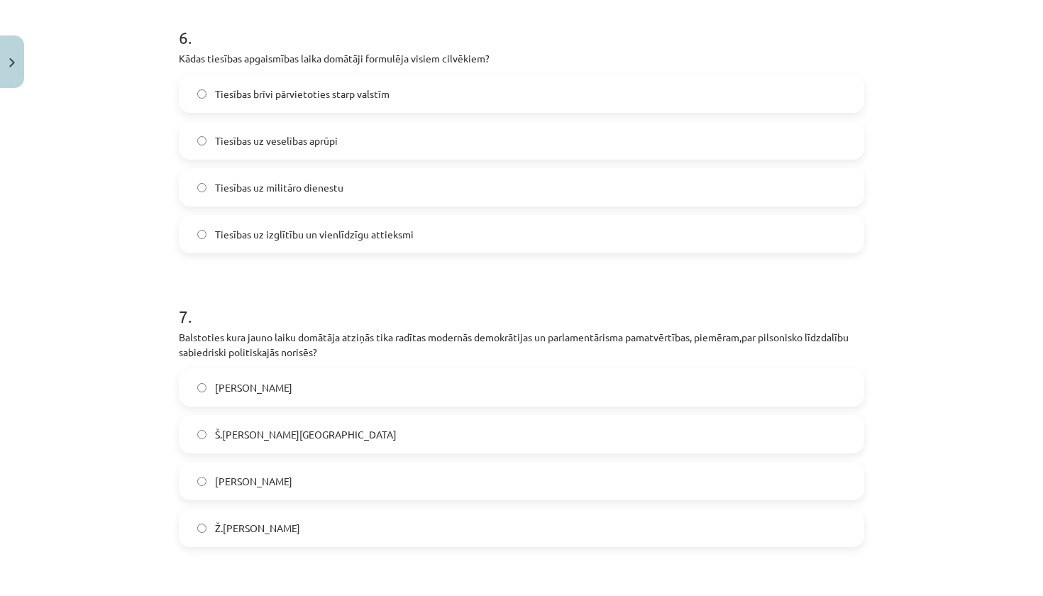
scroll to position [1728, 0]
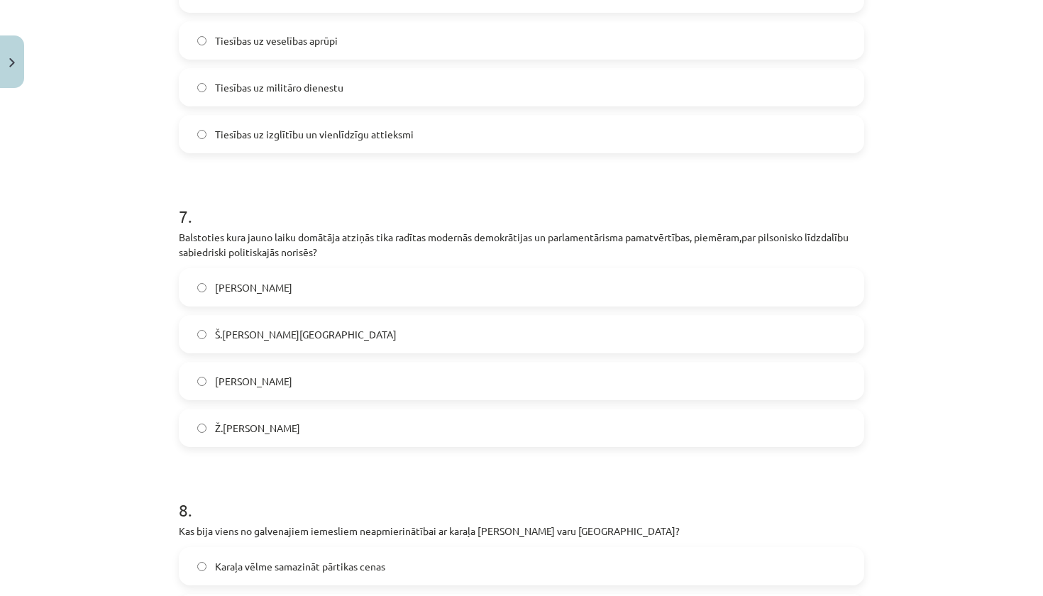
click at [276, 427] on label "Ž.Ž. Ruso" at bounding box center [521, 427] width 682 height 35
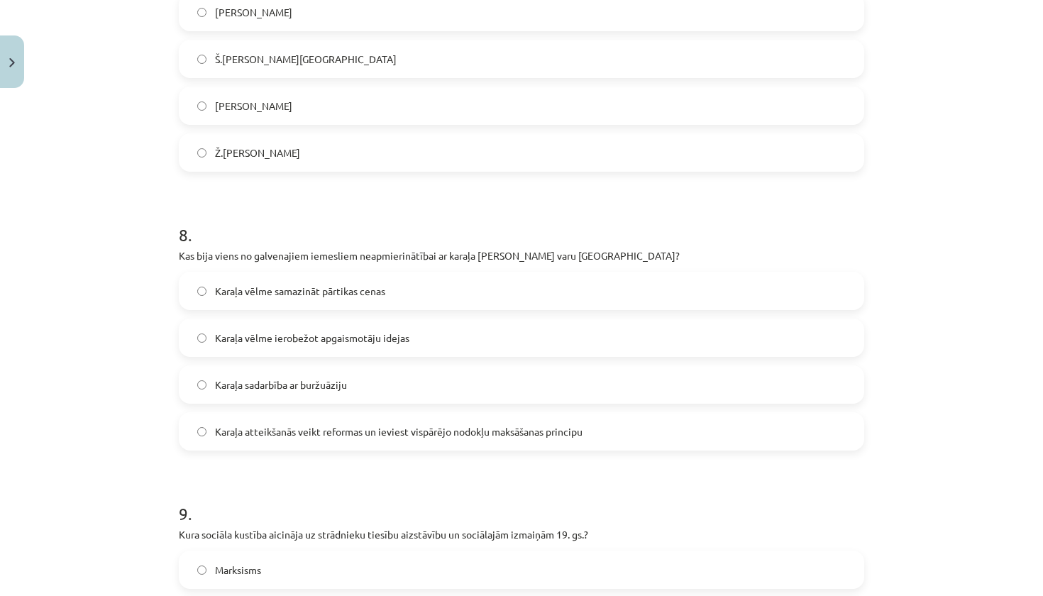
scroll to position [2097, 0]
click at [283, 435] on span "Karaļa atteikšanās veikt reformas un ieviest vispārējo nodokļu maksāšanas princ…" at bounding box center [398, 429] width 367 height 15
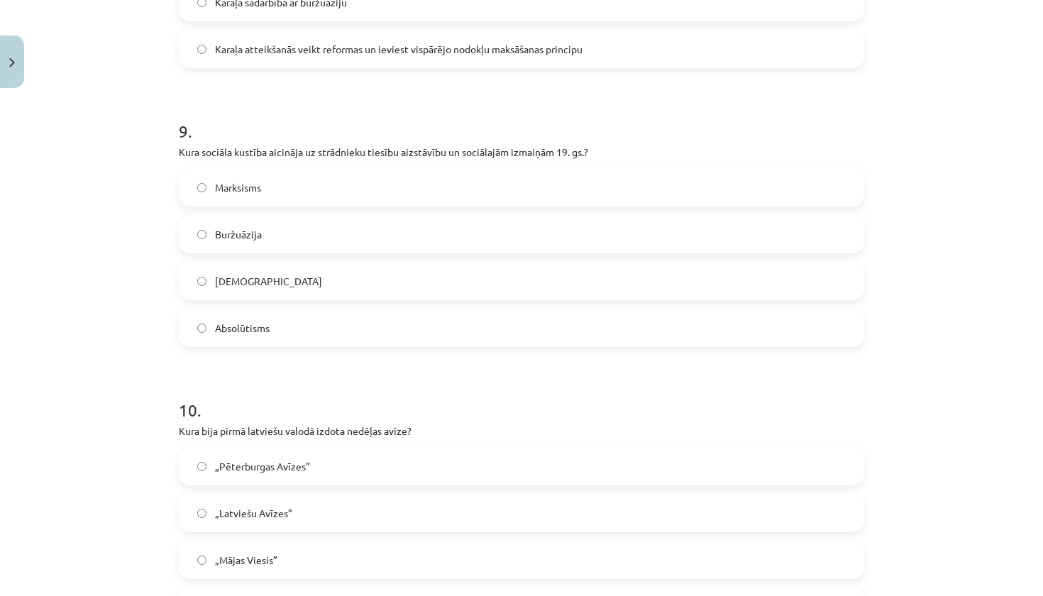
scroll to position [2479, 0]
click at [315, 189] on label "Marksisms" at bounding box center [521, 185] width 682 height 35
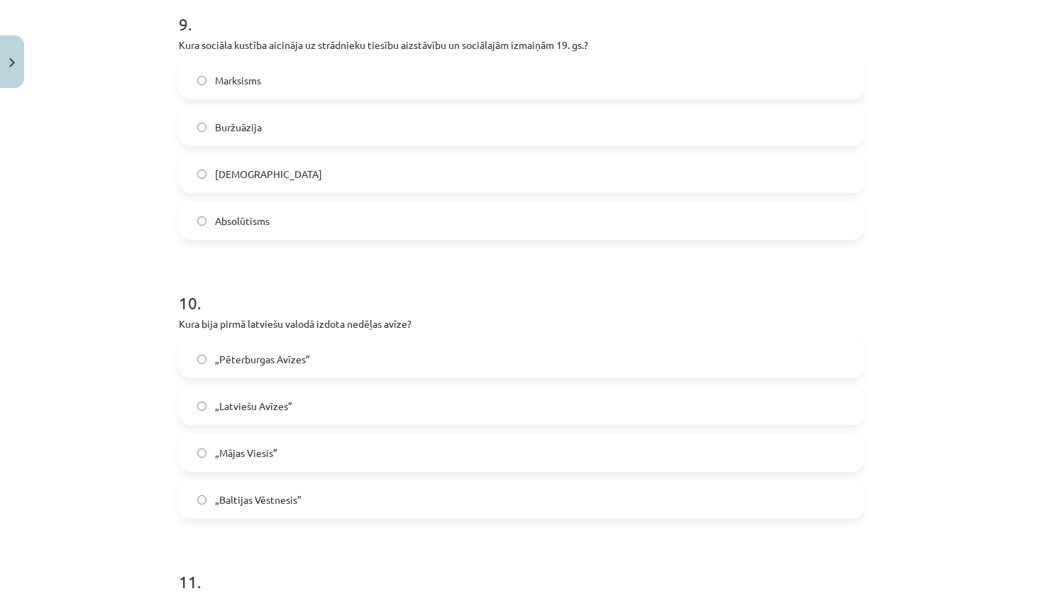
scroll to position [2598, 0]
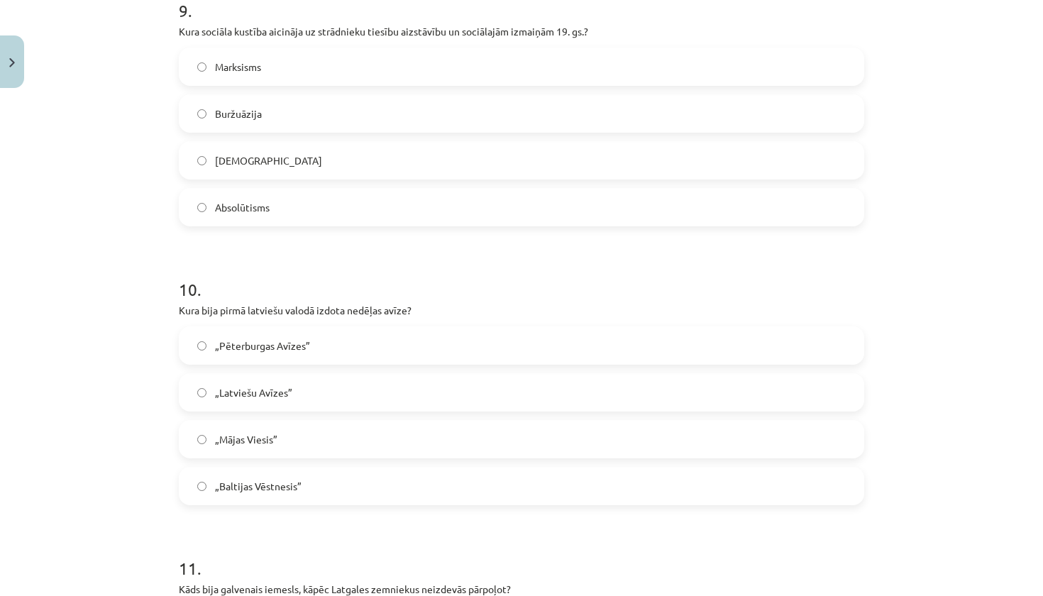
click at [325, 395] on label "„Latviešu Avīzes”" at bounding box center [521, 391] width 682 height 35
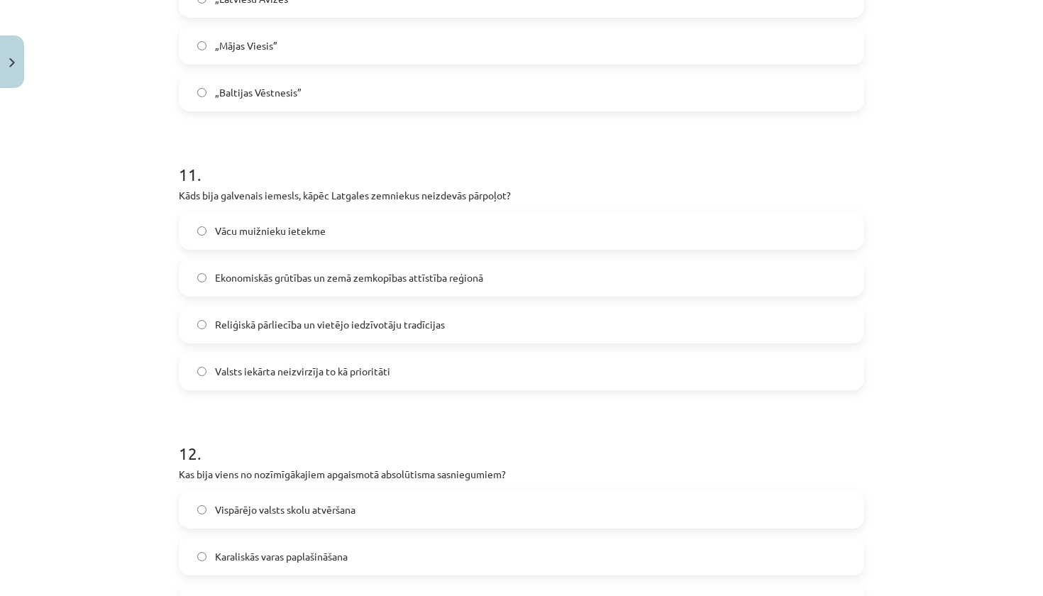
scroll to position [2992, 0]
click at [317, 337] on label "Reliģiskā pārliecība un vietējo iedzīvotāju tradīcijas" at bounding box center [521, 323] width 682 height 35
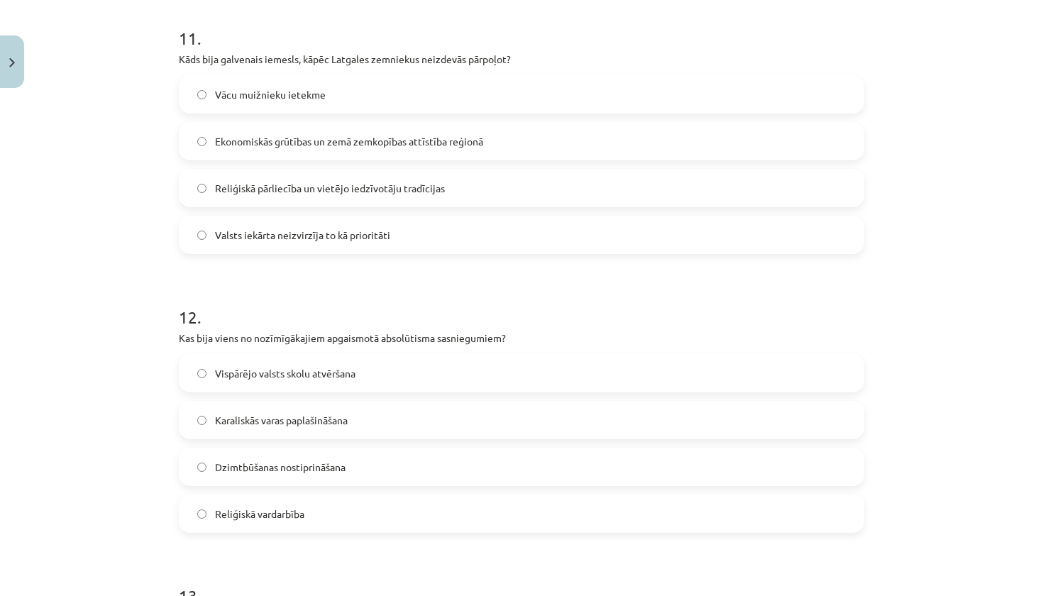
scroll to position [3175, 0]
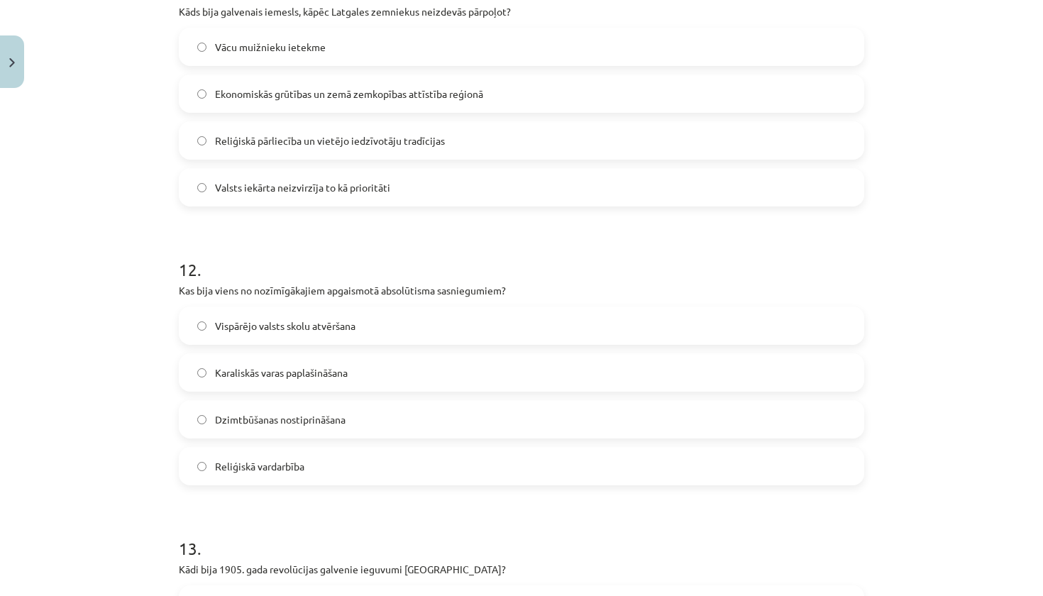
click at [307, 335] on label "Vispārējo valsts skolu atvēršana" at bounding box center [521, 325] width 682 height 35
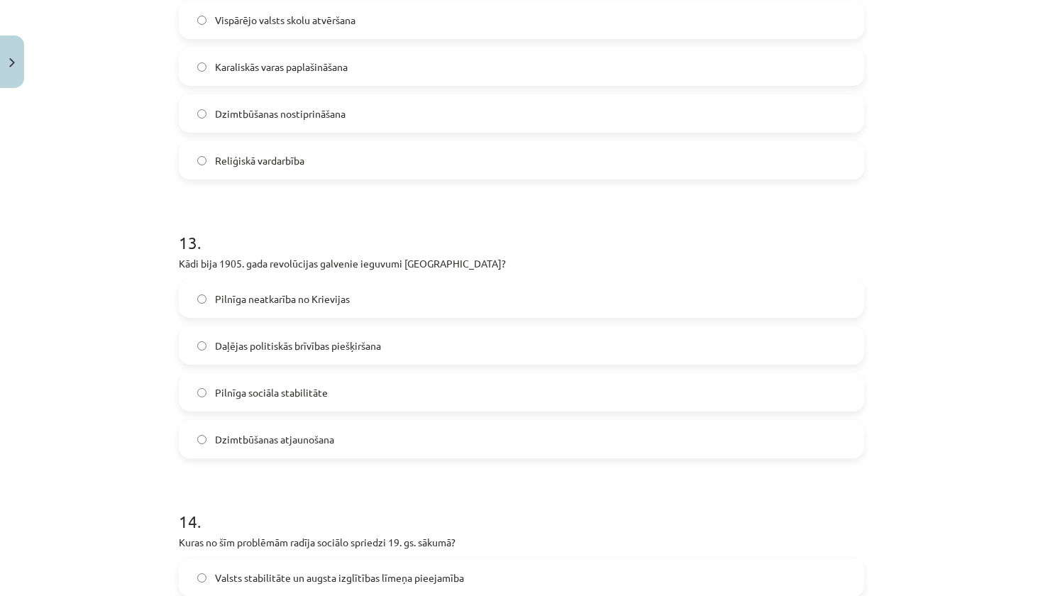
scroll to position [3490, 0]
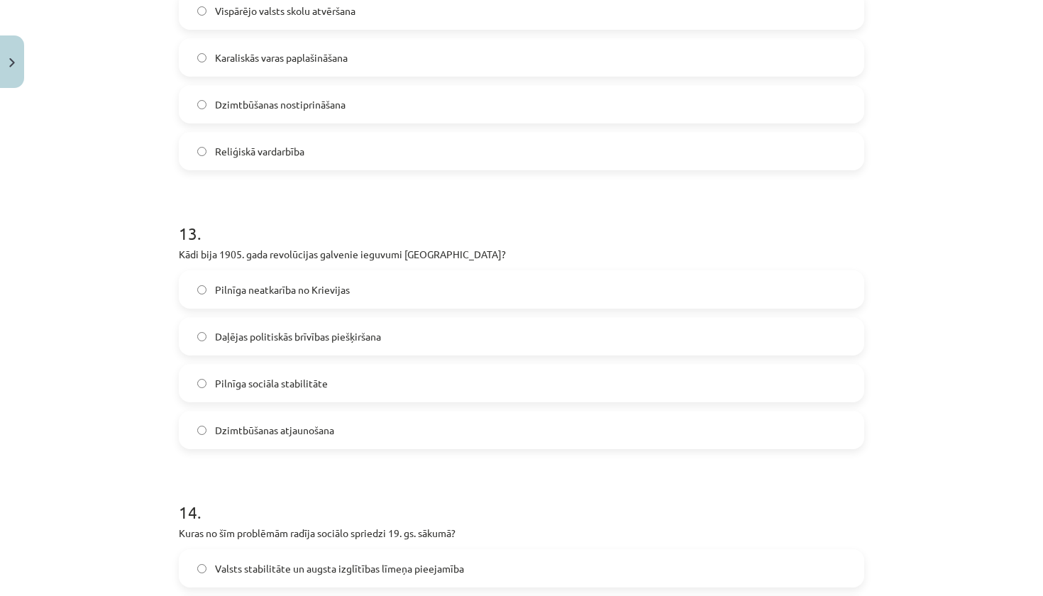
click at [306, 345] on label "Daļējas politiskās brīvības piešķiršana" at bounding box center [521, 335] width 682 height 35
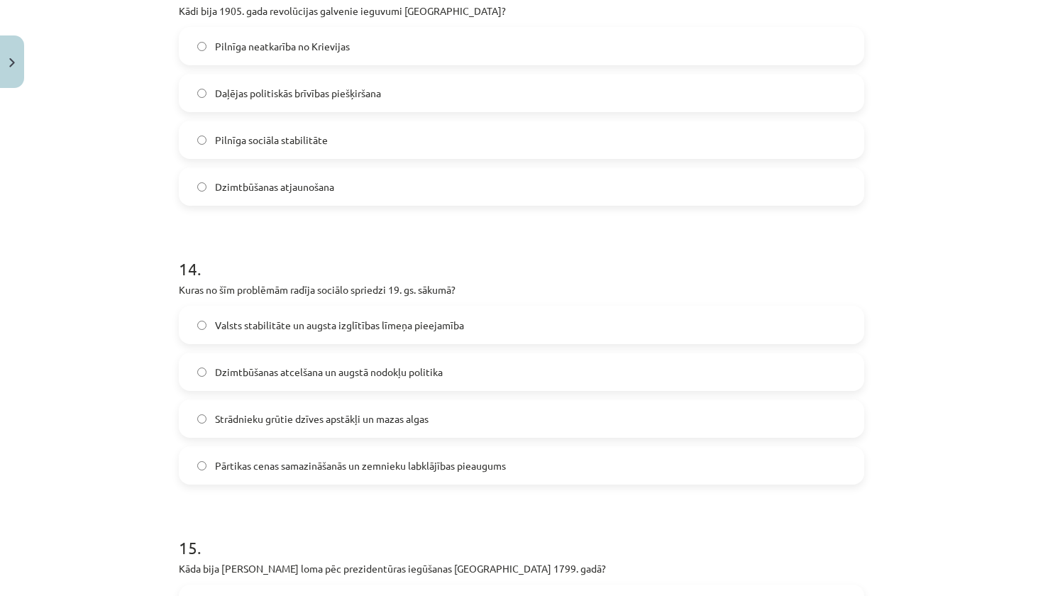
scroll to position [3739, 0]
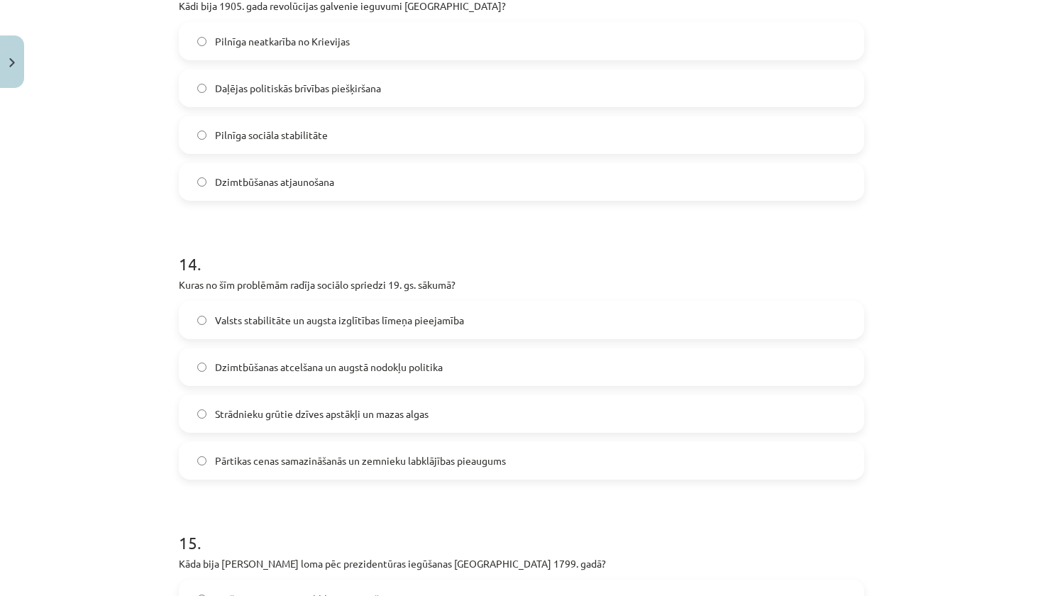
click at [300, 421] on label "Strādnieku grūtie dzīves apstākļi un mazas algas" at bounding box center [521, 413] width 682 height 35
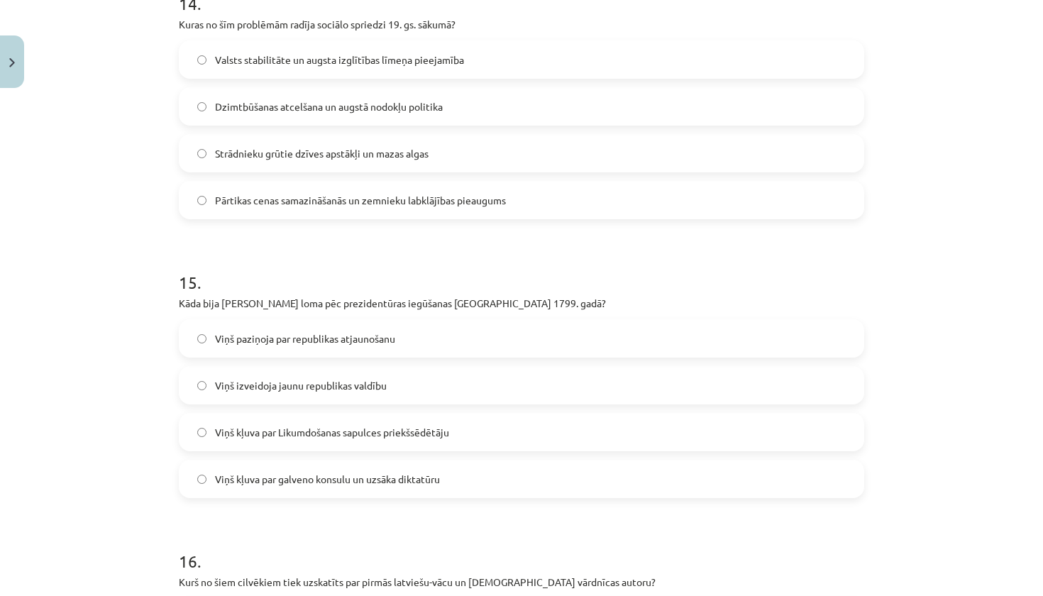
scroll to position [3997, 0]
click at [343, 485] on span "Viņš kļuva par galveno konsulu un uzsāka diktatūru" at bounding box center [327, 480] width 225 height 15
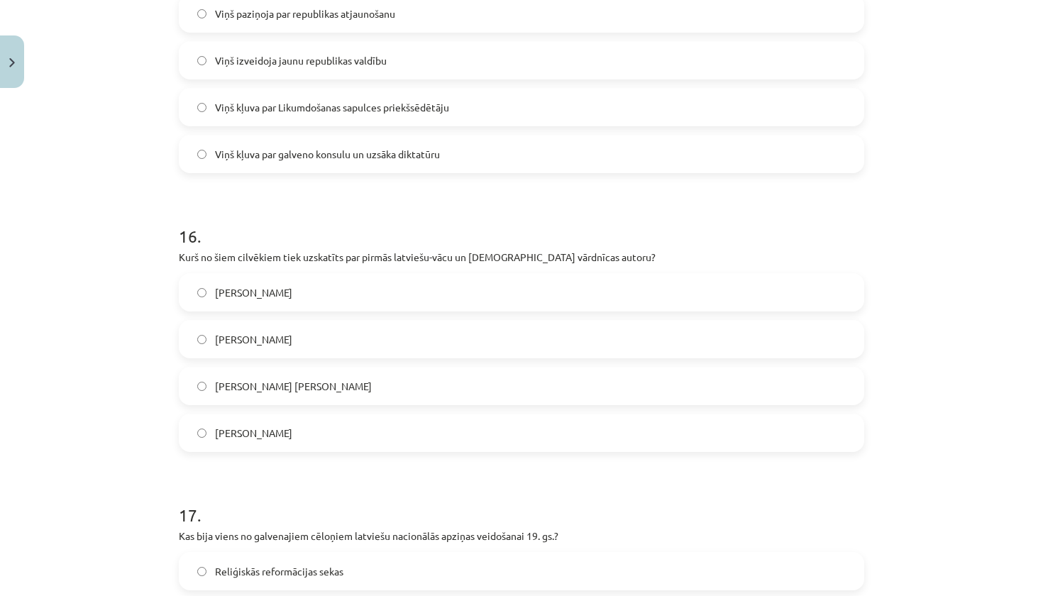
scroll to position [4326, 0]
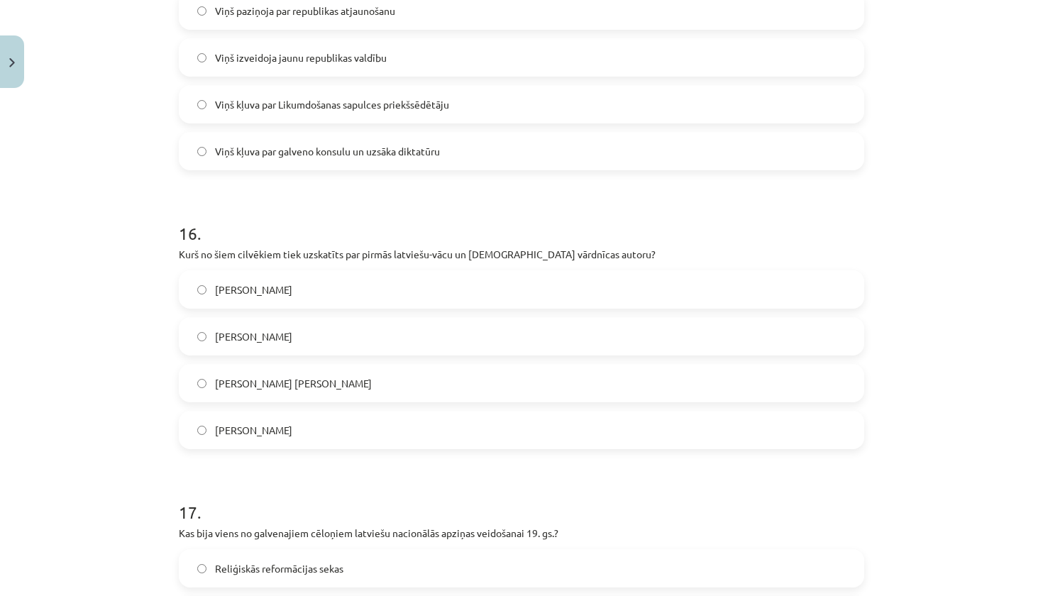
click at [336, 382] on label "Gothards Frīdrihs Stenders" at bounding box center [521, 382] width 682 height 35
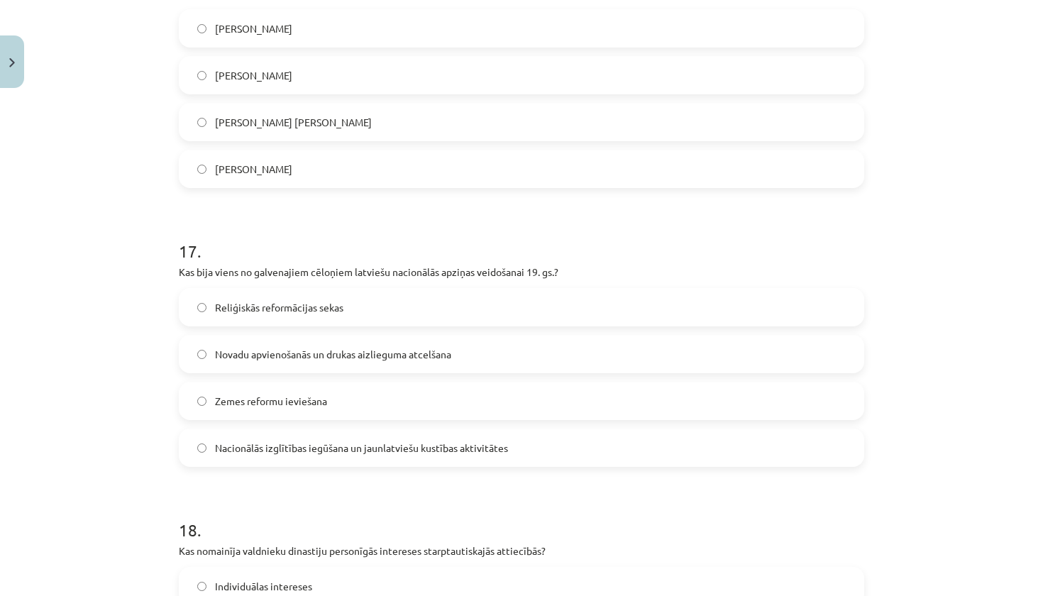
scroll to position [4595, 0]
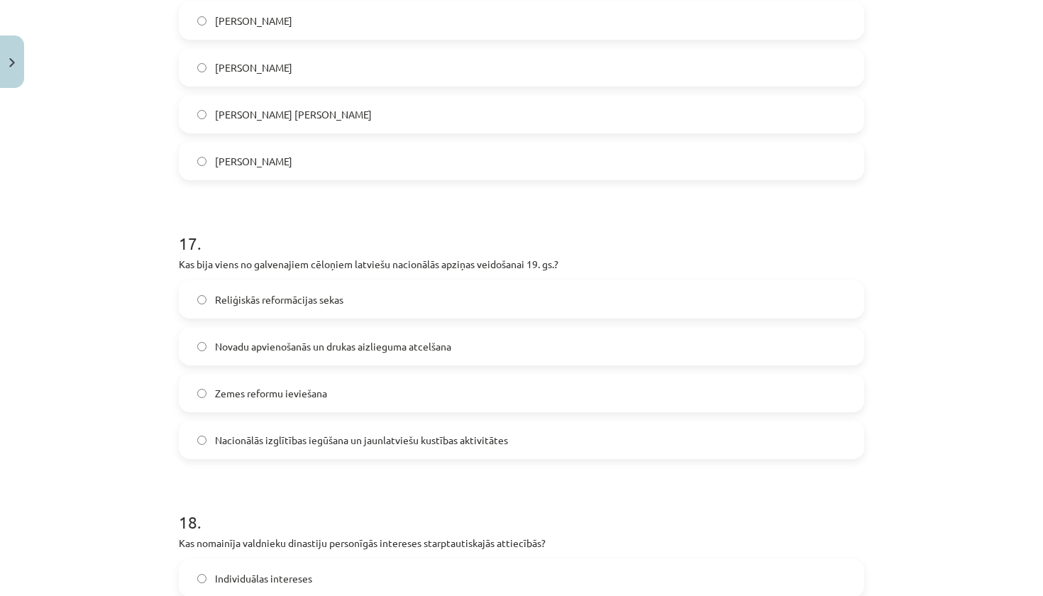
click at [343, 443] on span "Nacionālās izglītības iegūšana un jaunlatviešu kustības aktivitātes" at bounding box center [361, 440] width 293 height 15
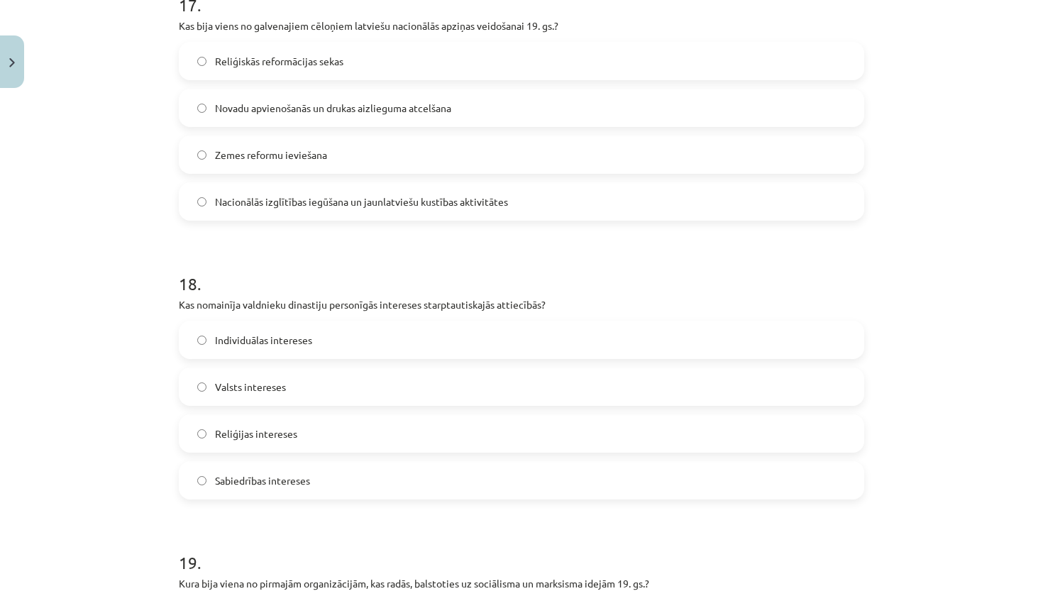
scroll to position [4834, 0]
click at [328, 392] on label "Valsts intereses" at bounding box center [521, 385] width 682 height 35
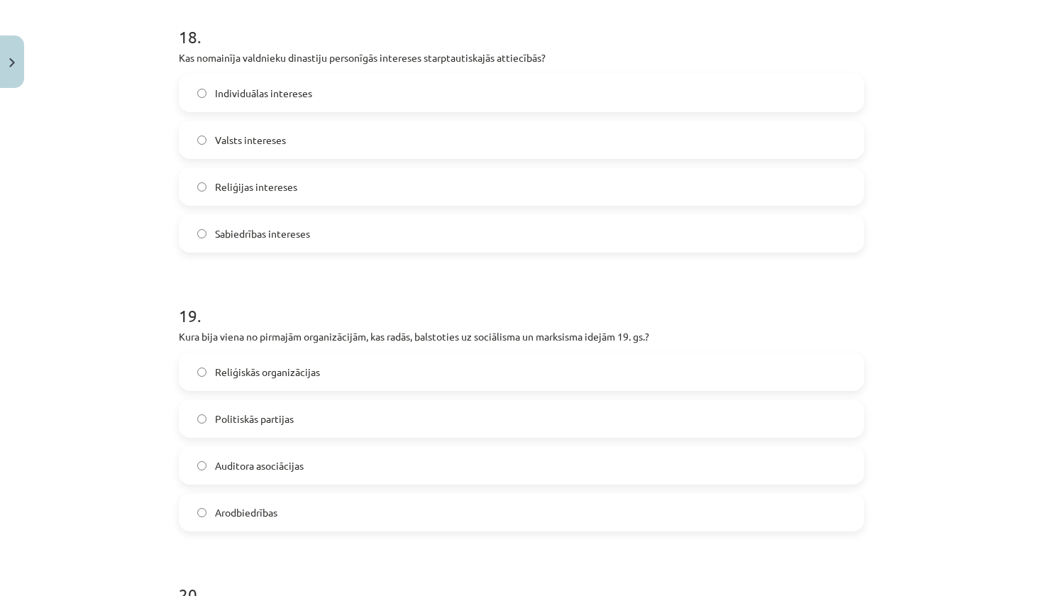
scroll to position [5095, 0]
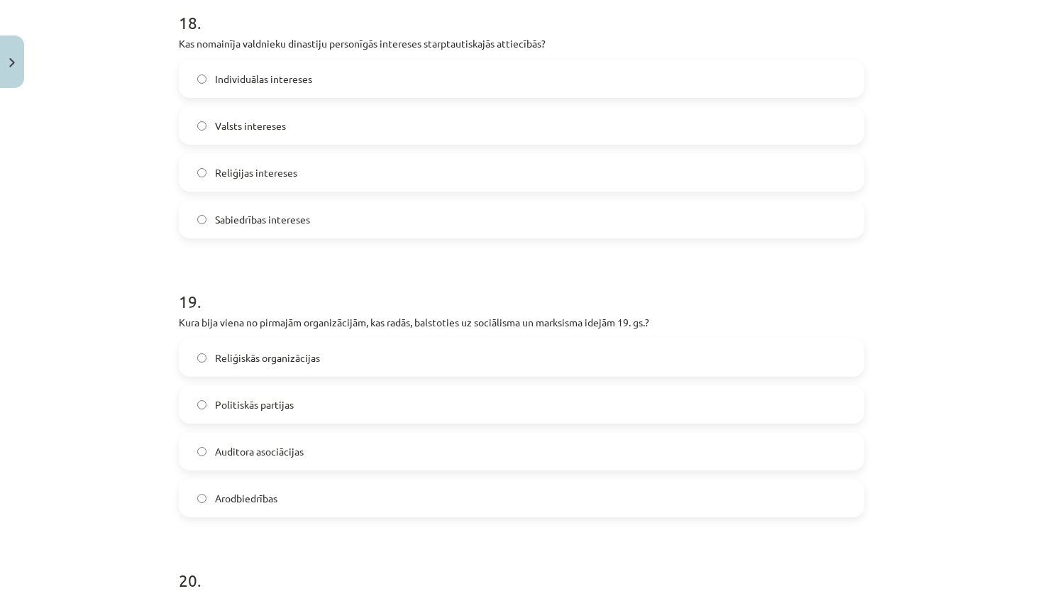
click at [306, 506] on label "Arodbiedrības" at bounding box center [521, 497] width 682 height 35
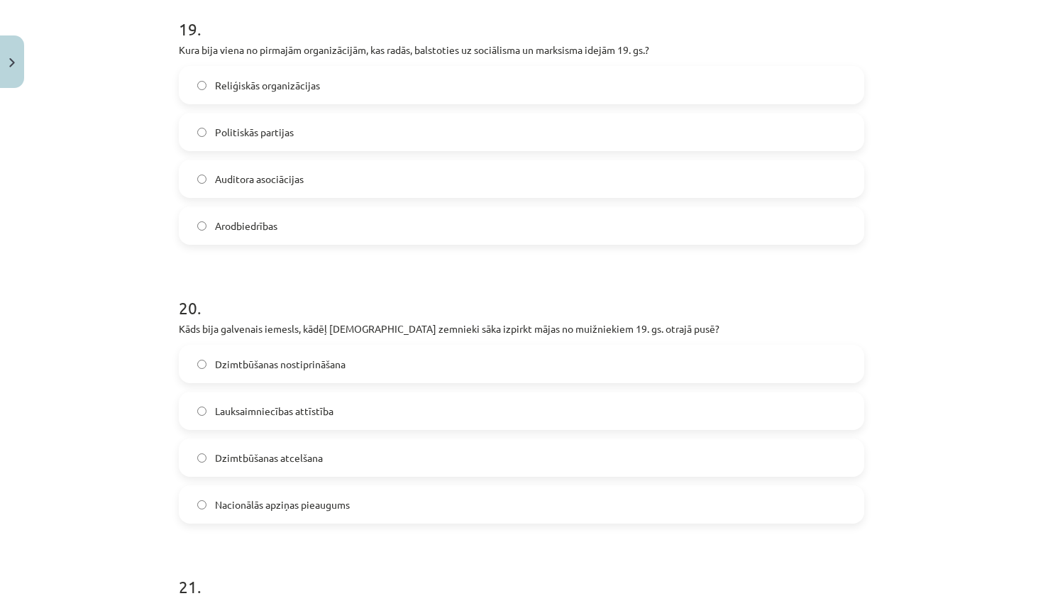
scroll to position [5378, 0]
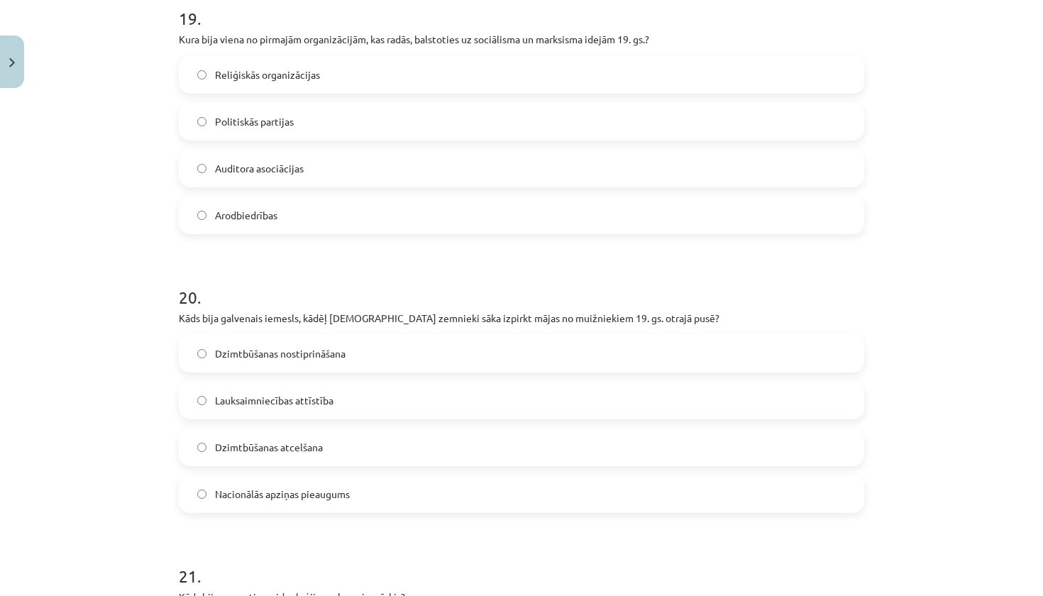
click at [291, 461] on label "Dzimtbūšanas atcelšana" at bounding box center [521, 446] width 682 height 35
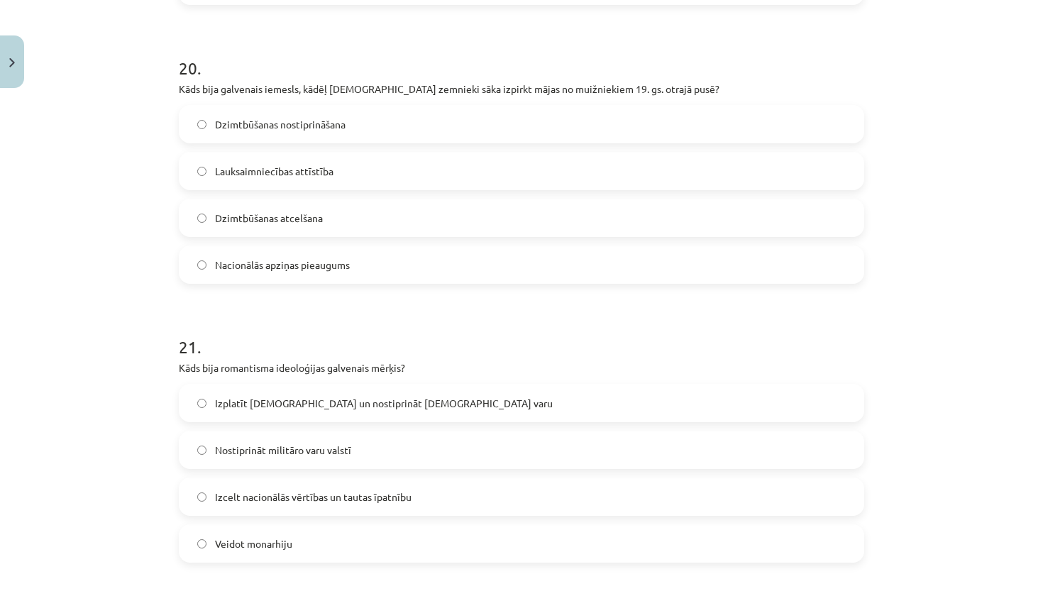
scroll to position [5632, 0]
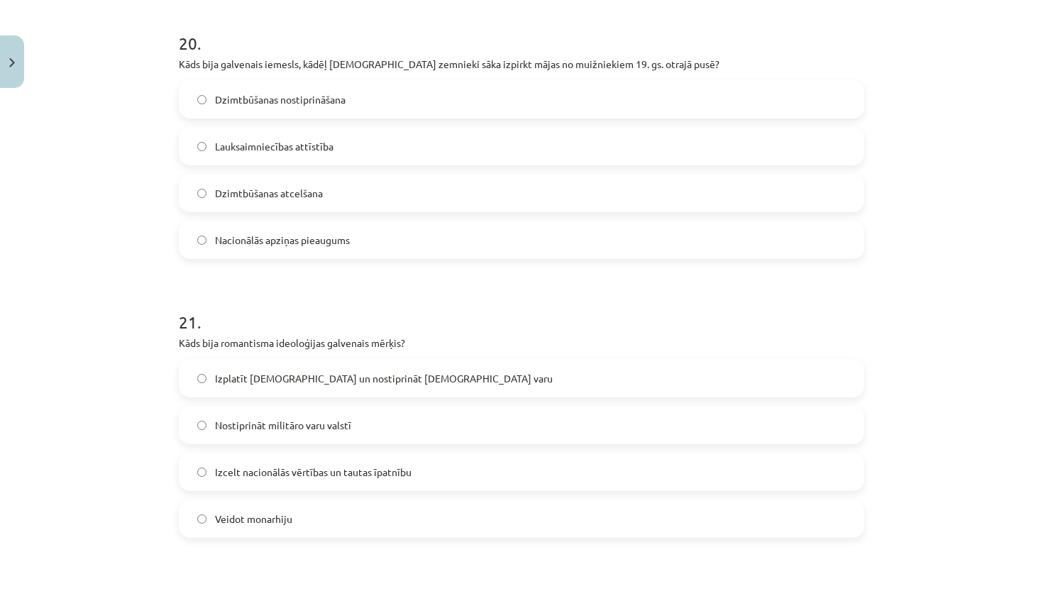
click at [299, 479] on span "Izcelt nacionālās vērtības un tautas īpatnību" at bounding box center [313, 472] width 196 height 15
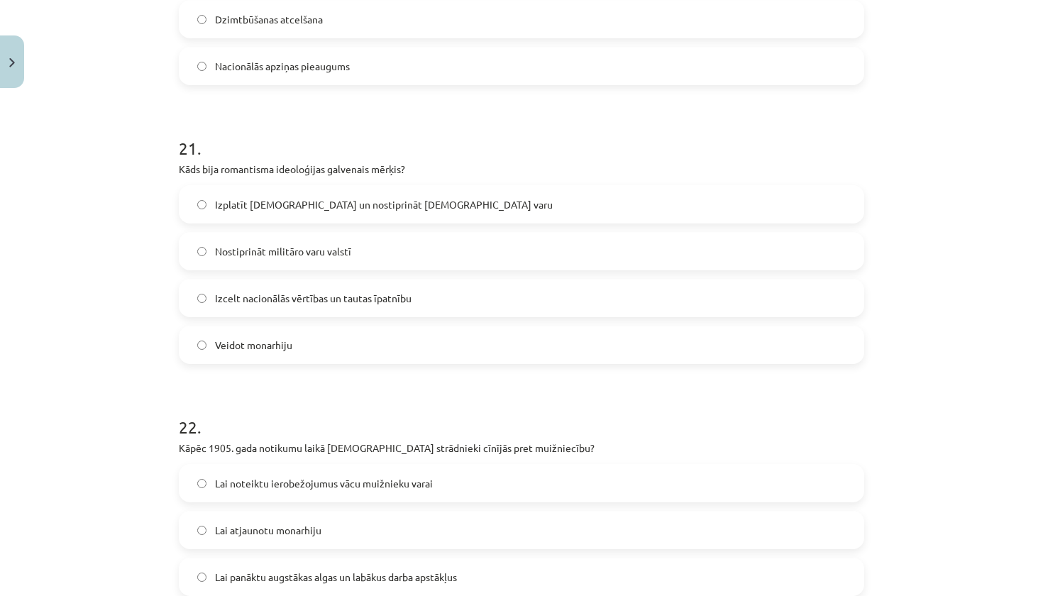
scroll to position [5815, 0]
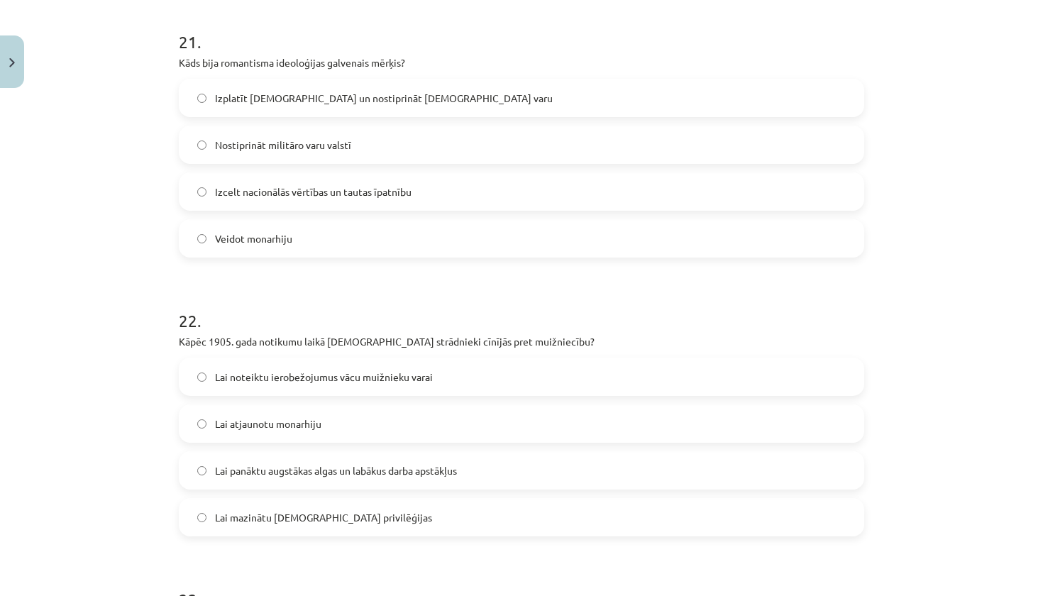
click at [299, 477] on span "Lai panāktu augstākas algas un labākus darba apstākļus" at bounding box center [336, 470] width 242 height 15
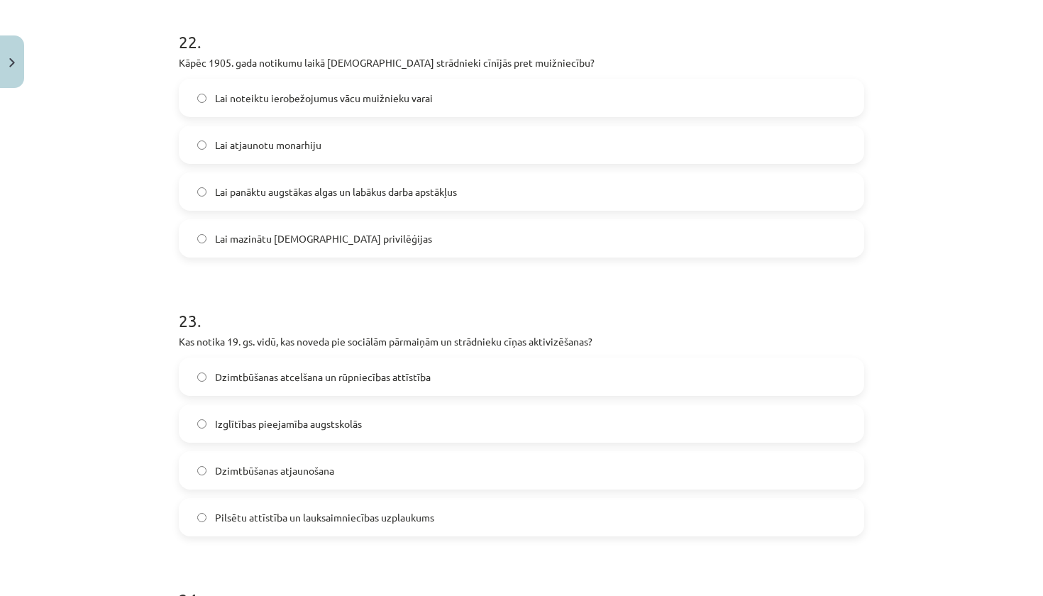
scroll to position [6193, 0]
click at [305, 382] on label "Dzimtbūšanas atcelšana un rūpniecības attīstība" at bounding box center [521, 374] width 682 height 35
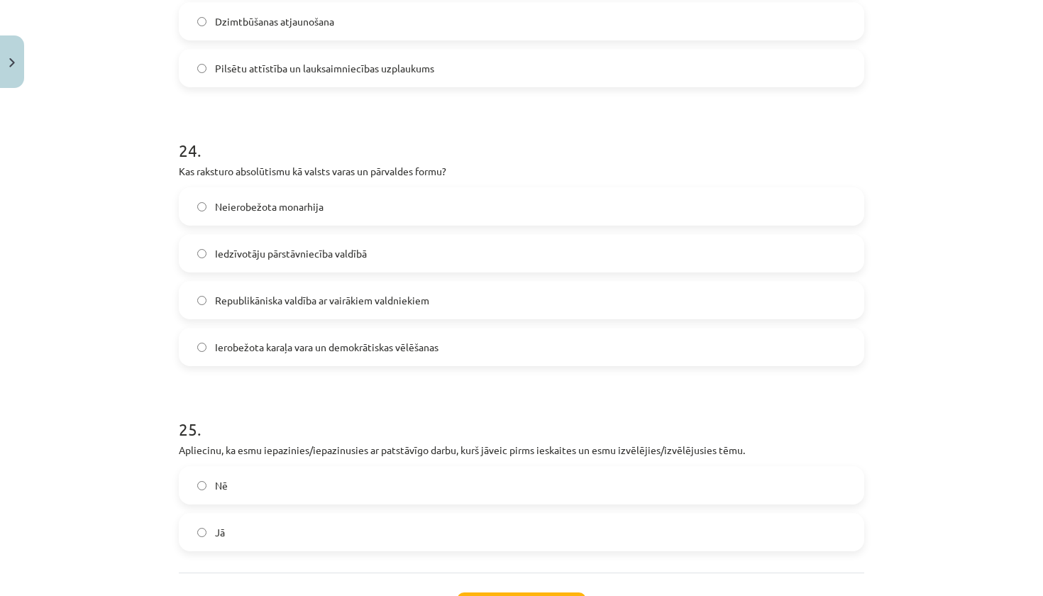
scroll to position [6640, 0]
click at [313, 216] on label "Neierobežota monarhija" at bounding box center [521, 205] width 682 height 35
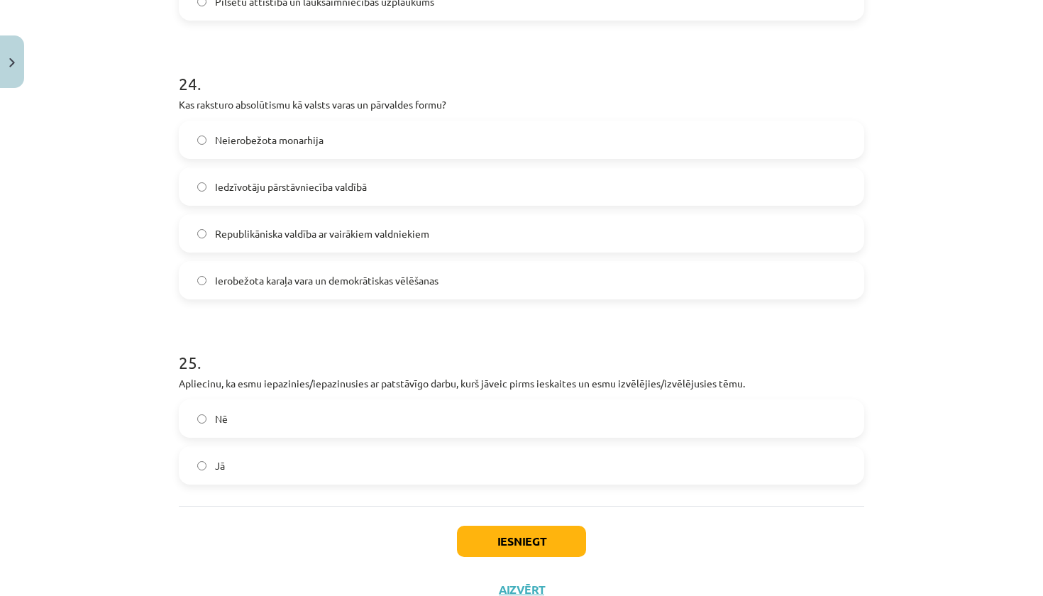
scroll to position [6708, 0]
click at [255, 455] on label "Jā" at bounding box center [521, 462] width 682 height 35
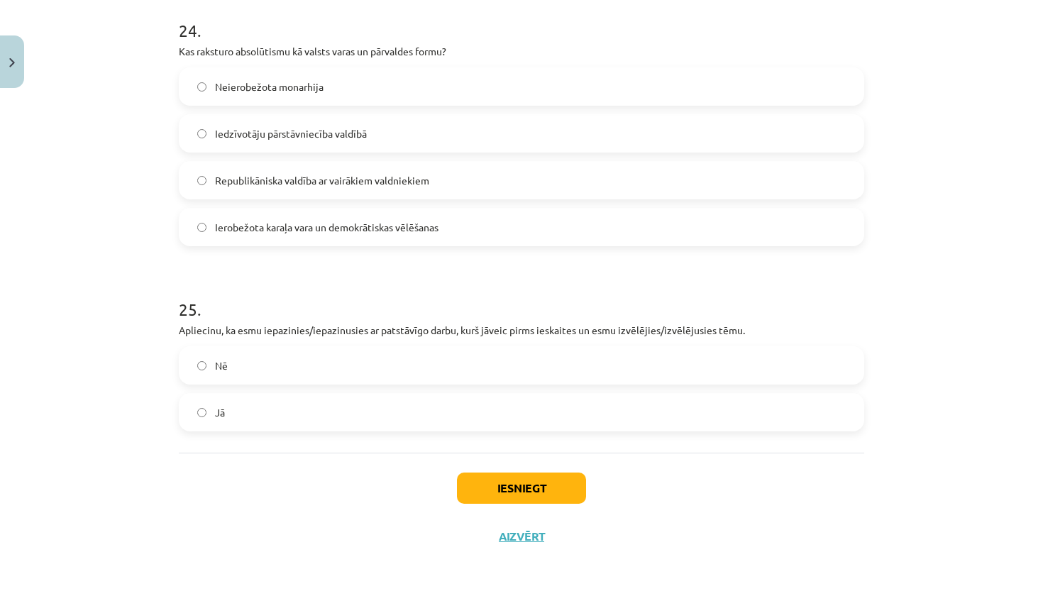
scroll to position [6761, 0]
click at [529, 484] on button "Iesniegt" at bounding box center [521, 487] width 129 height 31
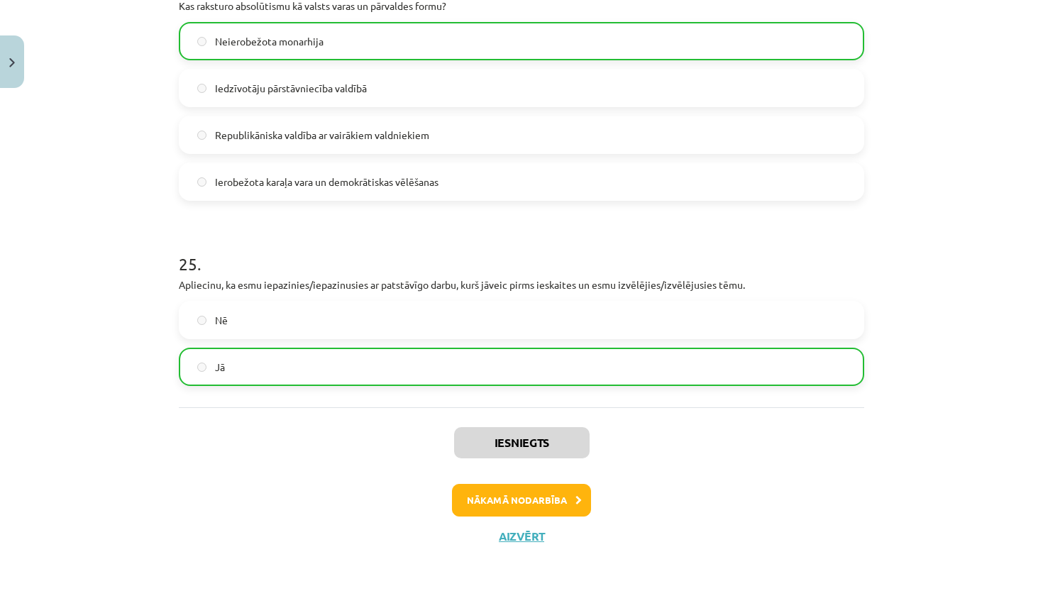
scroll to position [6806, 0]
click at [534, 501] on button "Nākamā nodarbība" at bounding box center [521, 500] width 139 height 33
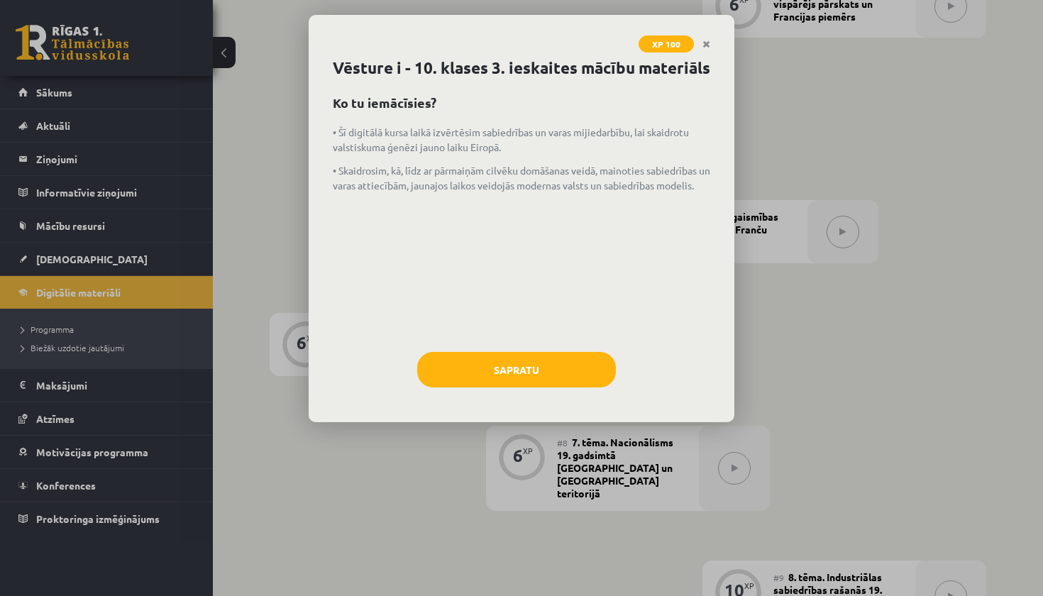
scroll to position [796, 0]
click at [573, 387] on button "Sapratu" at bounding box center [516, 369] width 199 height 35
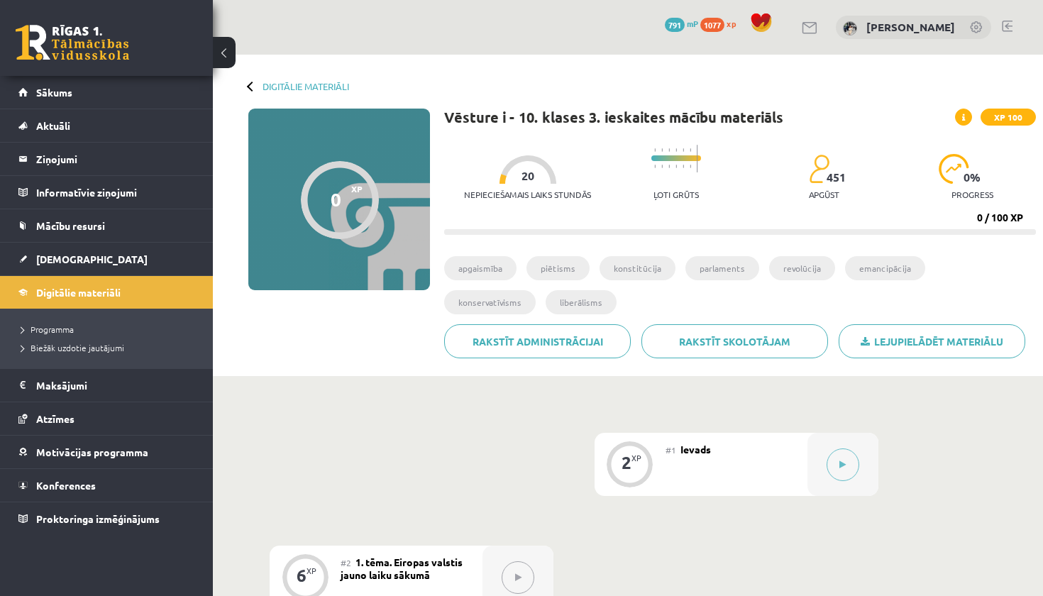
scroll to position [0, 0]
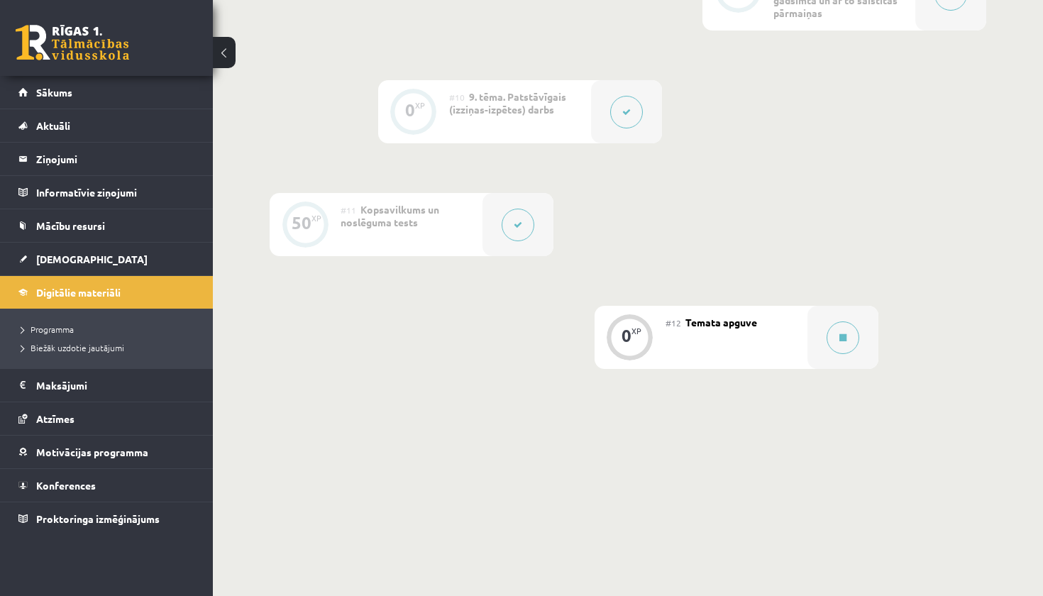
scroll to position [1431, 0]
click at [849, 322] on button at bounding box center [842, 338] width 33 height 33
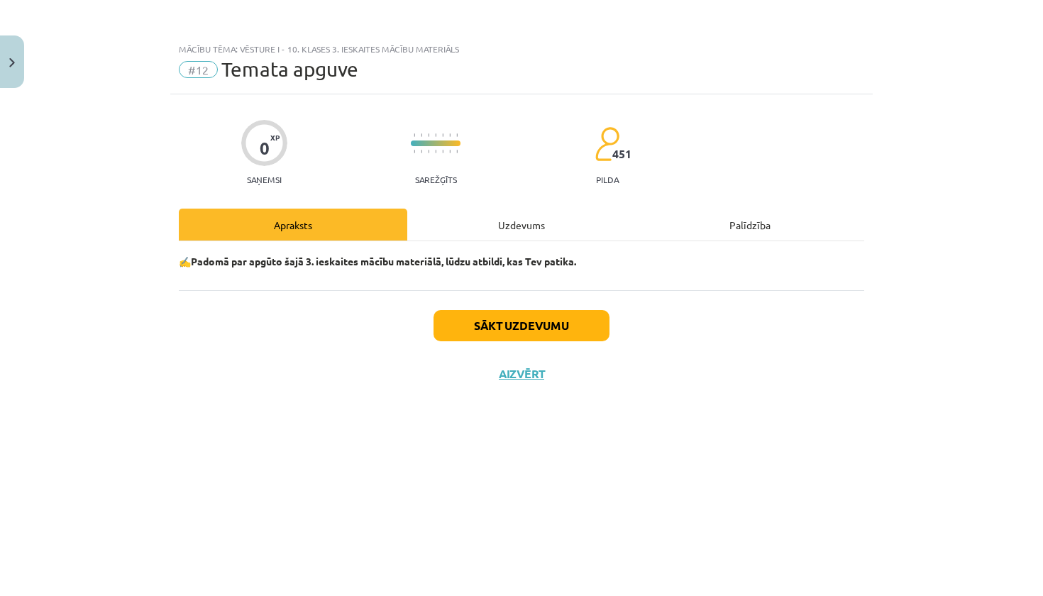
click at [552, 333] on button "Sākt uzdevumu" at bounding box center [521, 325] width 176 height 31
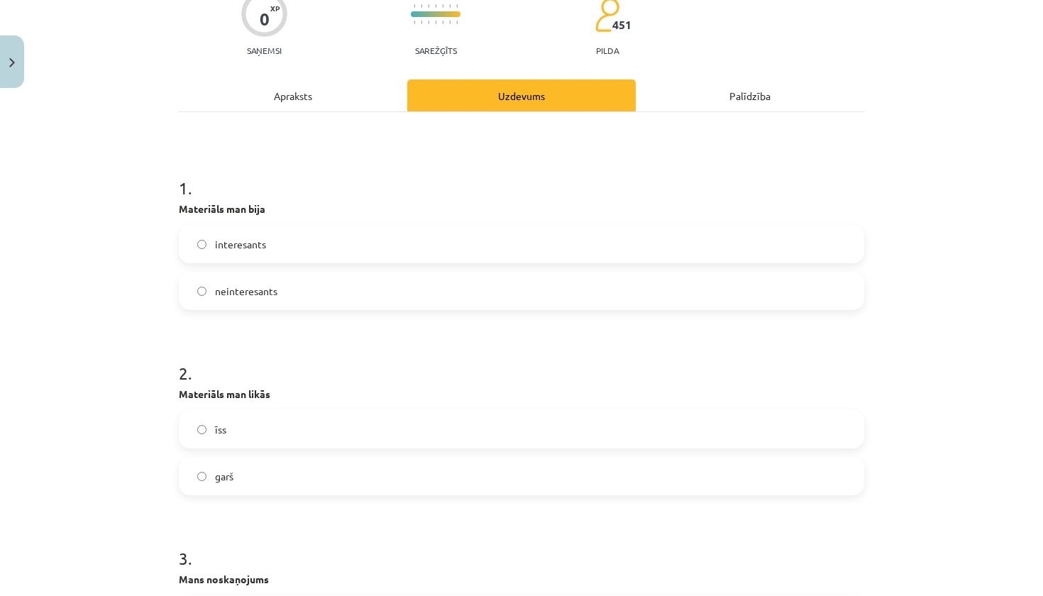
scroll to position [130, 0]
click at [487, 242] on label "interesants" at bounding box center [521, 243] width 682 height 35
click at [436, 479] on label "garš" at bounding box center [521, 474] width 682 height 35
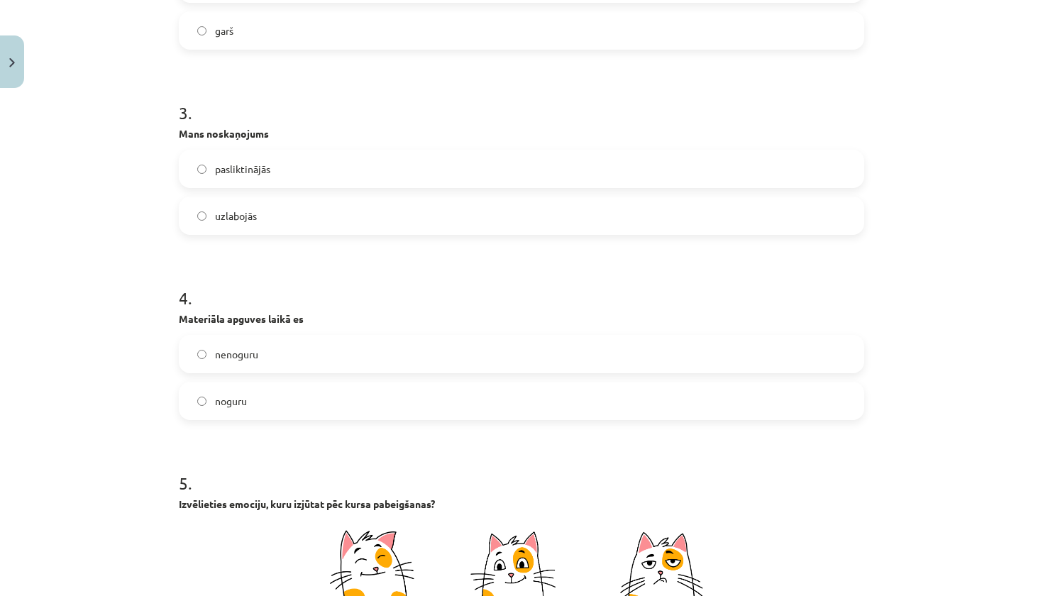
scroll to position [614, 0]
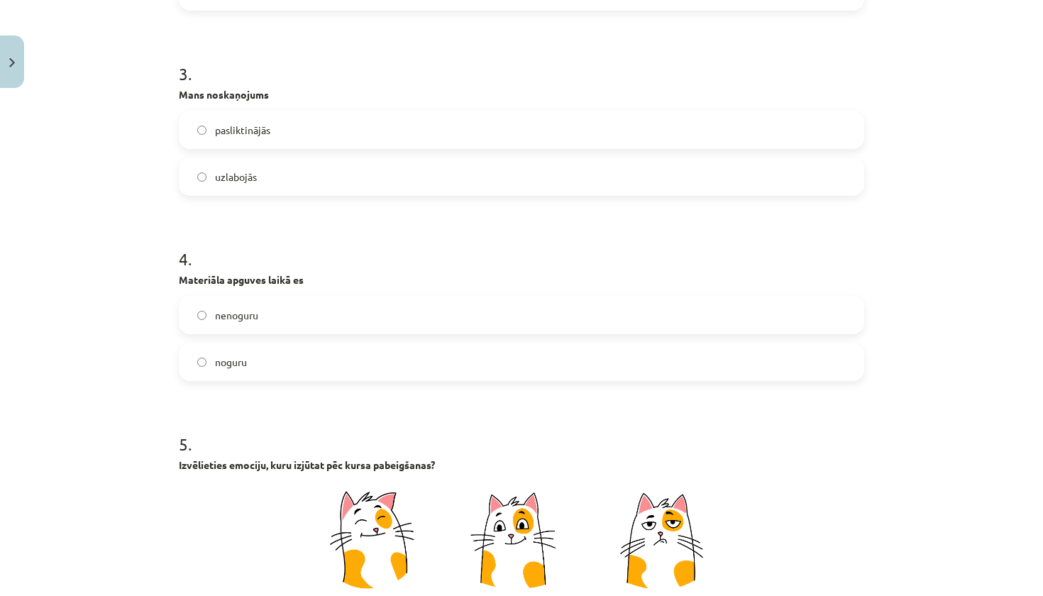
click at [469, 174] on label "uzlabojās" at bounding box center [521, 176] width 682 height 35
click at [394, 321] on label "nenoguru" at bounding box center [521, 314] width 682 height 35
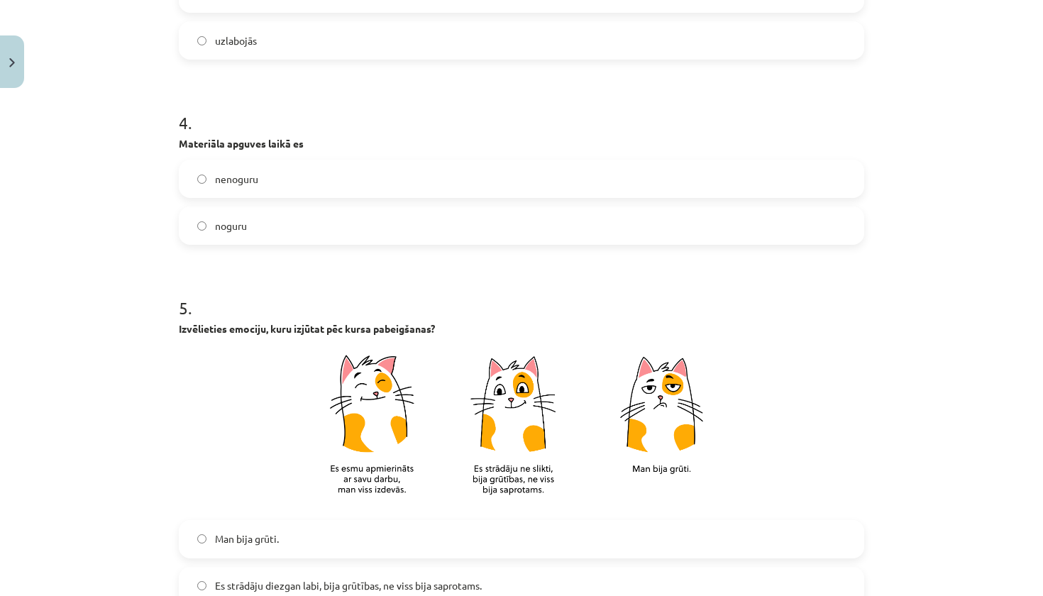
scroll to position [777, 0]
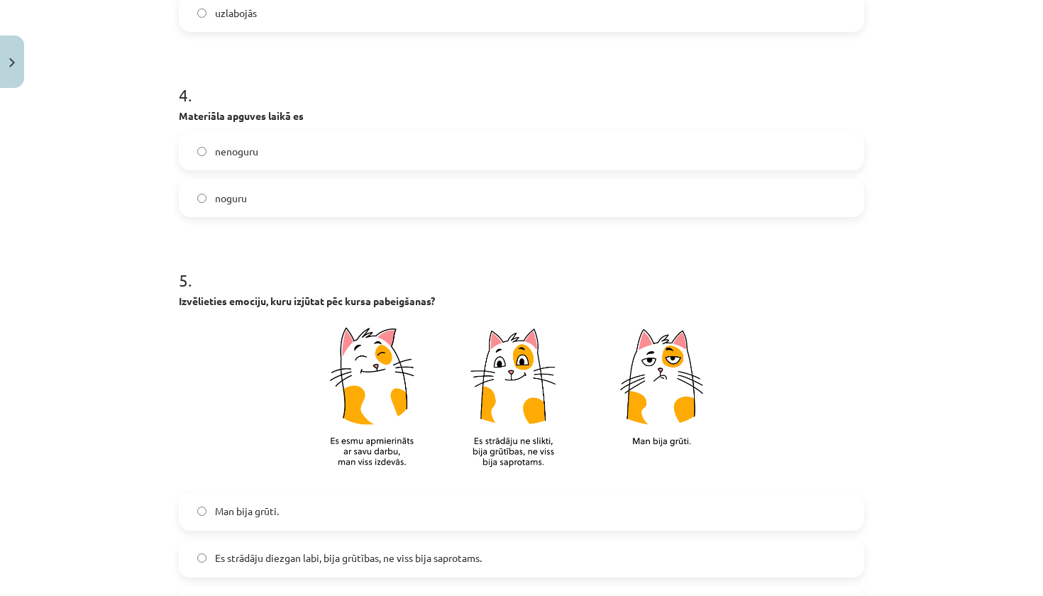
click at [409, 197] on label "noguru" at bounding box center [521, 197] width 682 height 35
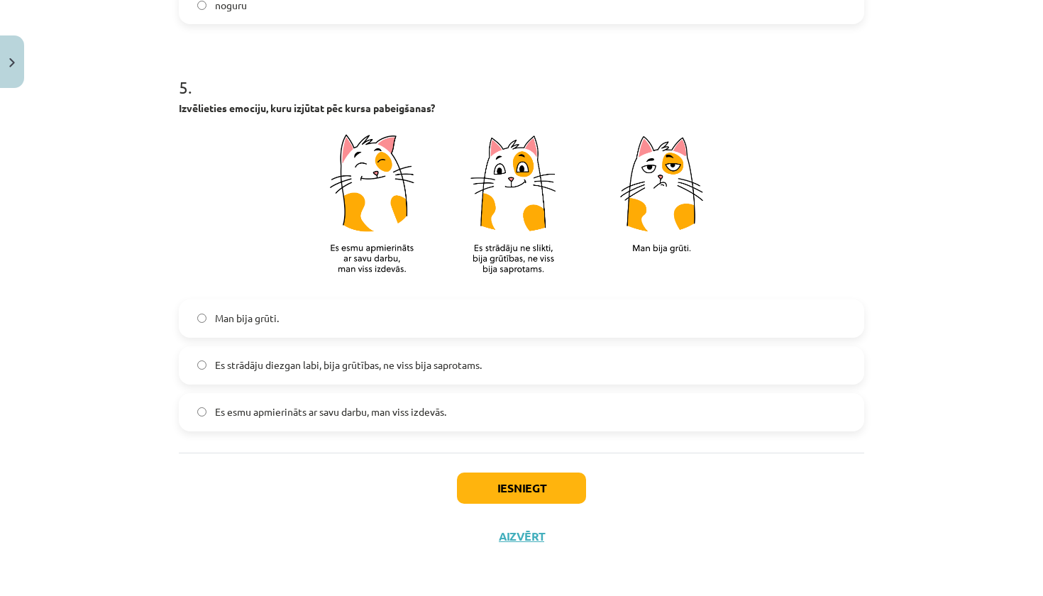
scroll to position [972, 0]
click at [378, 374] on label "Es strādāju diezgan labi, bija grūtības, ne viss bija saprotams." at bounding box center [521, 365] width 682 height 35
click at [472, 416] on label "Es esmu apmierināts ar savu darbu, man viss izdevās." at bounding box center [521, 411] width 682 height 35
click at [486, 477] on button "Iesniegt" at bounding box center [521, 487] width 129 height 31
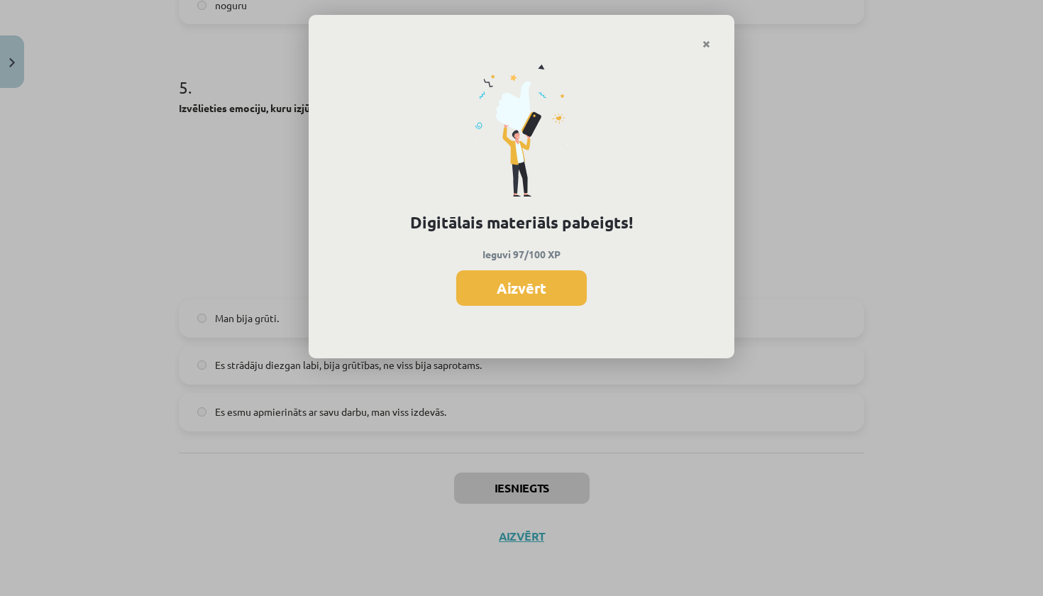
scroll to position [1398, 0]
click at [539, 287] on button "Aizvērt" at bounding box center [521, 287] width 131 height 35
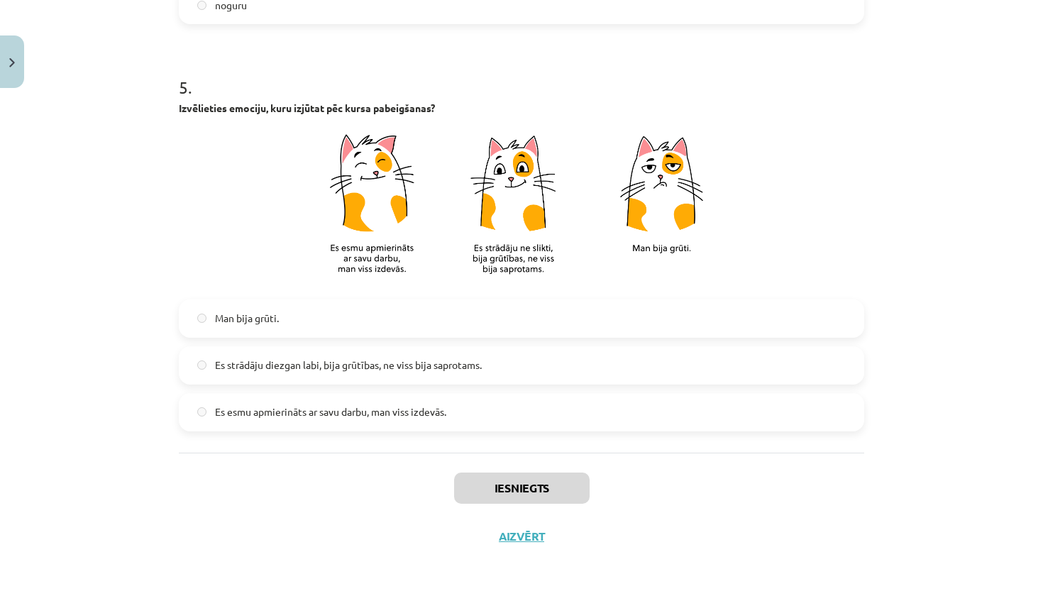
click at [523, 540] on button "Aizvērt" at bounding box center [521, 536] width 54 height 14
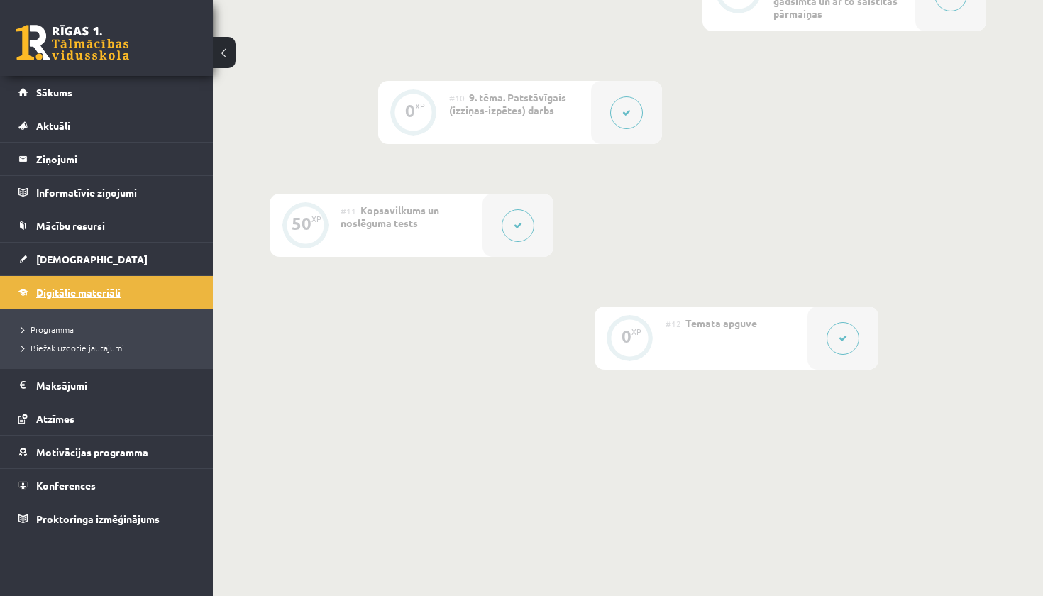
click at [126, 292] on link "Digitālie materiāli" at bounding box center [106, 292] width 177 height 33
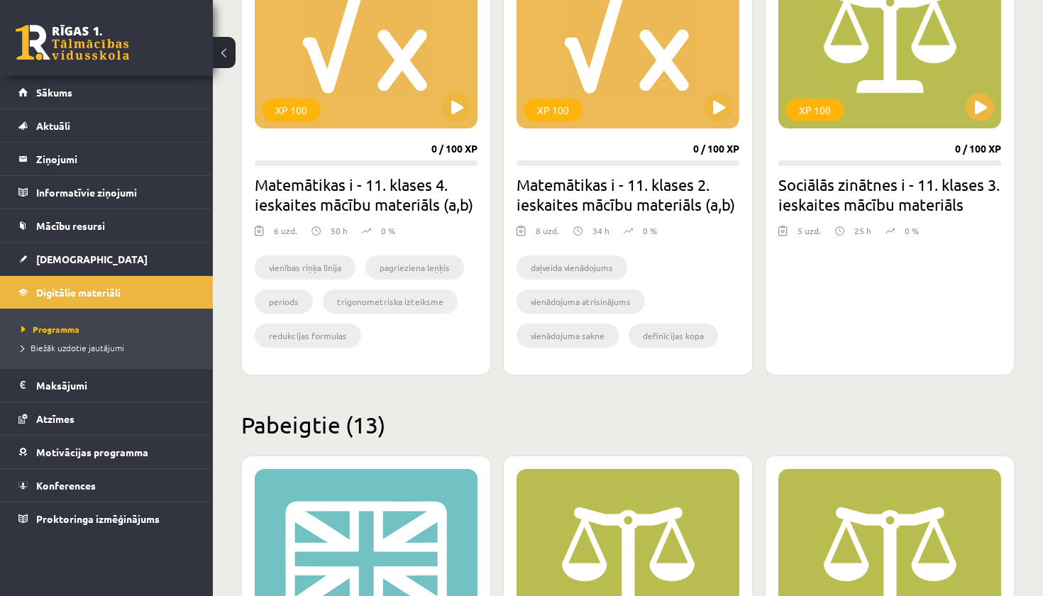
scroll to position [2180, 0]
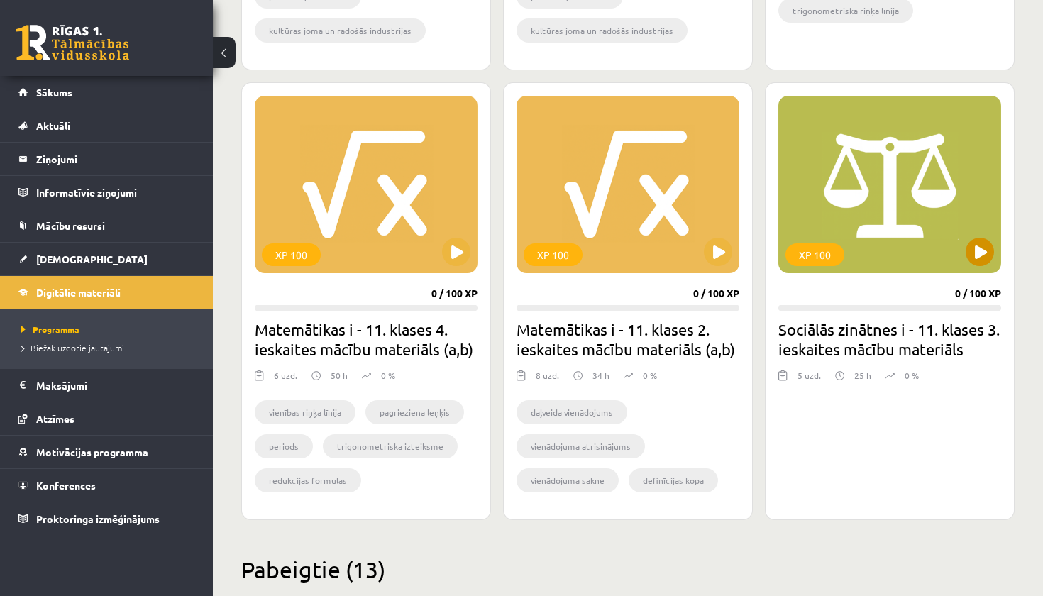
click at [916, 224] on div "XP 100" at bounding box center [889, 184] width 223 height 177
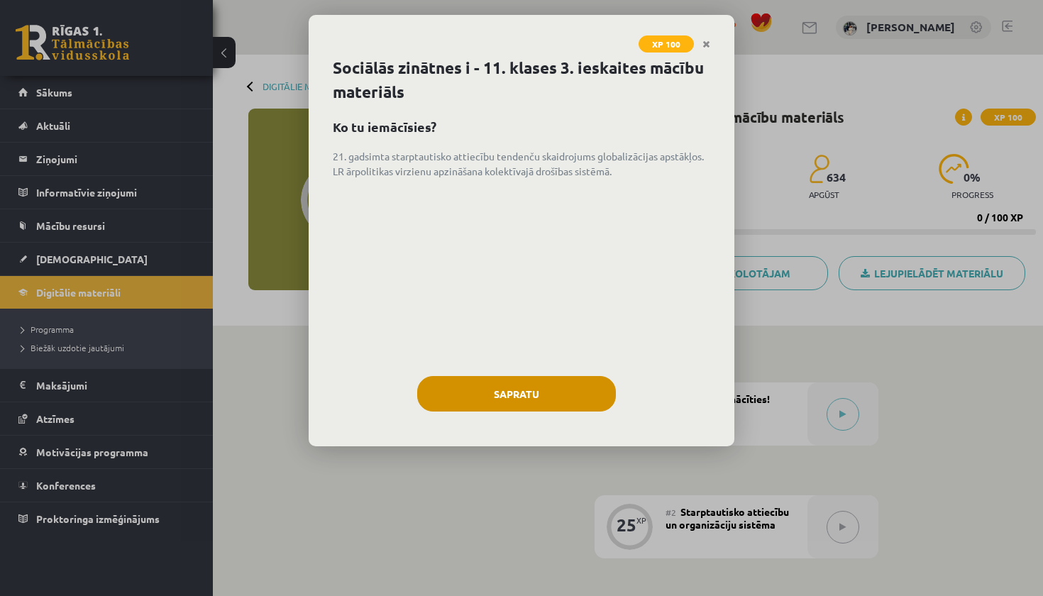
click at [570, 395] on button "Sapratu" at bounding box center [516, 393] width 199 height 35
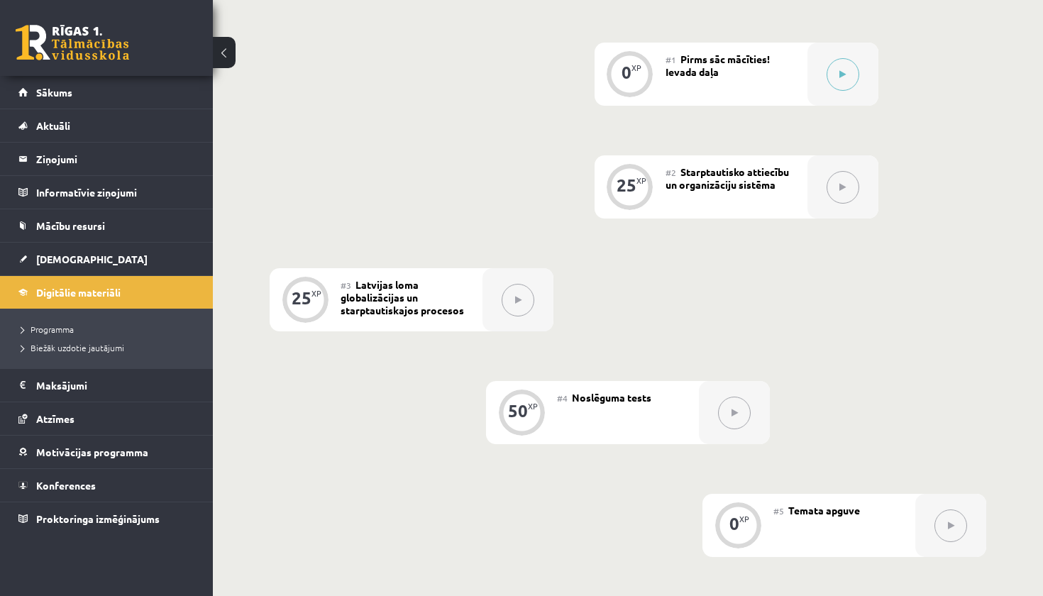
scroll to position [277, 0]
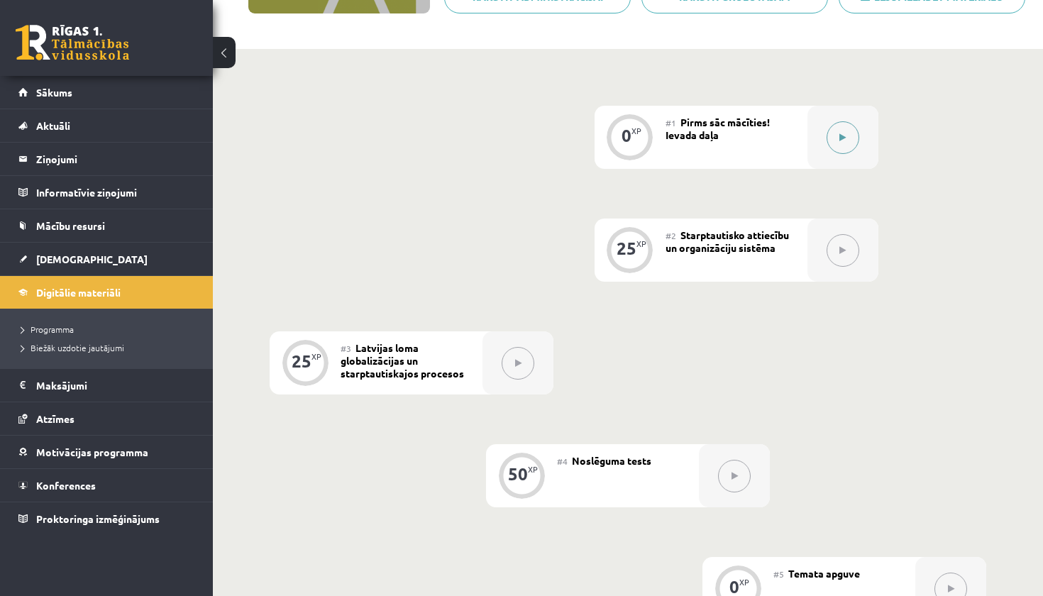
click at [826, 149] on div at bounding box center [842, 137] width 71 height 63
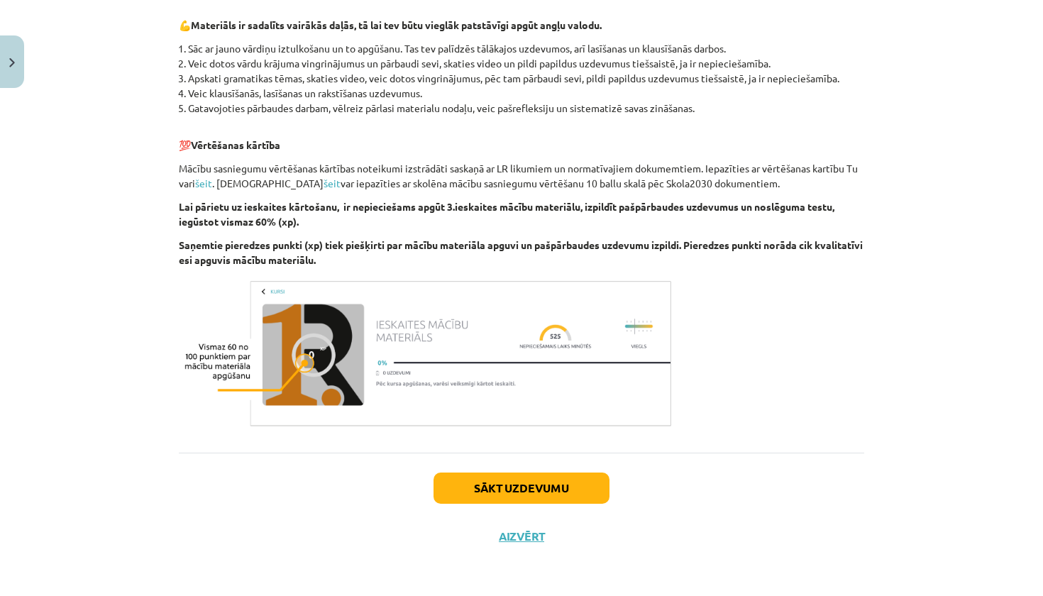
scroll to position [0, 0]
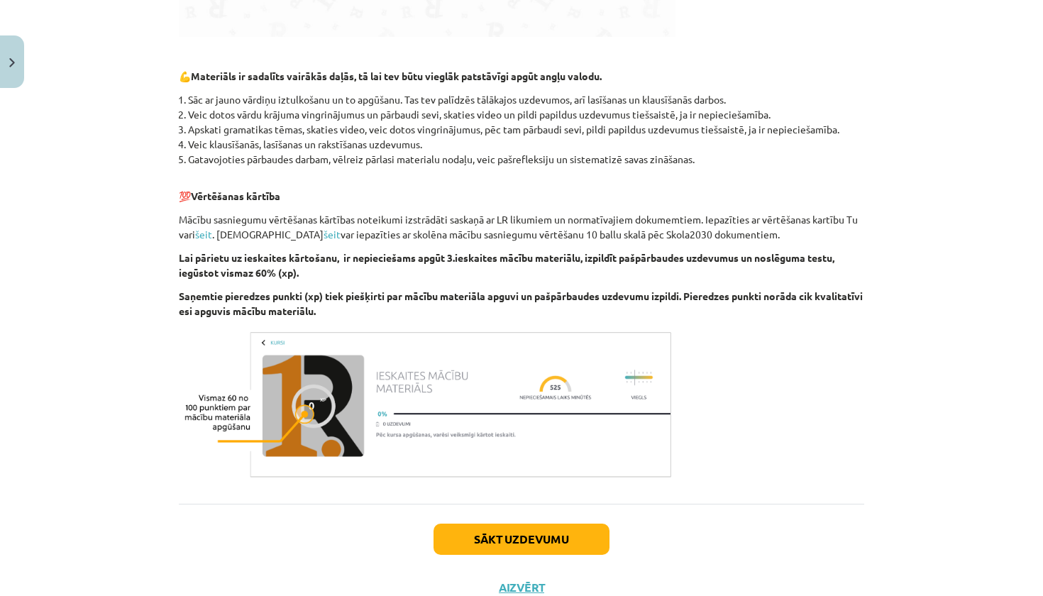
click at [496, 523] on button "Sākt uzdevumu" at bounding box center [521, 538] width 176 height 31
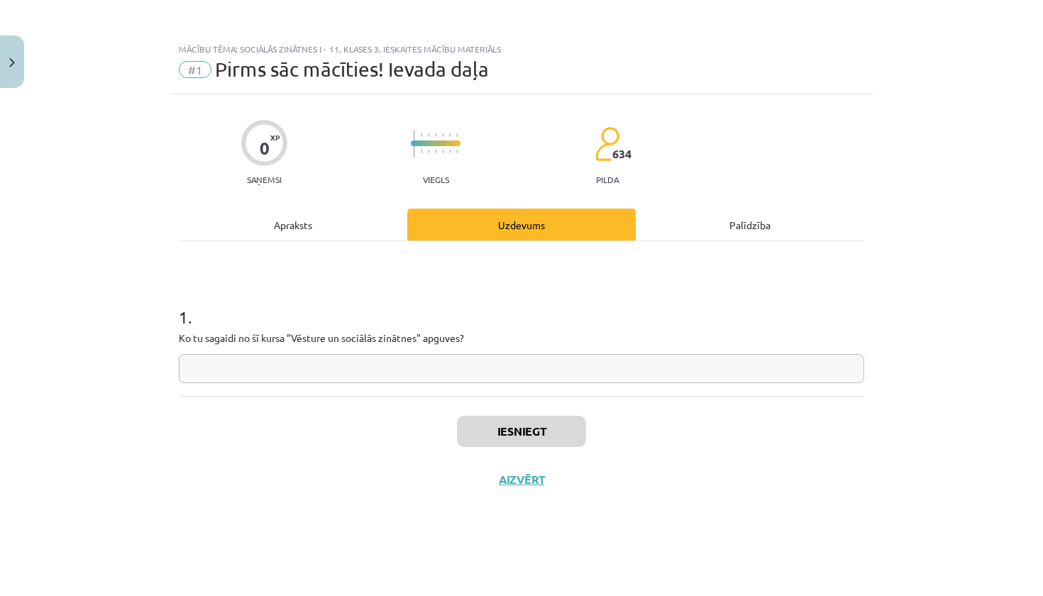
click at [559, 372] on input "text" at bounding box center [521, 368] width 685 height 29
type input "*"
click at [555, 429] on button "Iesniegt" at bounding box center [521, 431] width 129 height 31
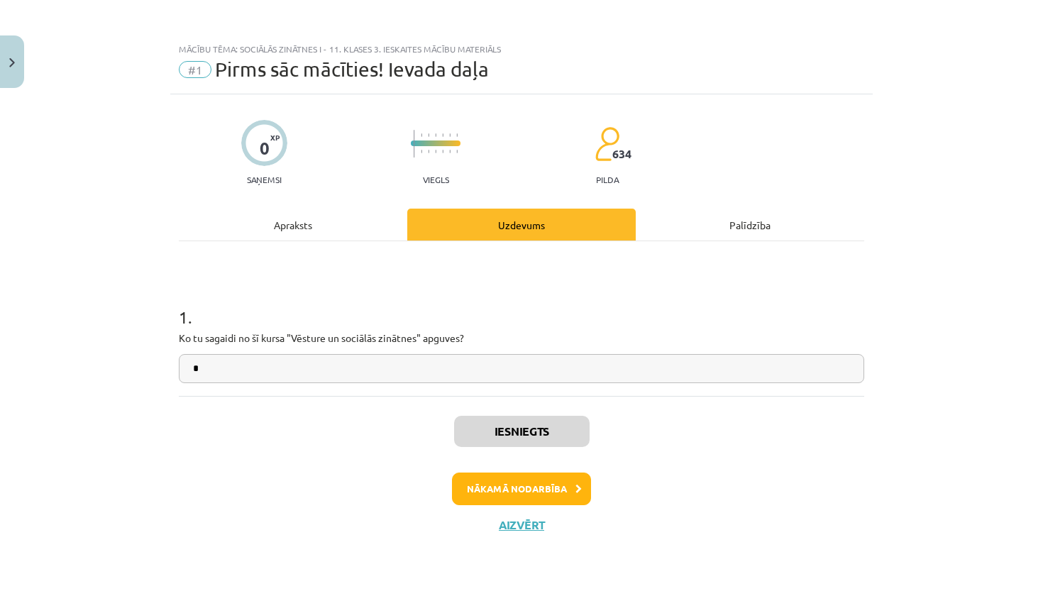
click at [543, 487] on button "Nākamā nodarbība" at bounding box center [521, 488] width 139 height 33
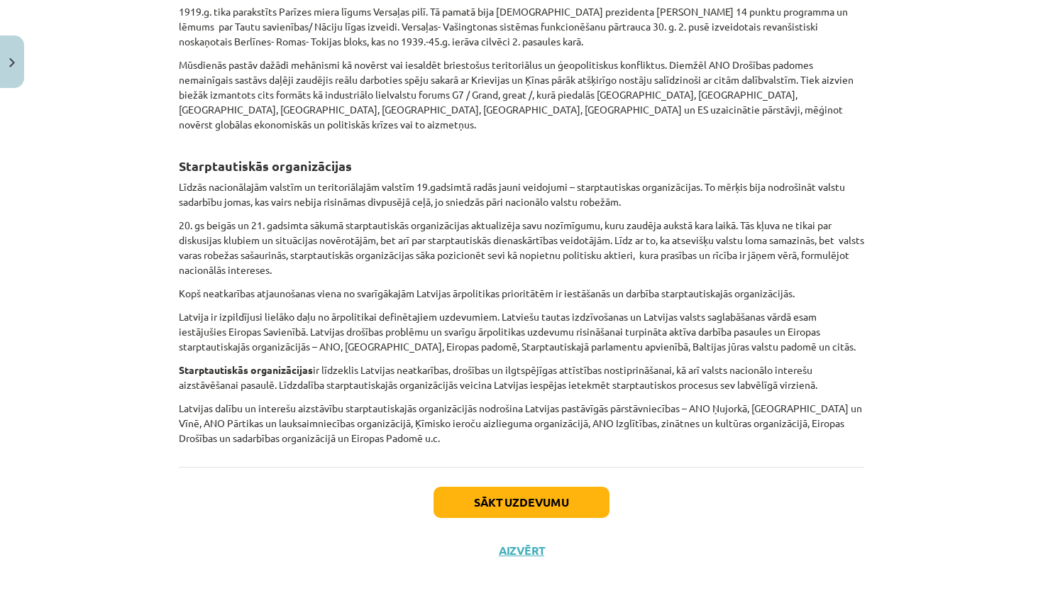
scroll to position [1010, 0]
click at [546, 487] on button "Sākt uzdevumu" at bounding box center [521, 502] width 176 height 31
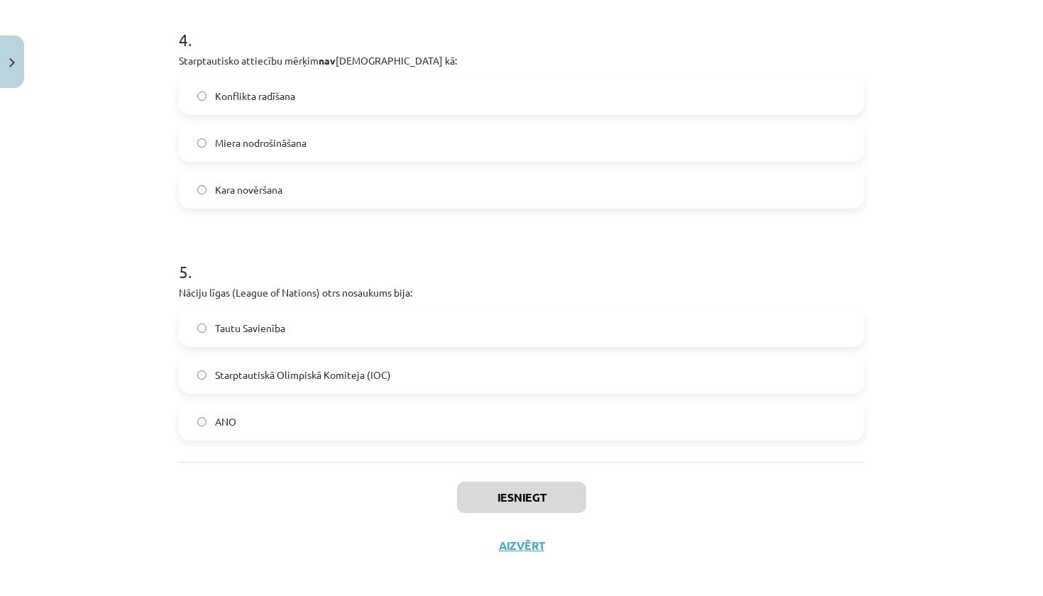
scroll to position [984, 0]
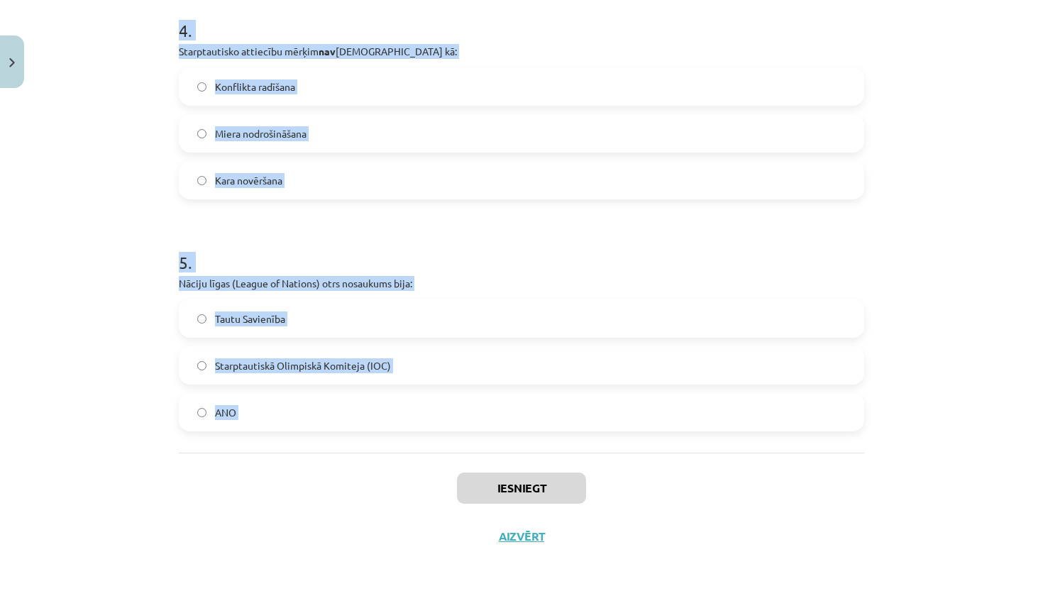
drag, startPoint x: 175, startPoint y: 108, endPoint x: 349, endPoint y: 466, distance: 398.1
copy form "1 . 1991. gadā Latviju de iure kā 2 pirmās valstis atzina: ISL/DEN SWE/FIN USA/…"
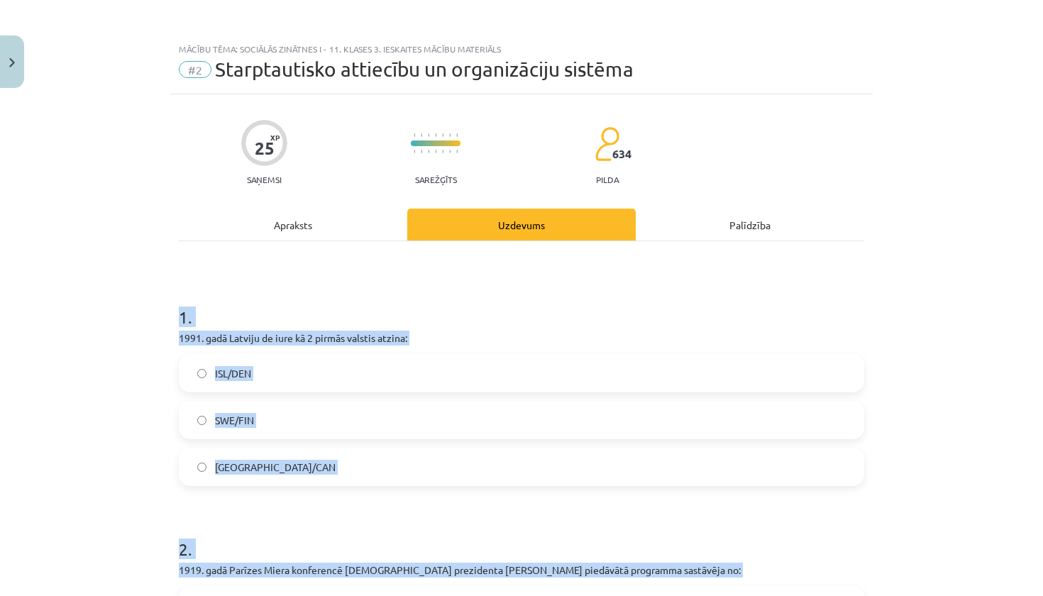
scroll to position [0, 0]
click at [894, 298] on div "Mācību tēma: Sociālās zinātnes i - 11. klases 3. ieskaites mācību materiāls #2 …" at bounding box center [521, 298] width 1043 height 596
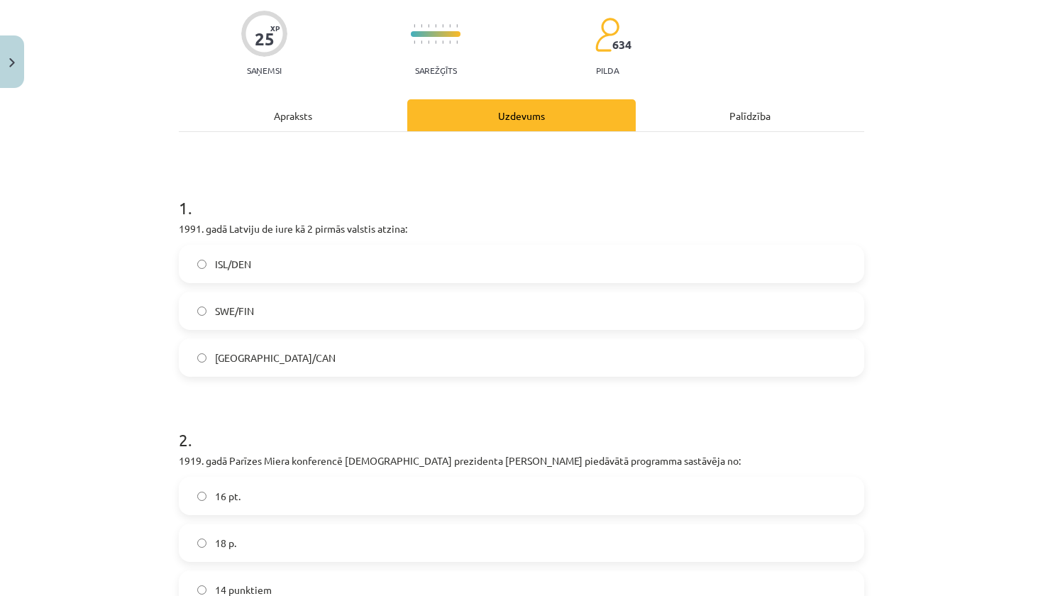
scroll to position [118, 0]
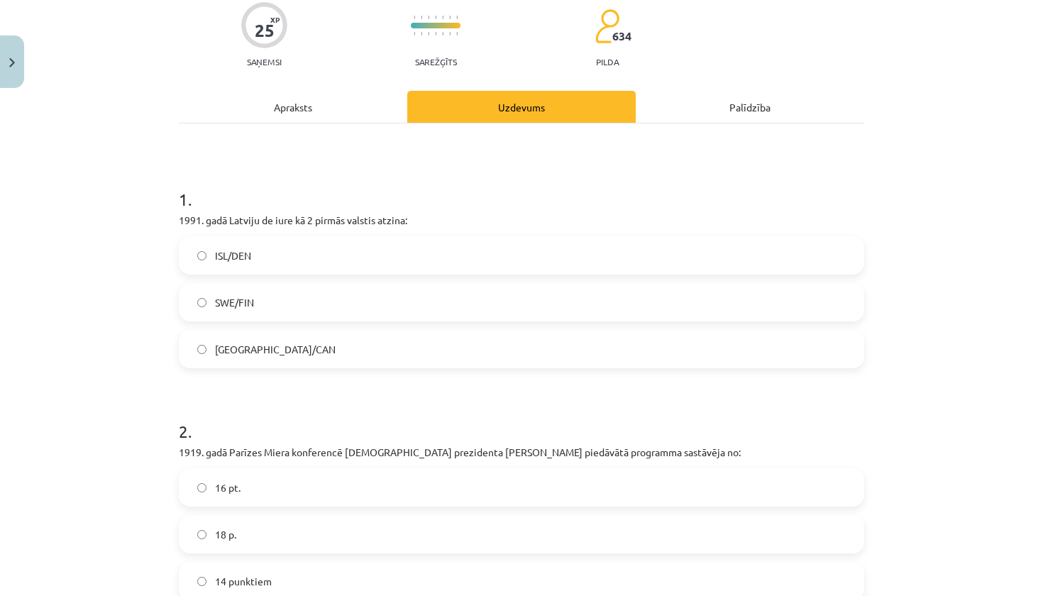
click at [441, 251] on label "ISL/DEN" at bounding box center [521, 255] width 682 height 35
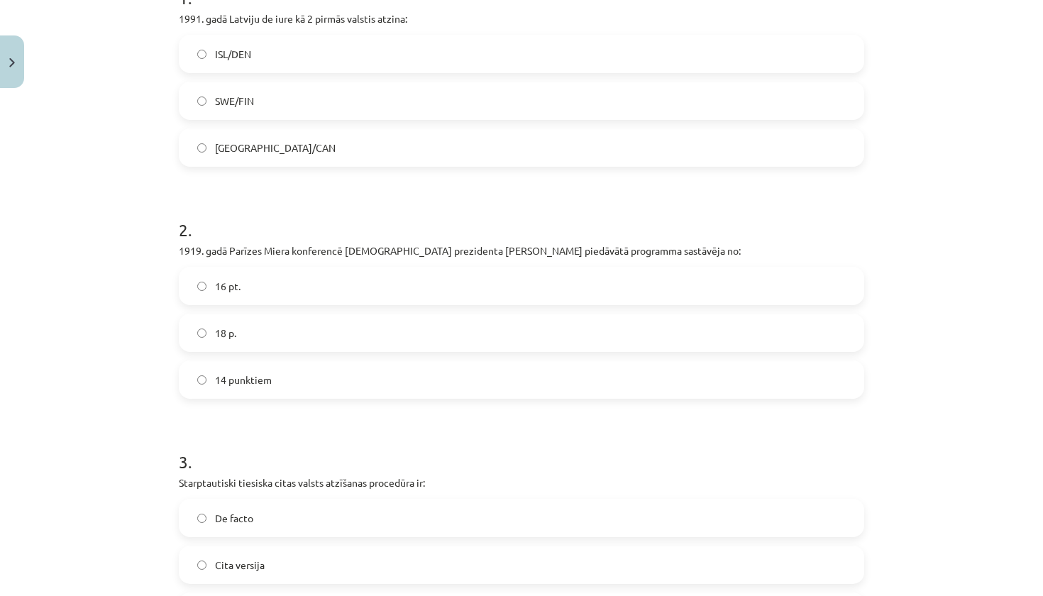
scroll to position [365, 0]
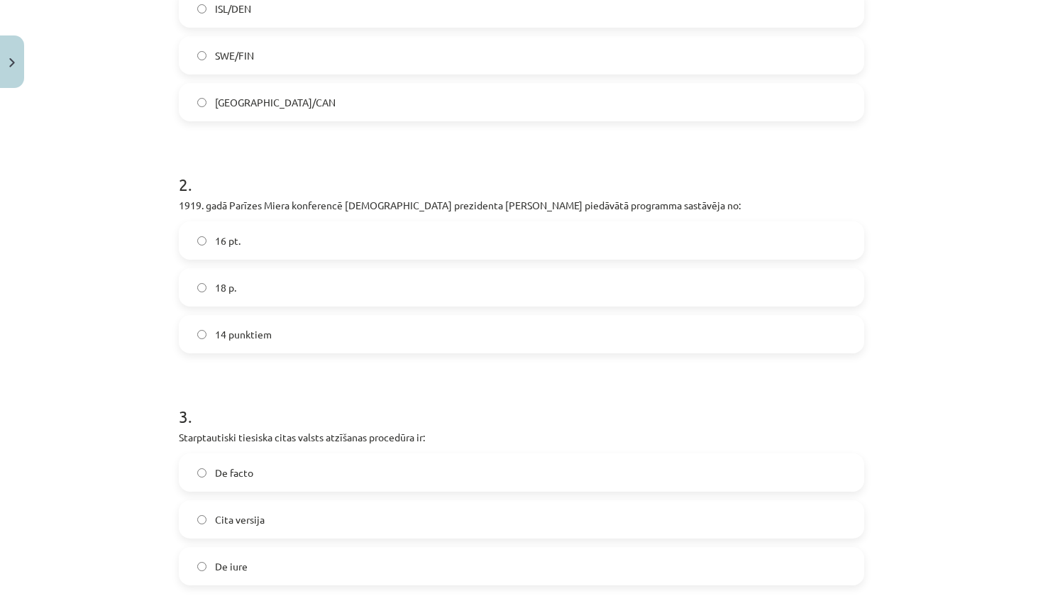
click at [354, 333] on label "14 punktiem" at bounding box center [521, 333] width 682 height 35
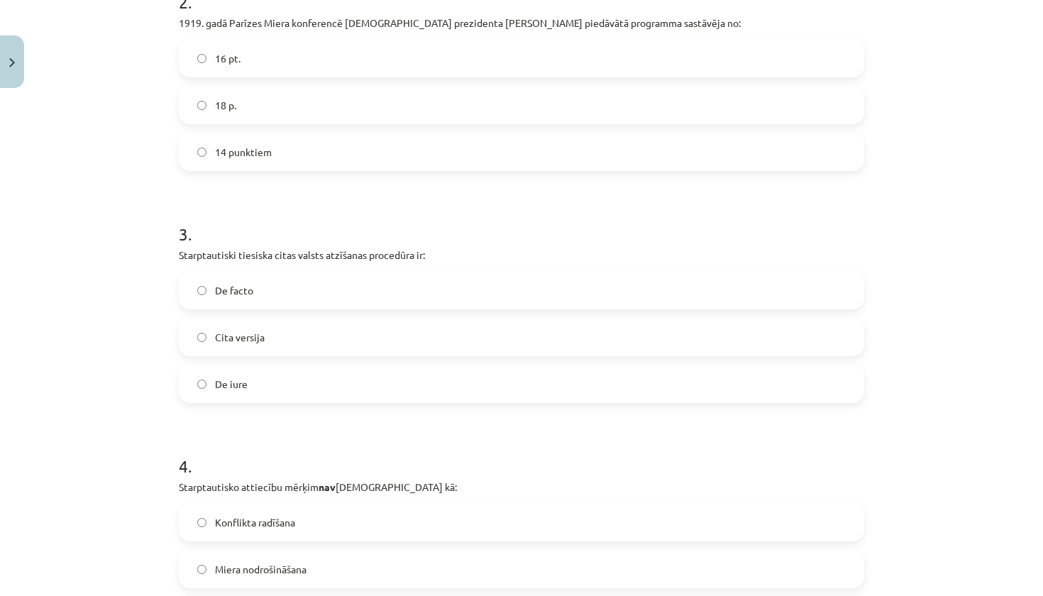
scroll to position [548, 0]
click at [323, 391] on label "De iure" at bounding box center [521, 382] width 682 height 35
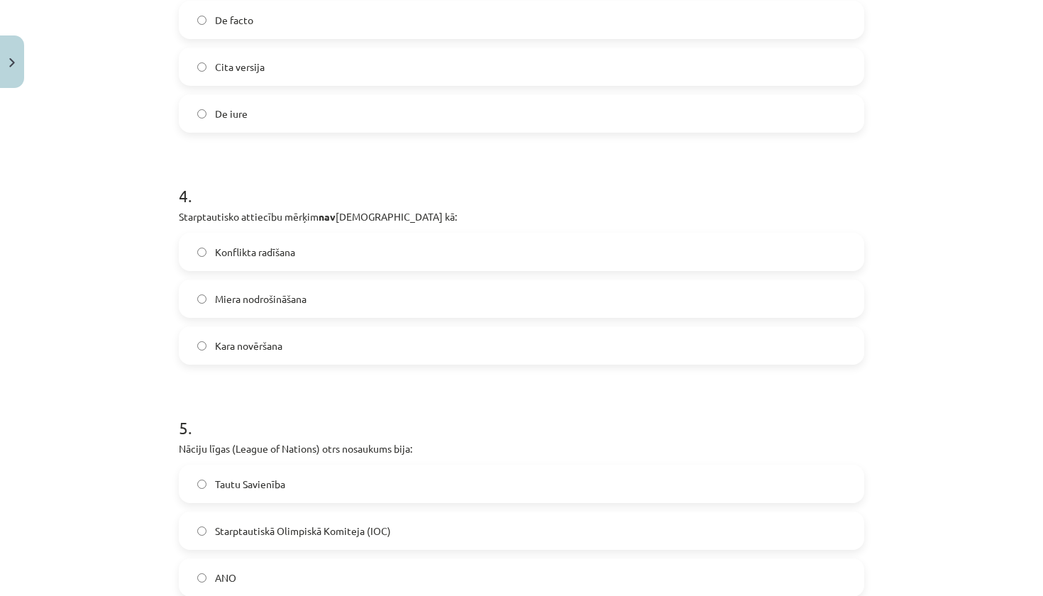
scroll to position [836, 0]
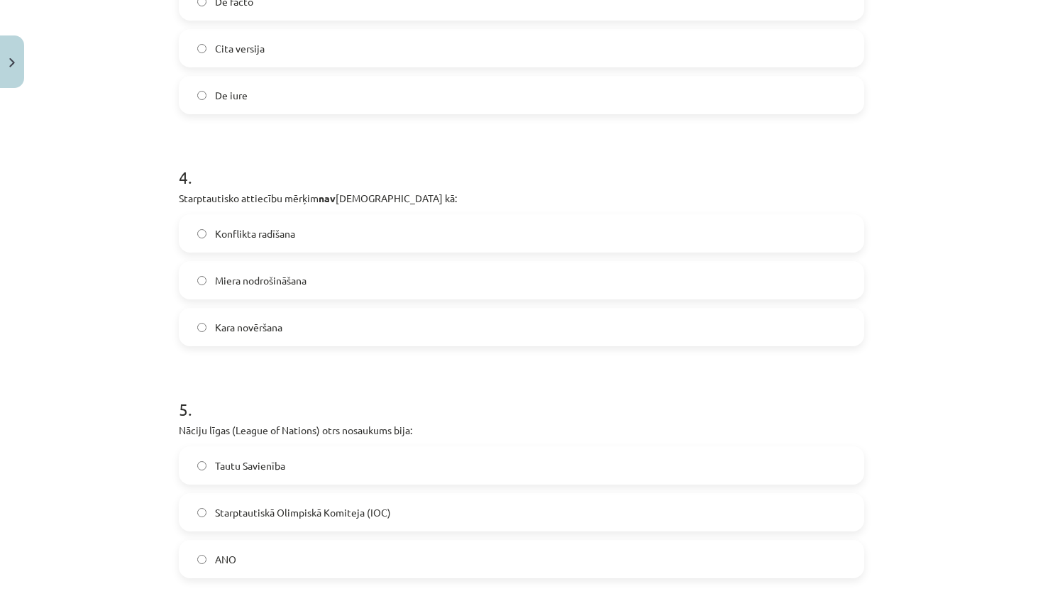
click at [313, 247] on label "Konflikta radīšana" at bounding box center [521, 233] width 682 height 35
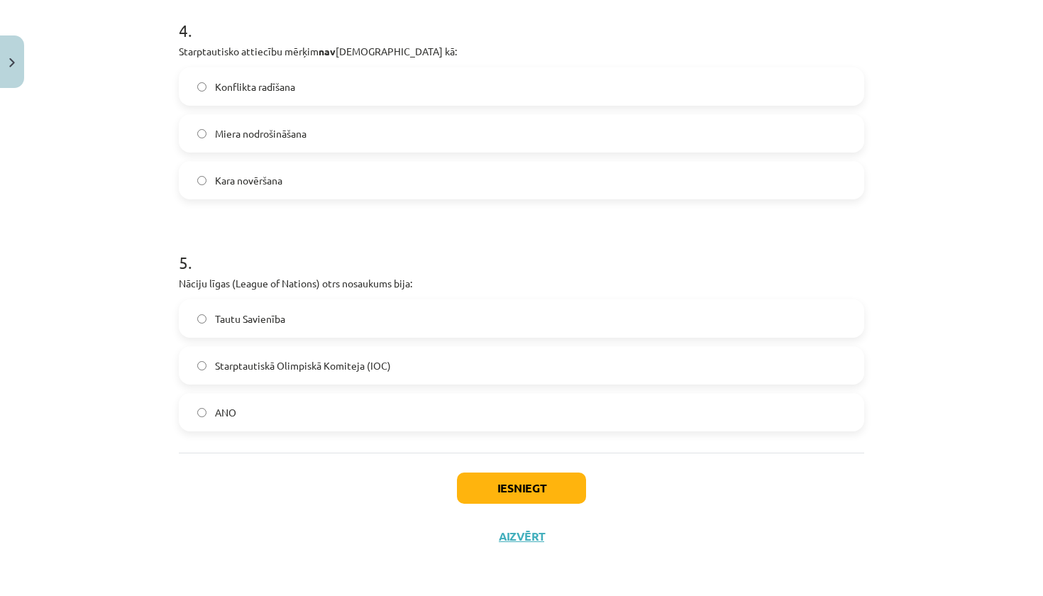
scroll to position [984, 0]
click at [299, 321] on label "Tautu Savienība" at bounding box center [521, 318] width 682 height 35
click at [503, 492] on button "Iesniegt" at bounding box center [521, 487] width 129 height 31
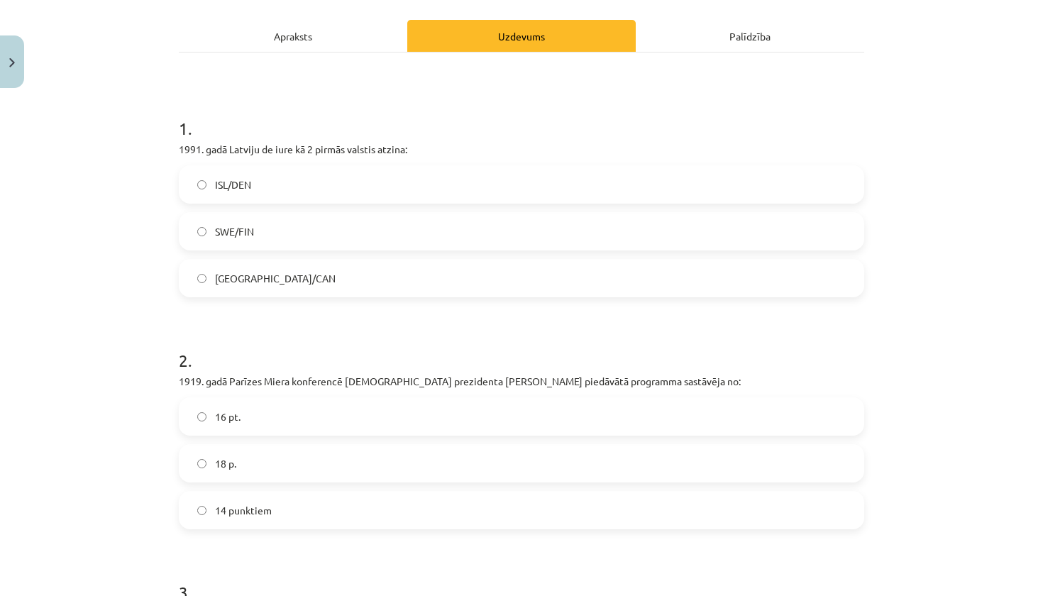
scroll to position [199, 0]
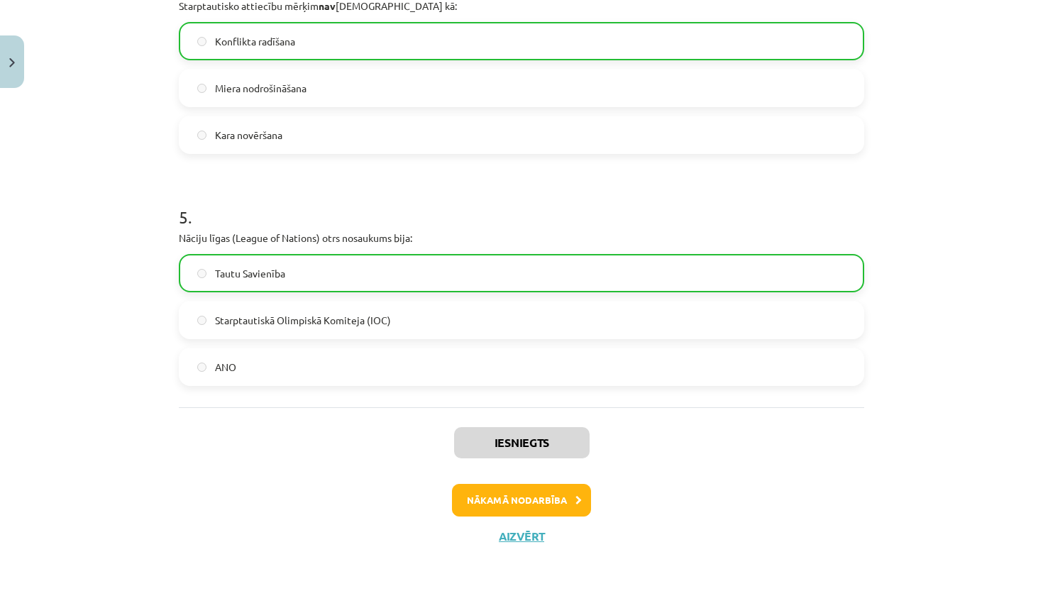
click at [533, 494] on button "Nākamā nodarbība" at bounding box center [521, 500] width 139 height 33
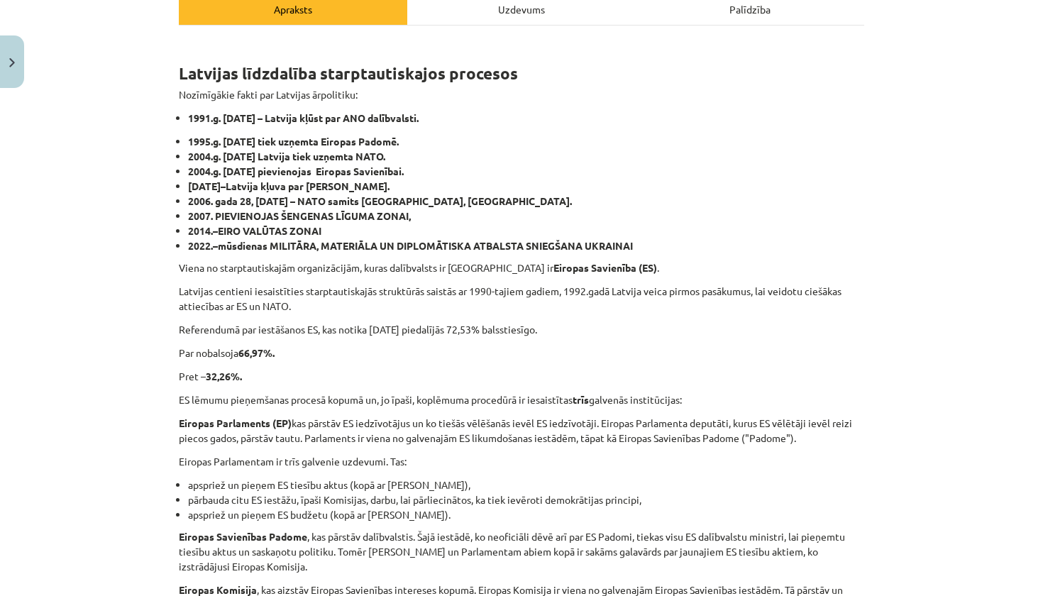
scroll to position [35, 0]
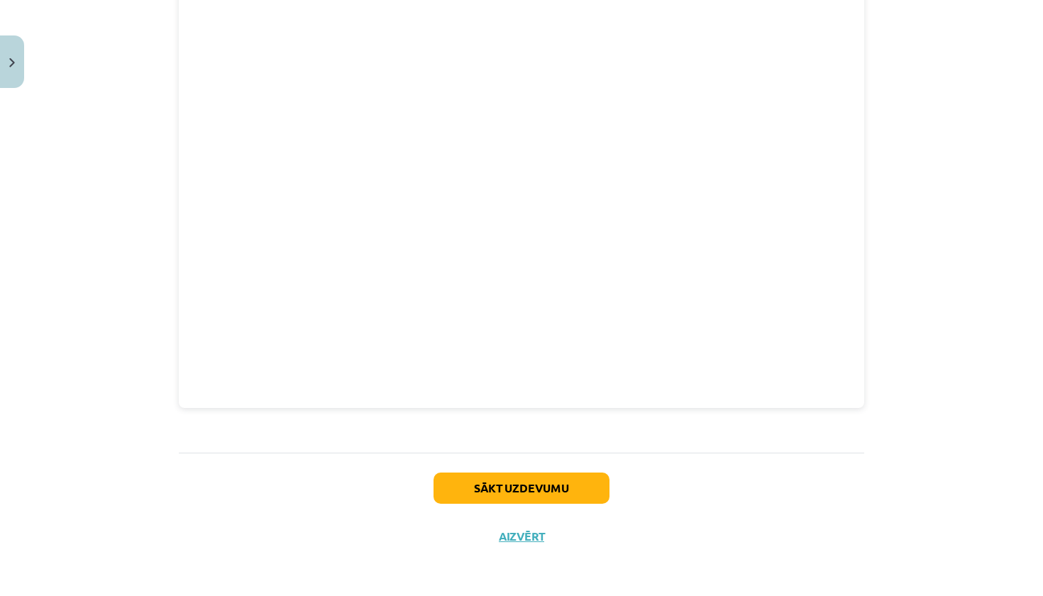
click at [529, 487] on button "Sākt uzdevumu" at bounding box center [521, 487] width 176 height 31
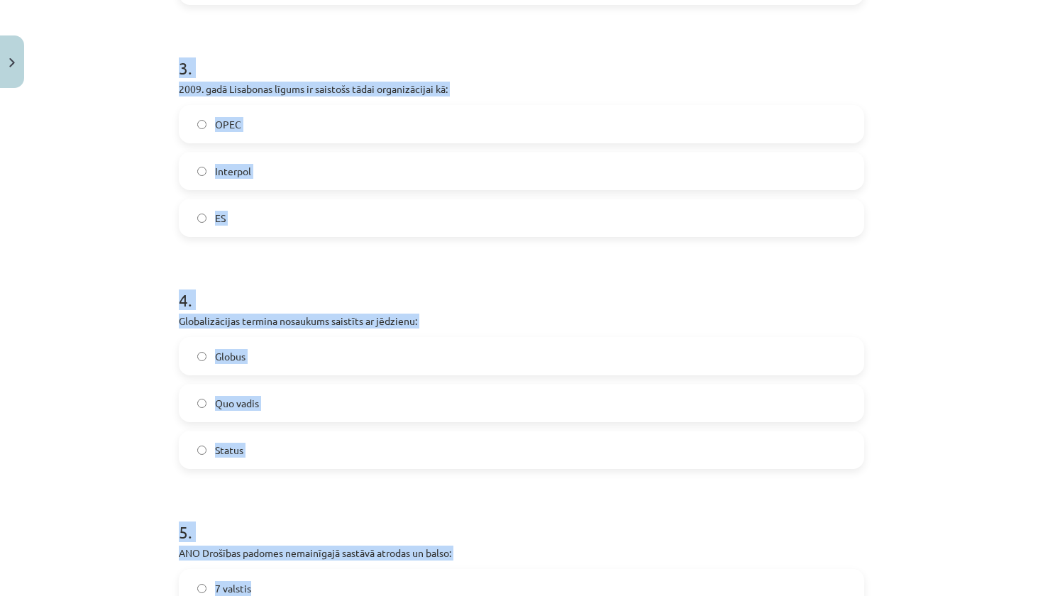
drag, startPoint x: 177, startPoint y: 284, endPoint x: 509, endPoint y: 592, distance: 453.2
click at [509, 592] on div "25 XP Saņemsi Grūts 634 pilda Apraksts Uzdevums Palīdzība 1 . 1945. gadā ANO ti…" at bounding box center [521, 98] width 702 height 1463
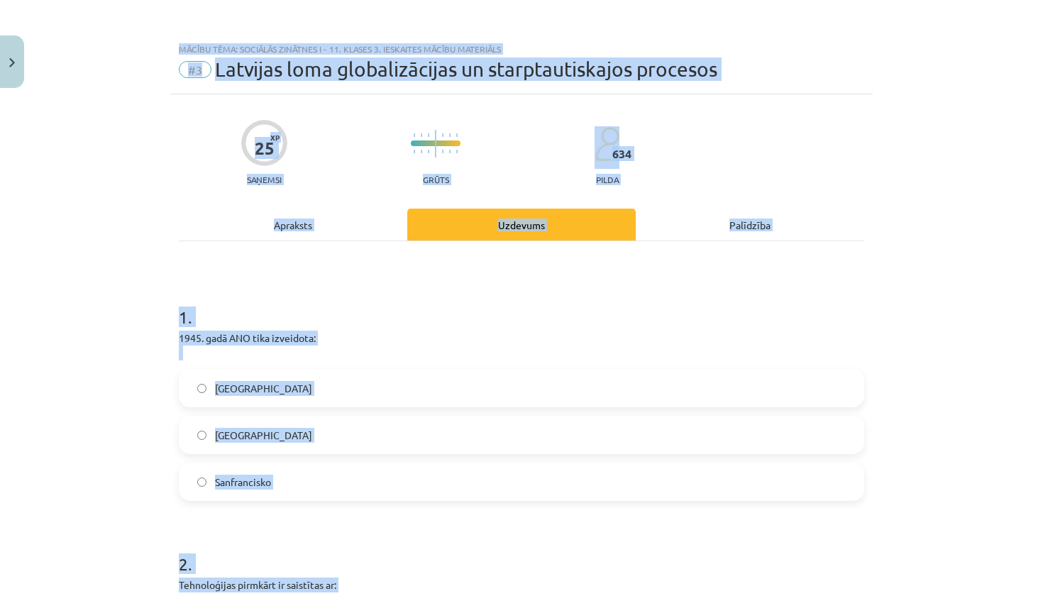
scroll to position [2, 0]
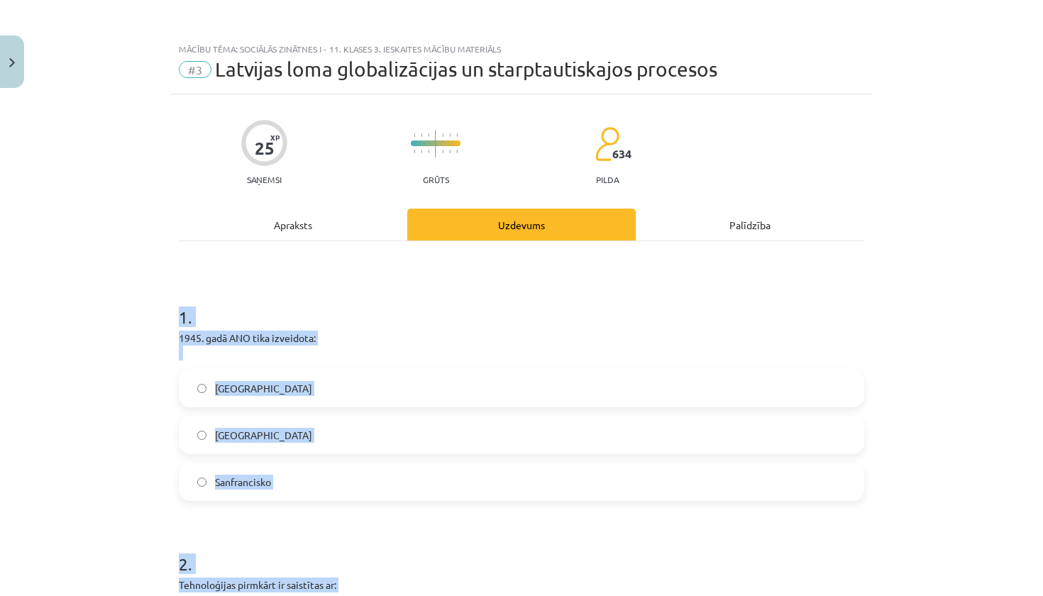
drag, startPoint x: 271, startPoint y: 440, endPoint x: 157, endPoint y: 304, distance: 177.3
click at [157, 304] on div "Mācību tēma: Sociālās zinātnes i - 11. klases 3. ieskaites mācību materiāls #3 …" at bounding box center [521, 298] width 1043 height 596
copy form "1 . 1945. gadā ANO tika izveidota: Ņujorkā Bostonā Sanfrancisko 2 . Tehnoloģija…"
click at [128, 527] on div "Mācību tēma: Sociālās zinātnes i - 11. klases 3. ieskaites mācību materiāls #3 …" at bounding box center [521, 298] width 1043 height 596
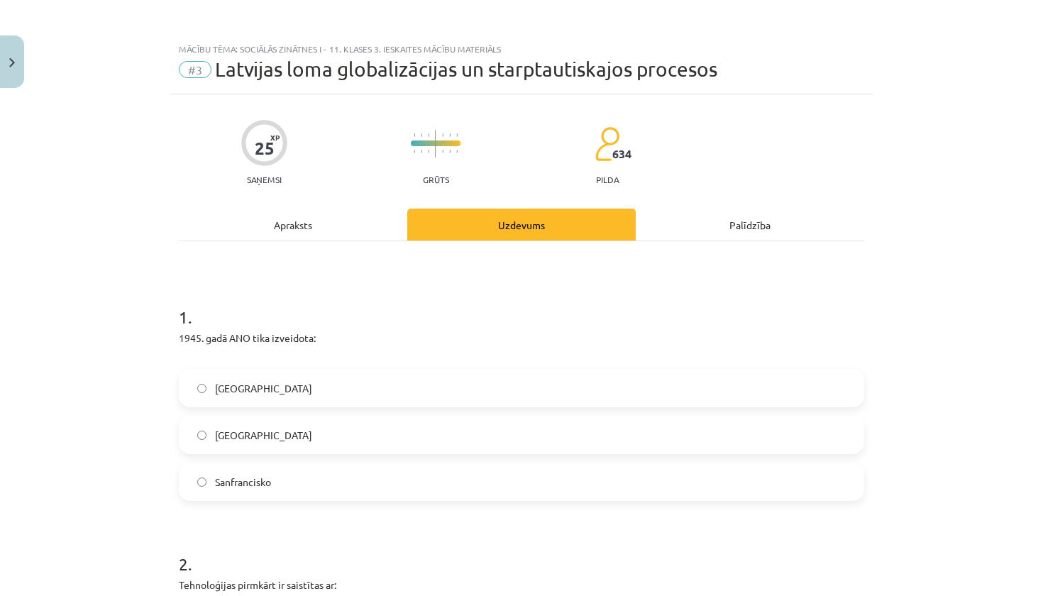
click at [241, 477] on span "Sanfrancisko" at bounding box center [243, 481] width 56 height 15
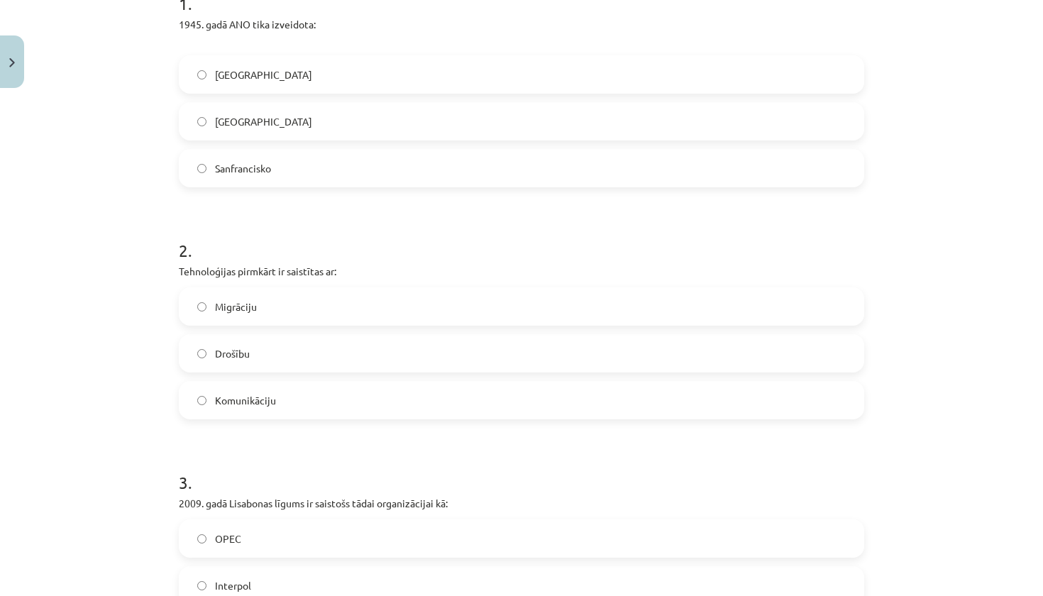
scroll to position [316, 0]
click at [300, 406] on label "Komunikāciju" at bounding box center [521, 397] width 682 height 35
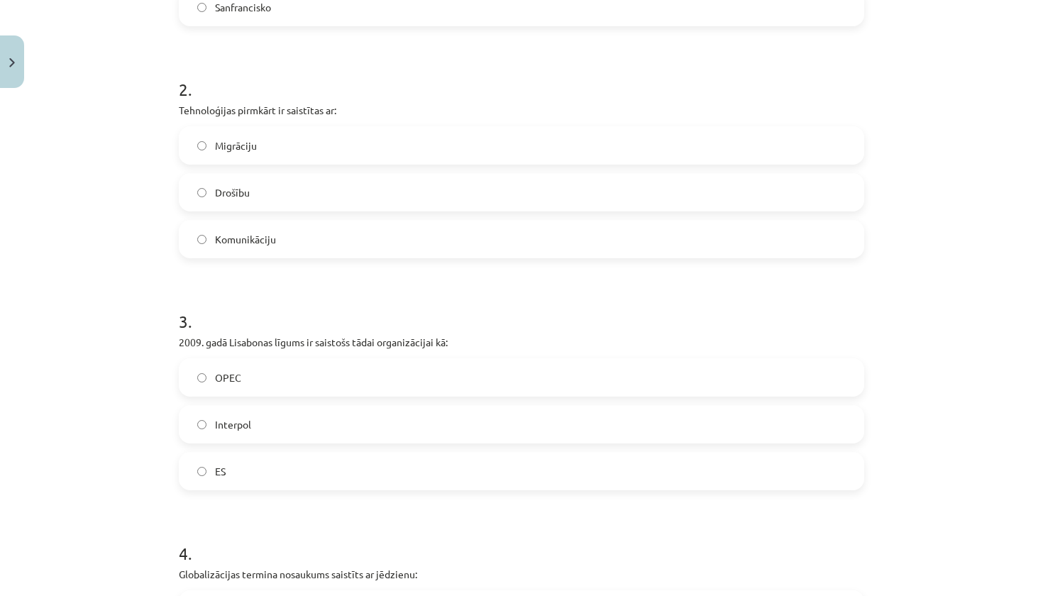
scroll to position [491, 0]
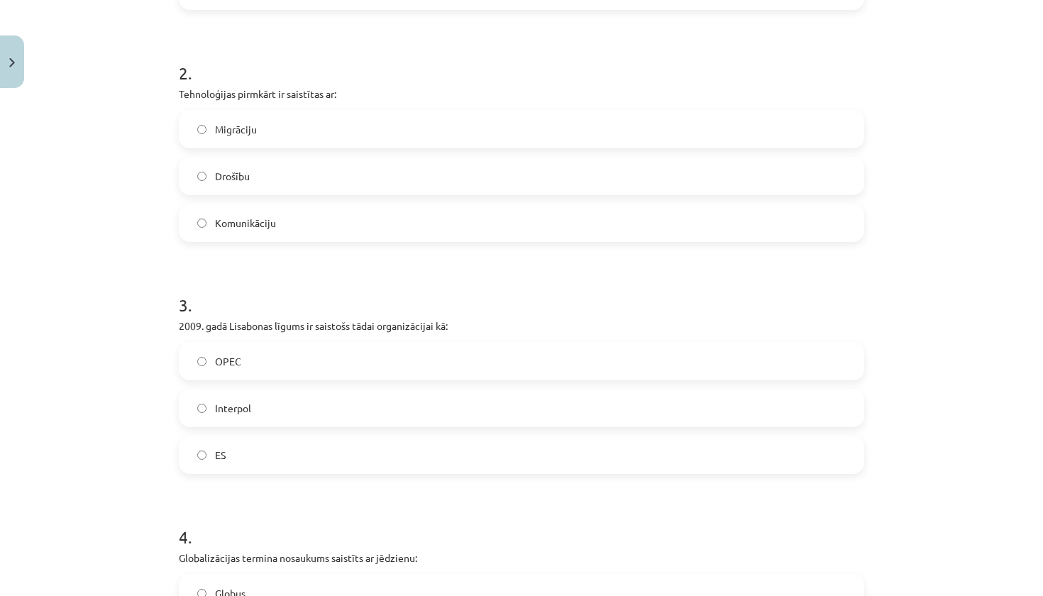
click at [281, 462] on label "ES" at bounding box center [521, 454] width 682 height 35
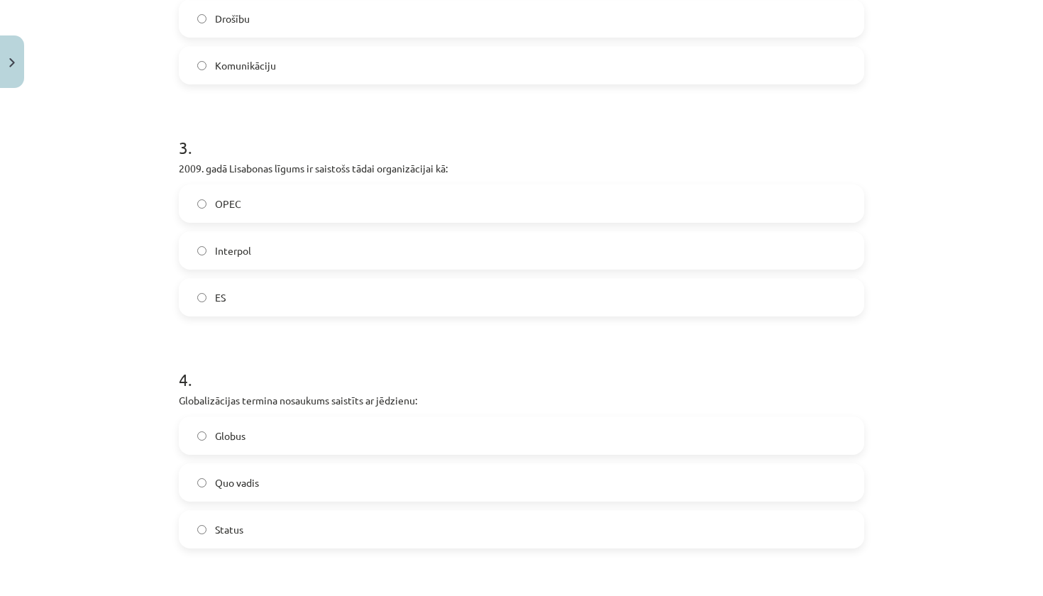
scroll to position [688, 0]
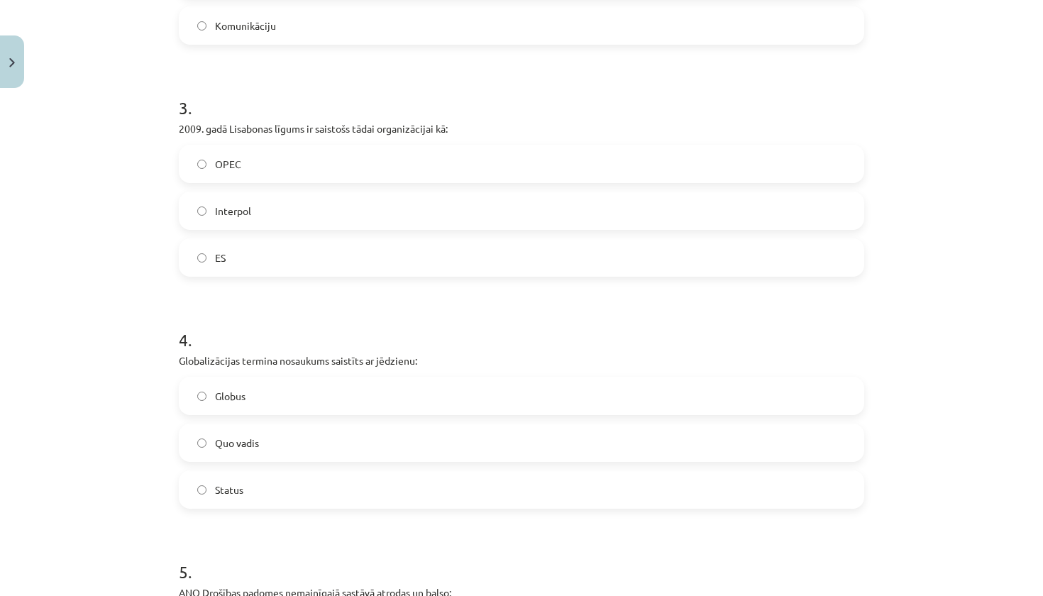
click at [287, 394] on label "Globus" at bounding box center [521, 395] width 682 height 35
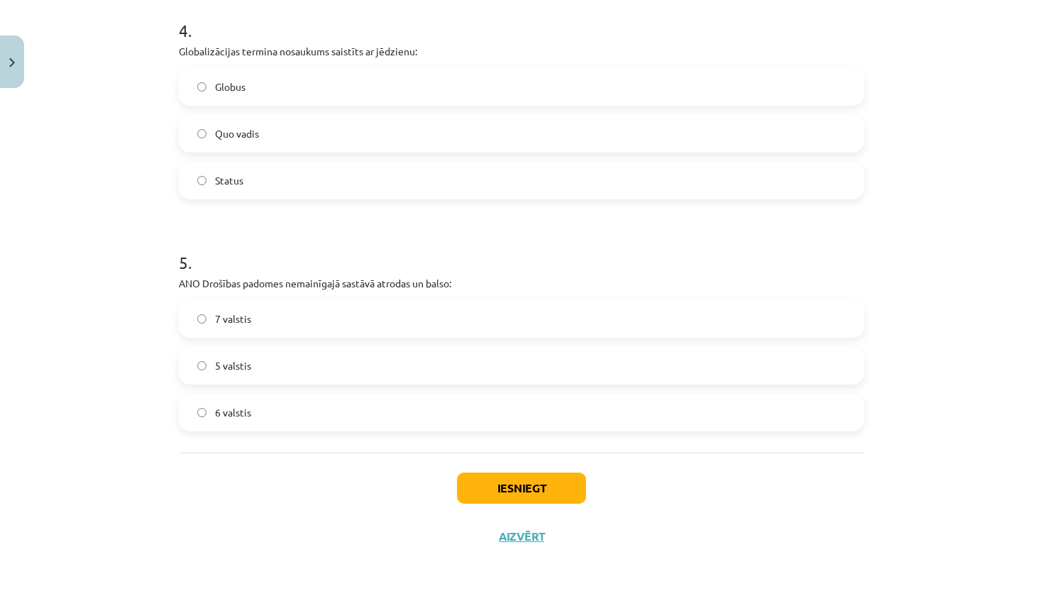
scroll to position [999, 0]
click at [279, 373] on label "5 valstis" at bounding box center [521, 365] width 682 height 35
click at [500, 488] on button "Iesniegt" at bounding box center [521, 487] width 129 height 31
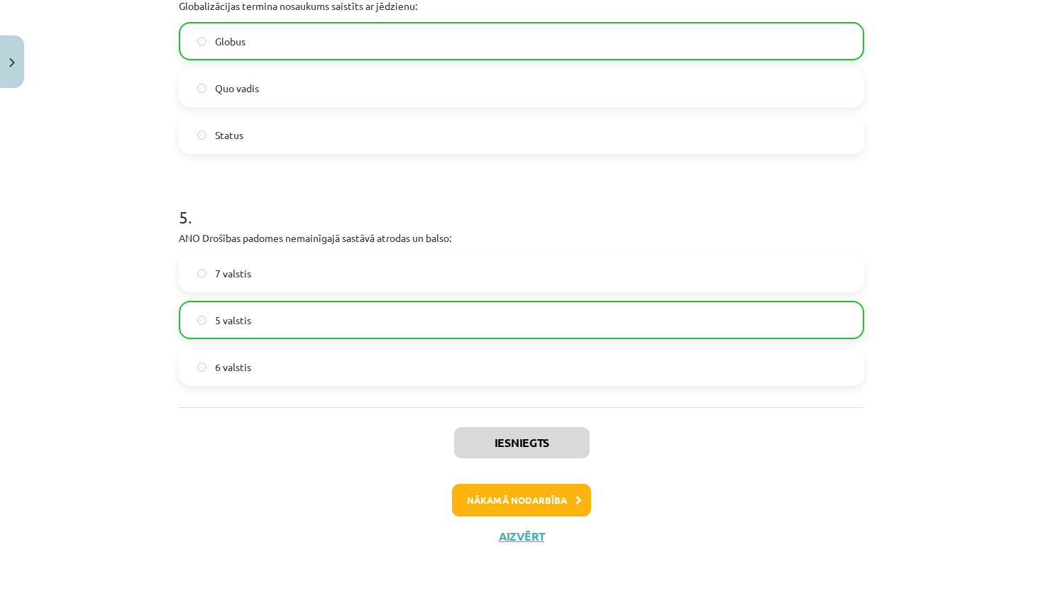
scroll to position [1044, 0]
click at [569, 491] on button "Nākamā nodarbība" at bounding box center [521, 500] width 139 height 33
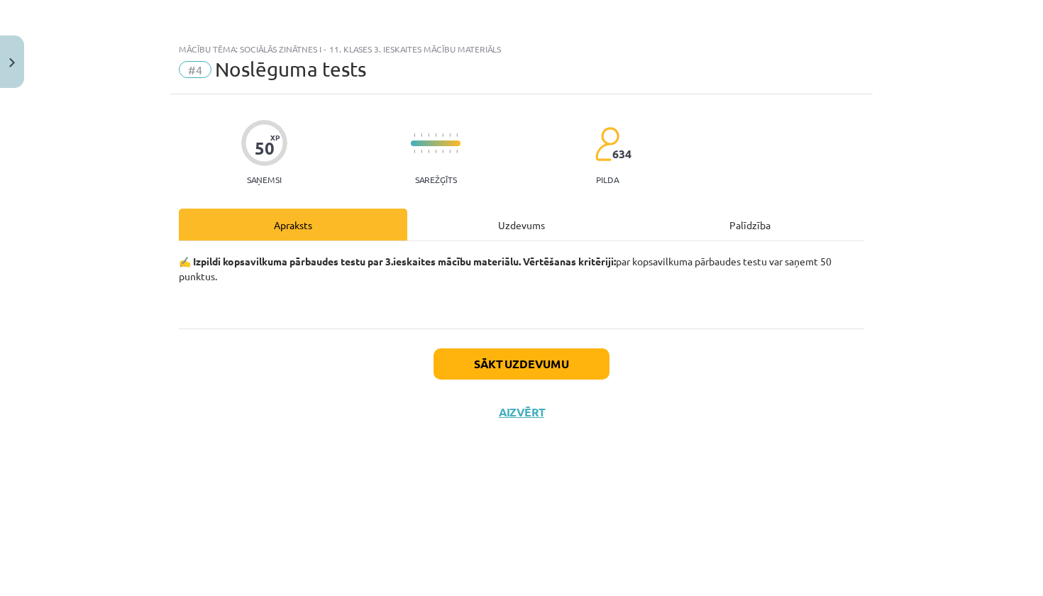
scroll to position [0, 0]
click at [542, 367] on button "Sākt uzdevumu" at bounding box center [521, 363] width 176 height 31
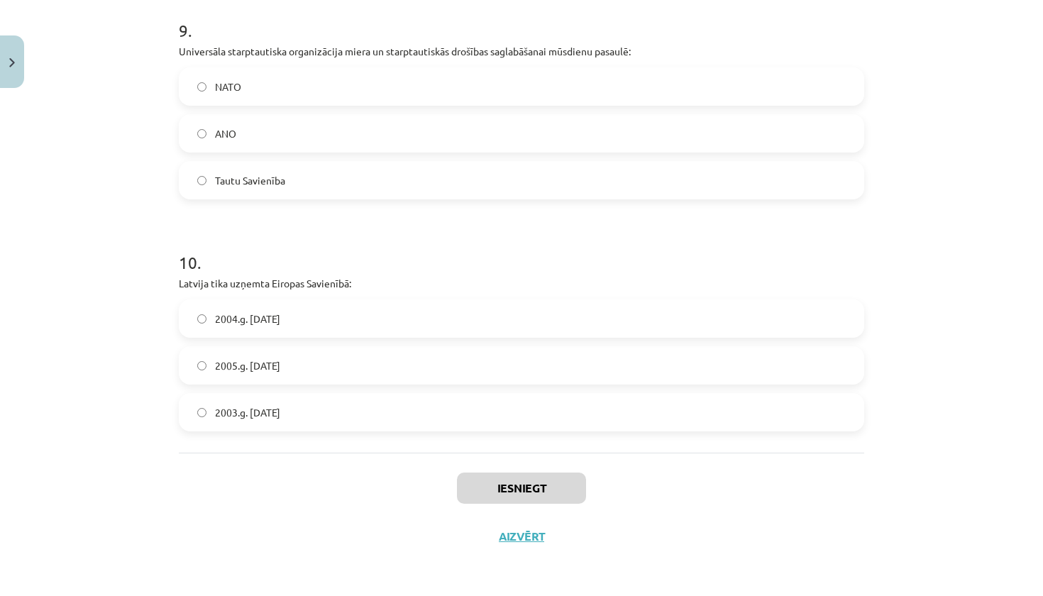
scroll to position [90, 0]
drag, startPoint x: 166, startPoint y: 306, endPoint x: 331, endPoint y: 409, distance: 194.0
click at [331, 410] on div "Mācību tēma: Sociālās zinātnes i - 11. klases 3. ieskaites mācību materiāls #4 …" at bounding box center [521, 298] width 1043 height 596
copy form "1 . Trešās Eiropas Parlamenta vēlēšanas / notiek reizi 5 gados/ Latvijā notika …"
click at [252, 524] on div "Iesniegt Aizvērt" at bounding box center [521, 502] width 685 height 99
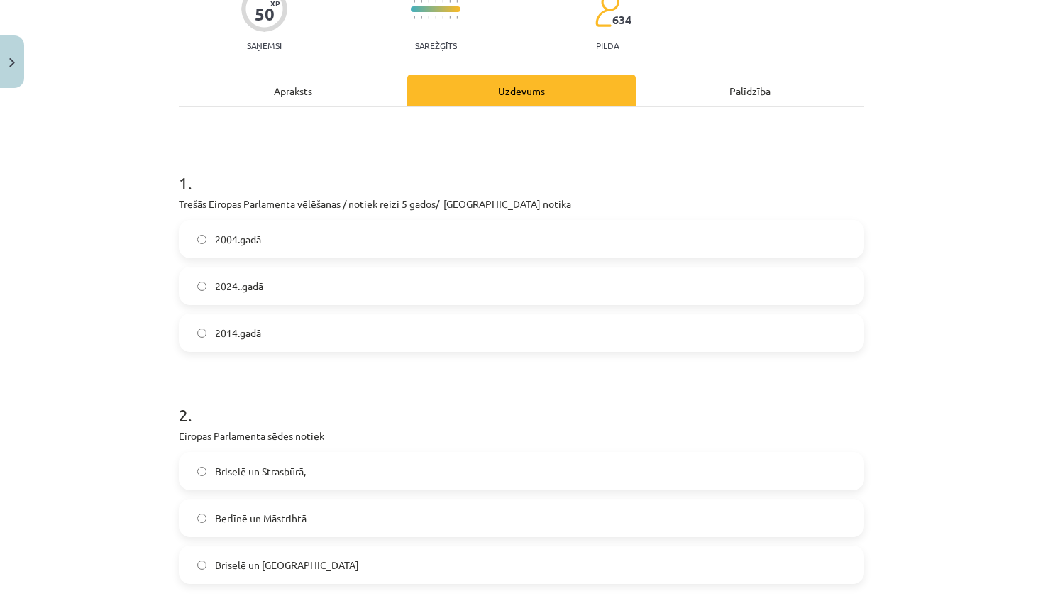
scroll to position [135, 0]
click at [291, 331] on label "2014.gadā" at bounding box center [521, 331] width 682 height 35
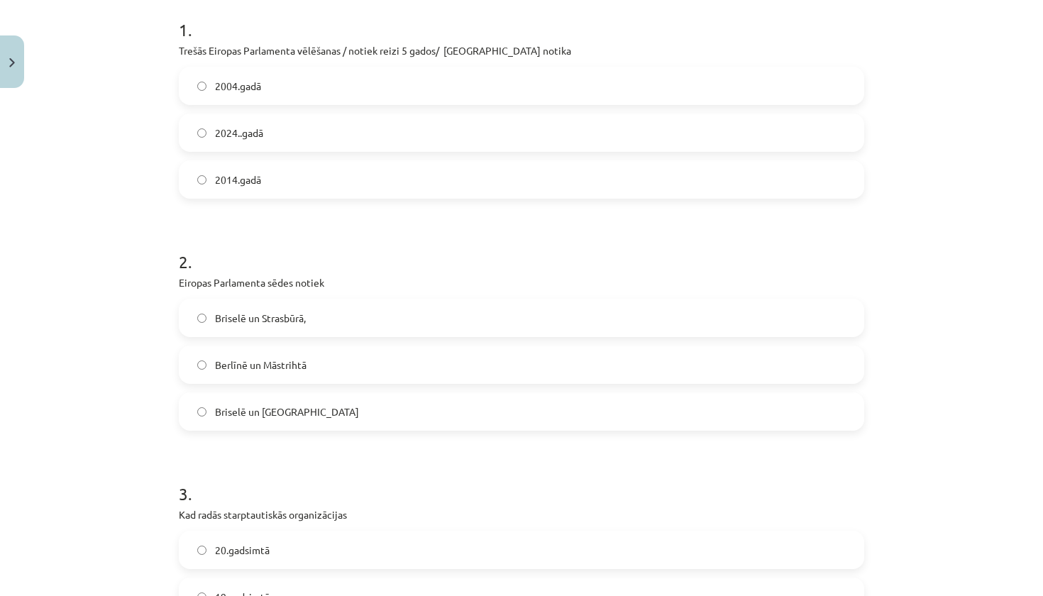
scroll to position [293, 0]
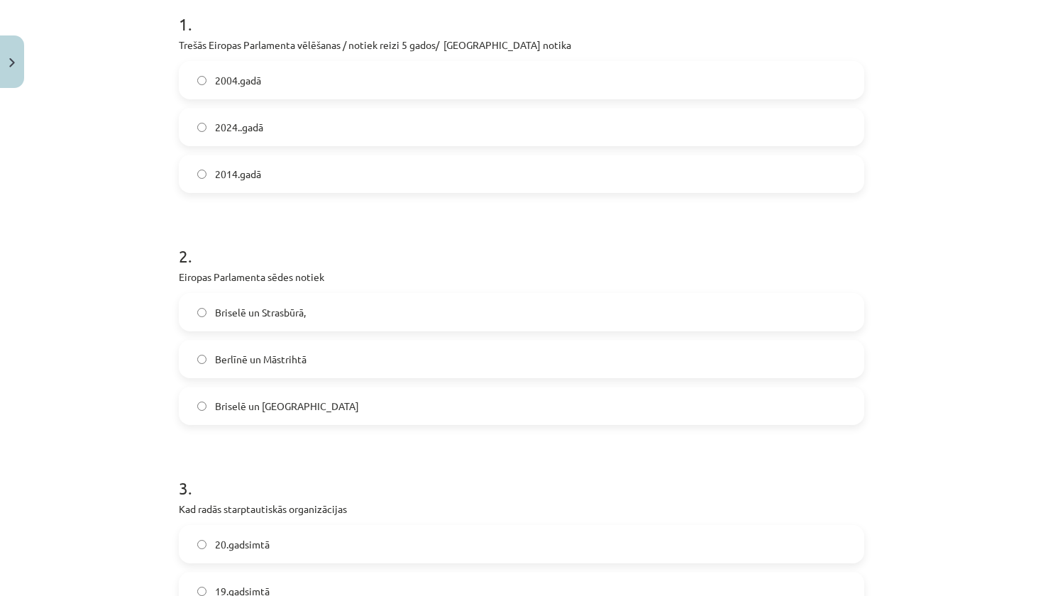
click at [313, 311] on label "Briselē un Strasbūrā," at bounding box center [521, 311] width 682 height 35
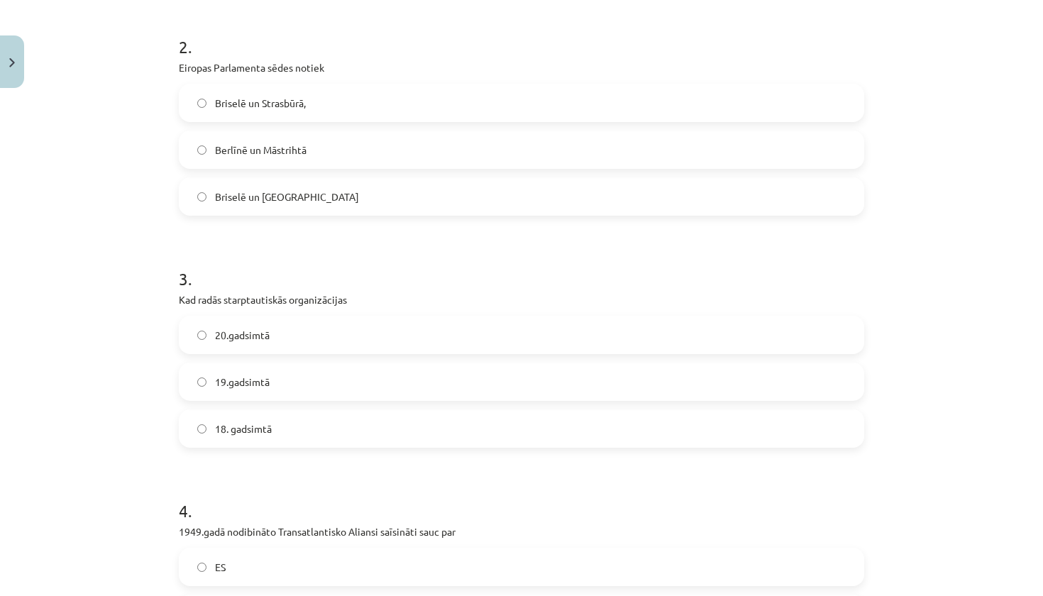
scroll to position [503, 0]
click at [287, 390] on label "19.gadsimtā" at bounding box center [521, 380] width 682 height 35
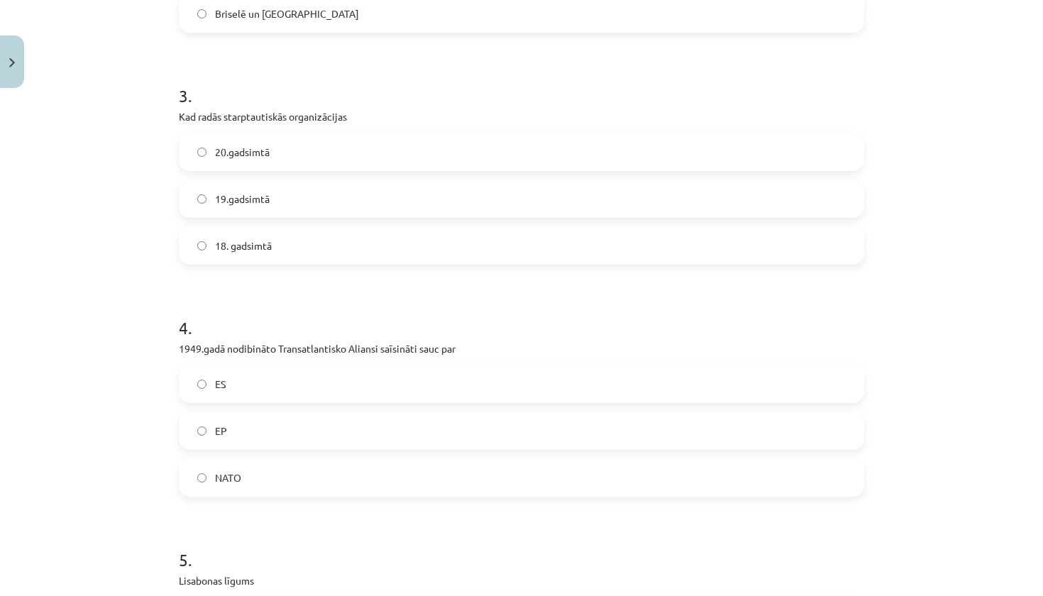
scroll to position [687, 0]
click at [251, 486] on label "NATO" at bounding box center [521, 475] width 682 height 35
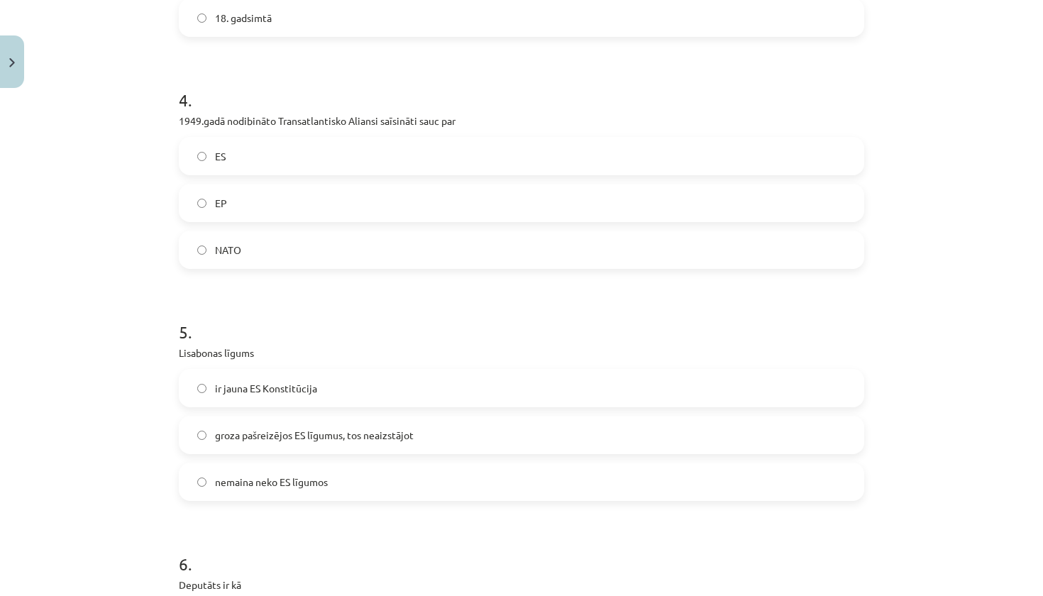
scroll to position [933, 0]
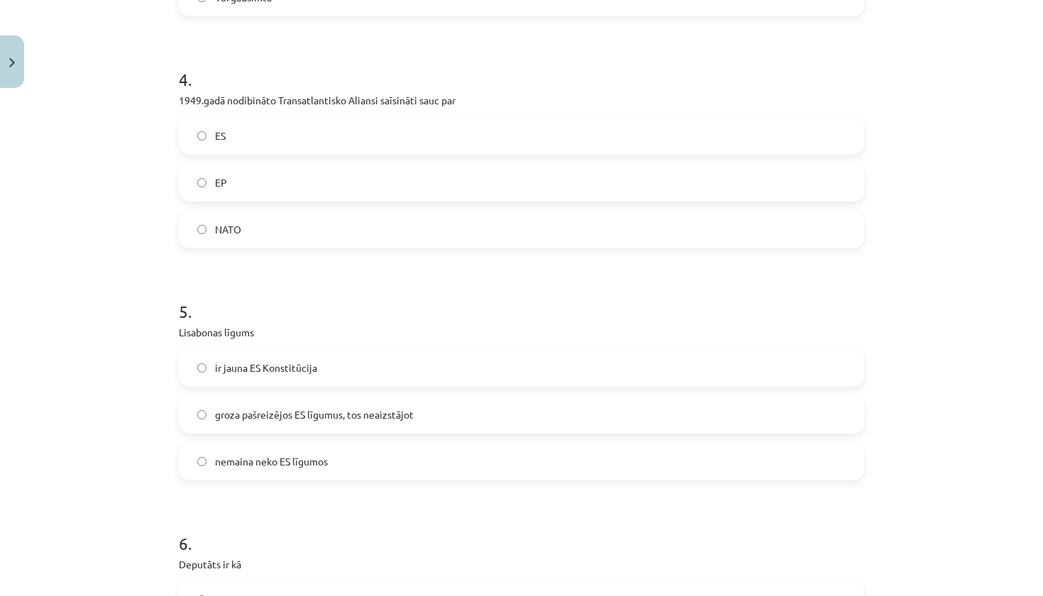
click at [270, 404] on label "groza pašreizējos ES līgumus, tos neaizstājot" at bounding box center [521, 413] width 682 height 35
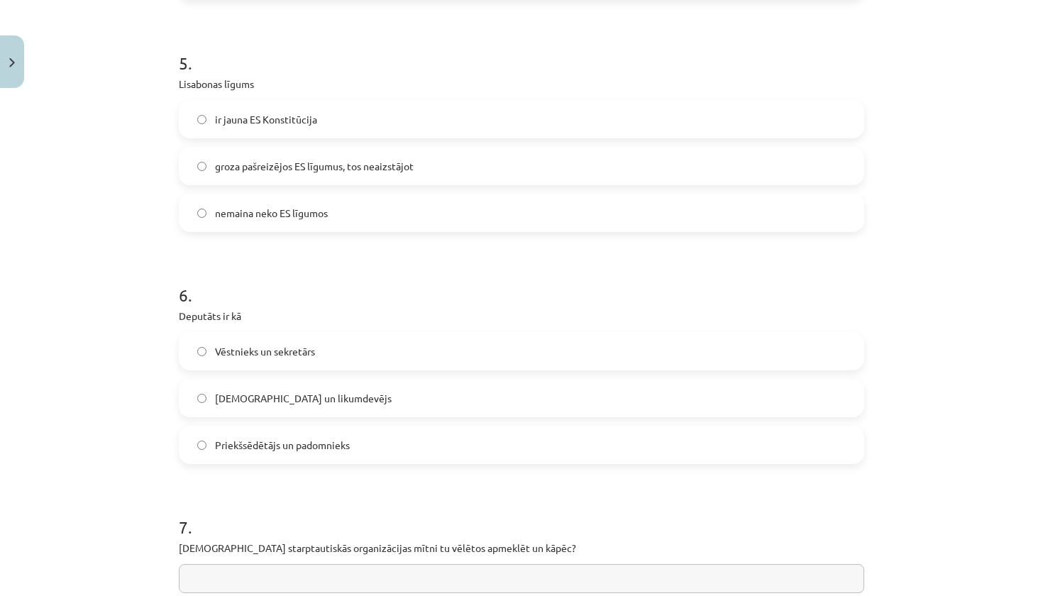
scroll to position [1182, 0]
click at [277, 399] on span "Sūtnis un likumdevējs" at bounding box center [303, 397] width 177 height 15
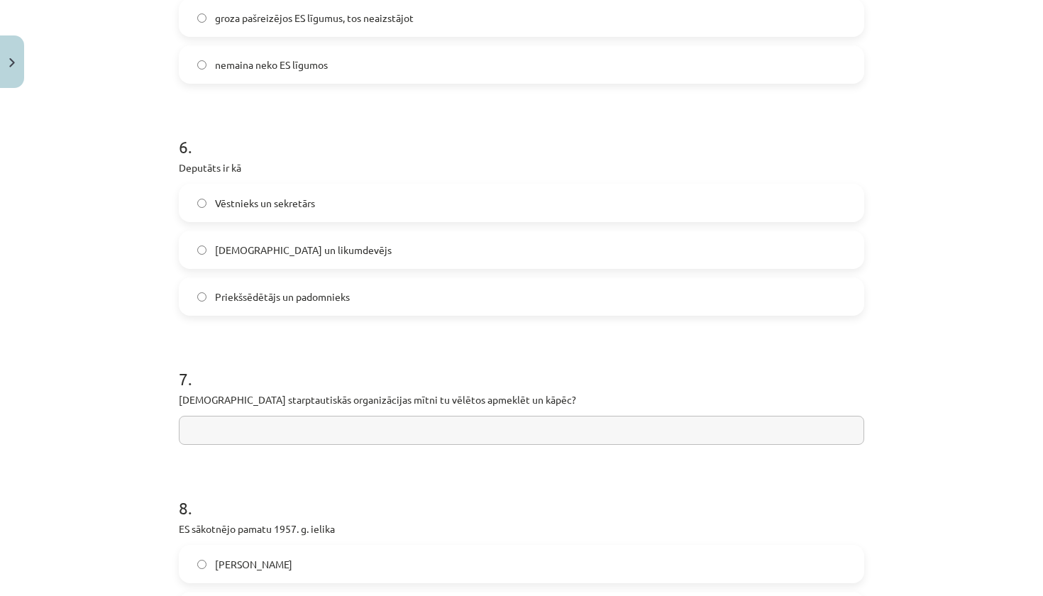
scroll to position [1331, 0]
click at [434, 431] on input "text" at bounding box center [521, 429] width 685 height 29
paste input "**********"
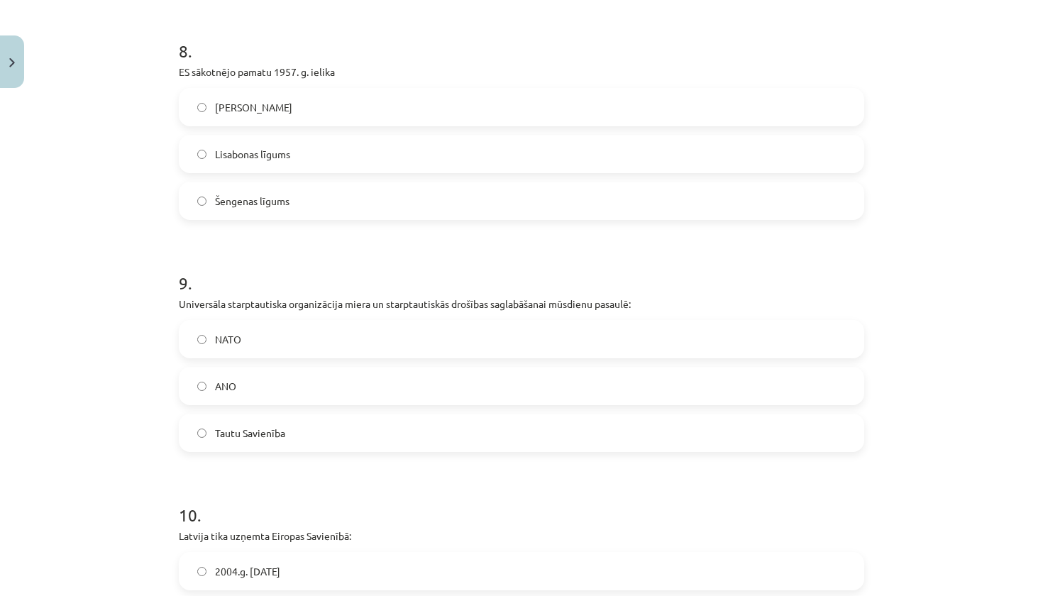
scroll to position [1789, 0]
type input "**********"
click at [350, 104] on label "Romas līg" at bounding box center [521, 104] width 682 height 35
click at [270, 385] on label "ANO" at bounding box center [521, 383] width 682 height 35
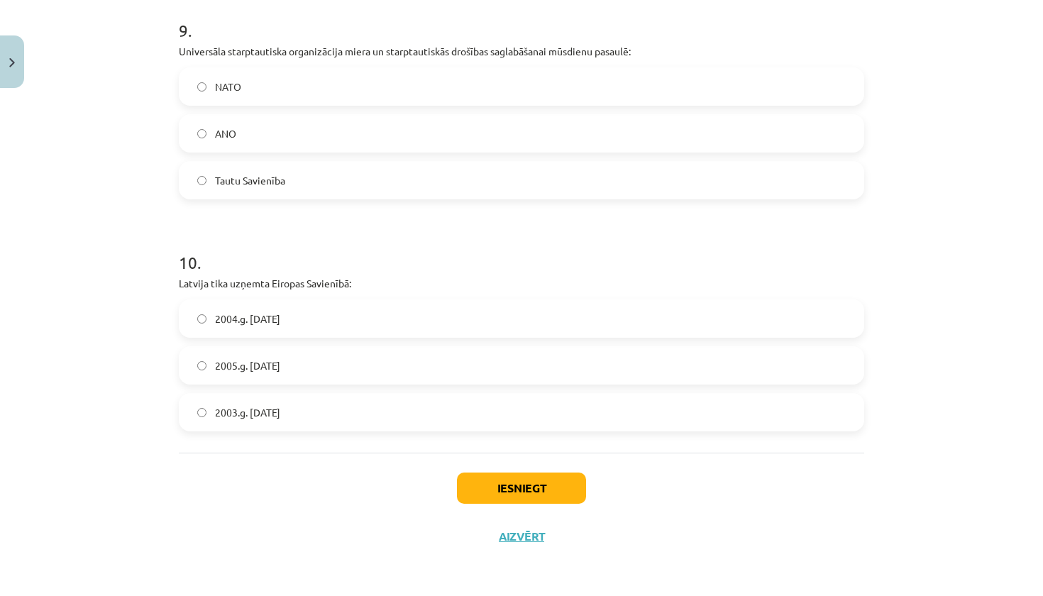
scroll to position [2041, 0]
click at [292, 318] on label "2004.g. 1. maijā" at bounding box center [521, 318] width 682 height 35
click at [514, 483] on button "Iesniegt" at bounding box center [521, 487] width 129 height 31
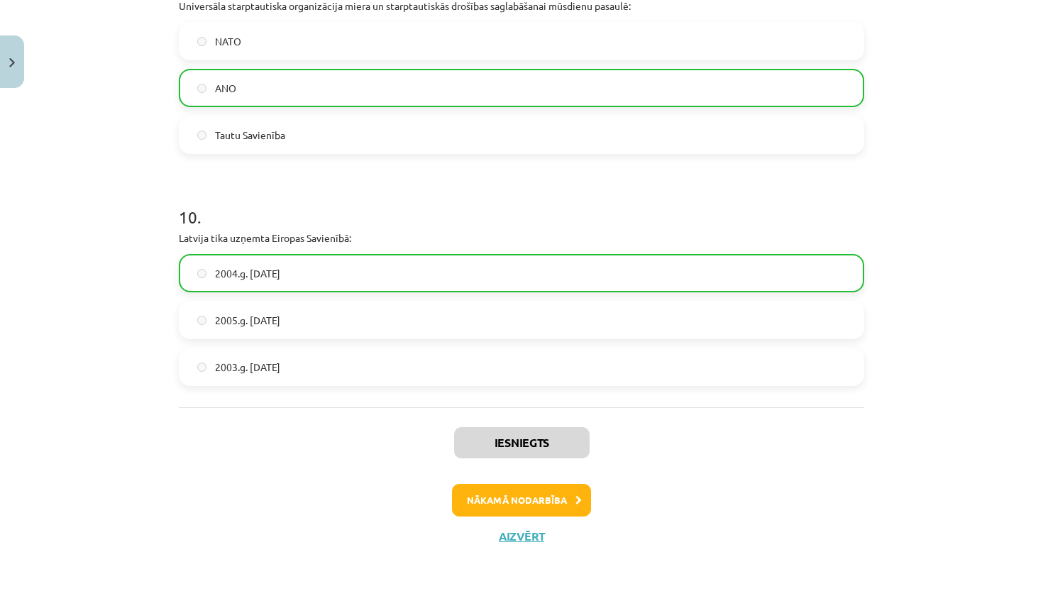
scroll to position [2086, 0]
click at [523, 502] on button "Nākamā nodarbība" at bounding box center [521, 500] width 139 height 33
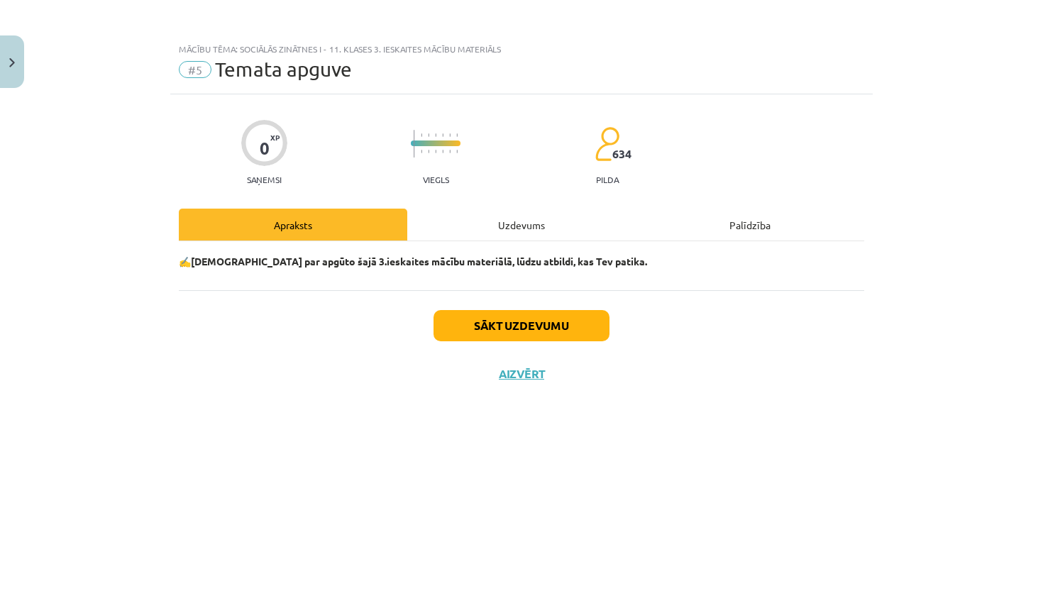
scroll to position [0, 0]
click at [564, 321] on button "Sākt uzdevumu" at bounding box center [521, 325] width 176 height 31
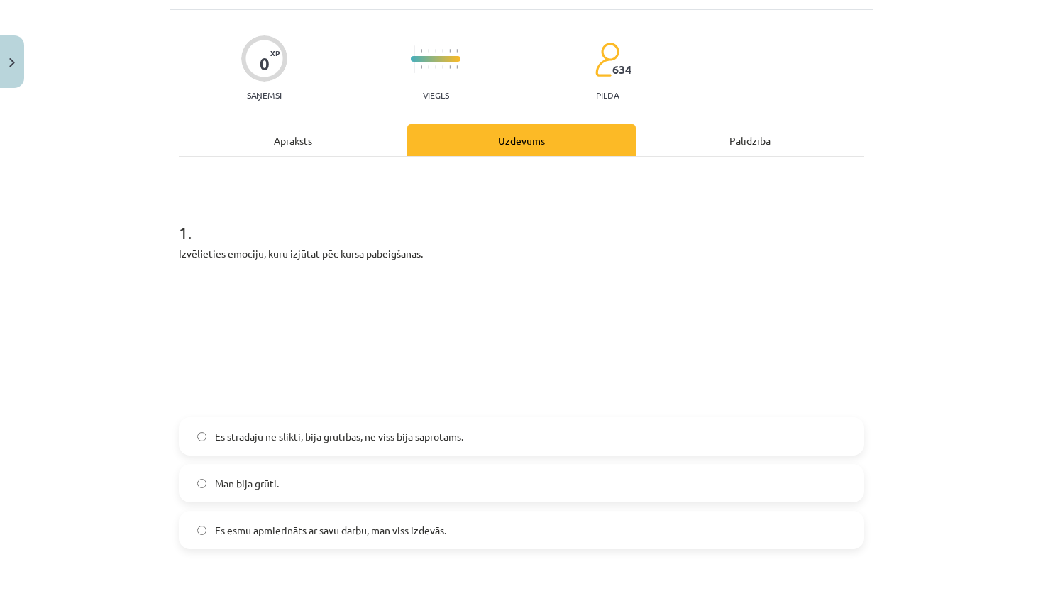
scroll to position [89, 0]
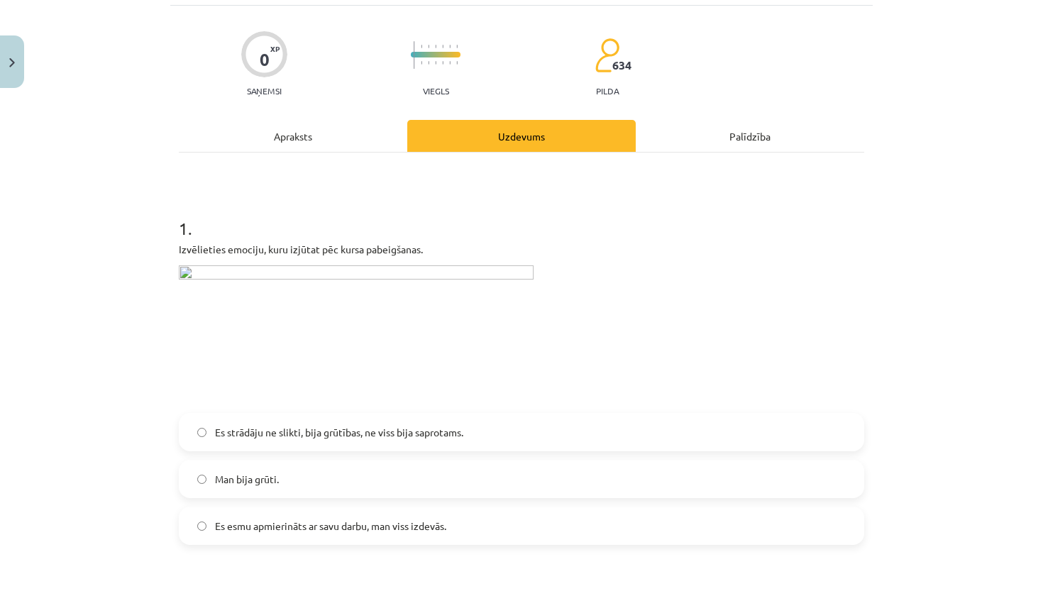
click at [371, 518] on span "Es esmu apmierināts ar savu darbu, man viss izdevās." at bounding box center [330, 525] width 231 height 15
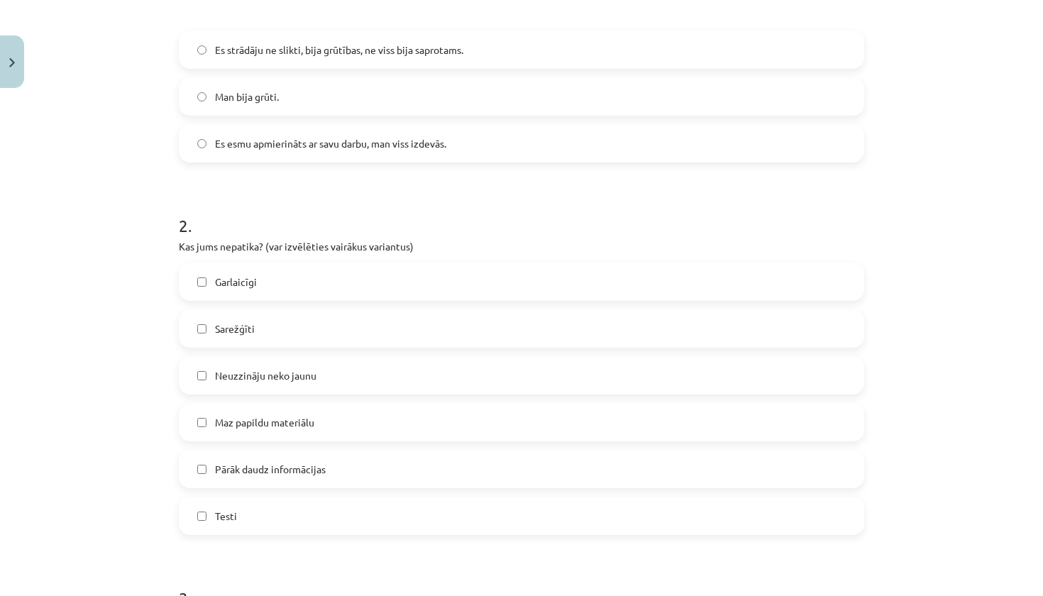
scroll to position [487, 0]
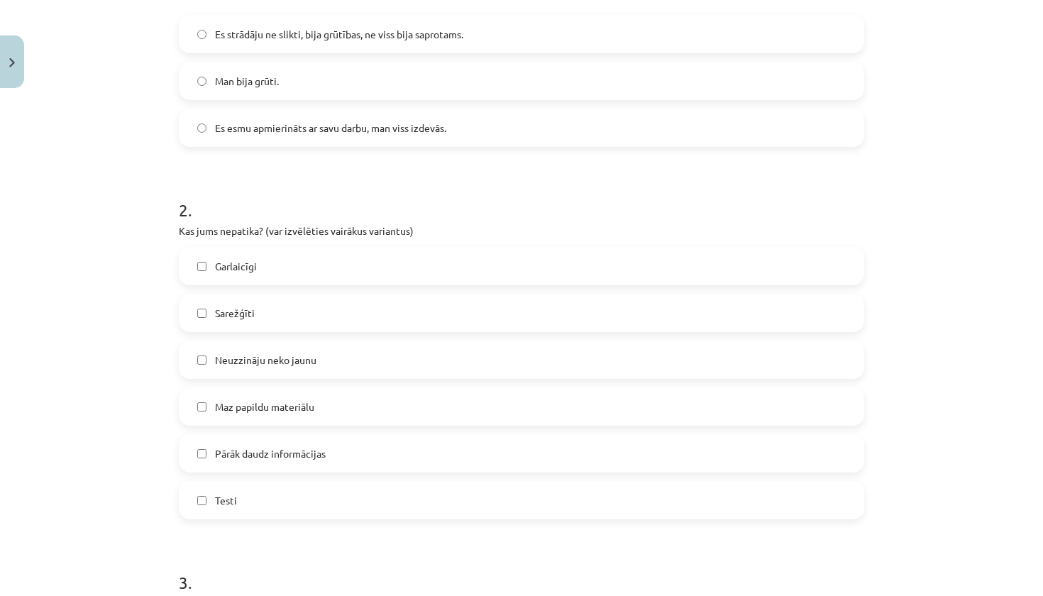
click at [329, 389] on label "Maz papildu materiālu" at bounding box center [521, 406] width 682 height 35
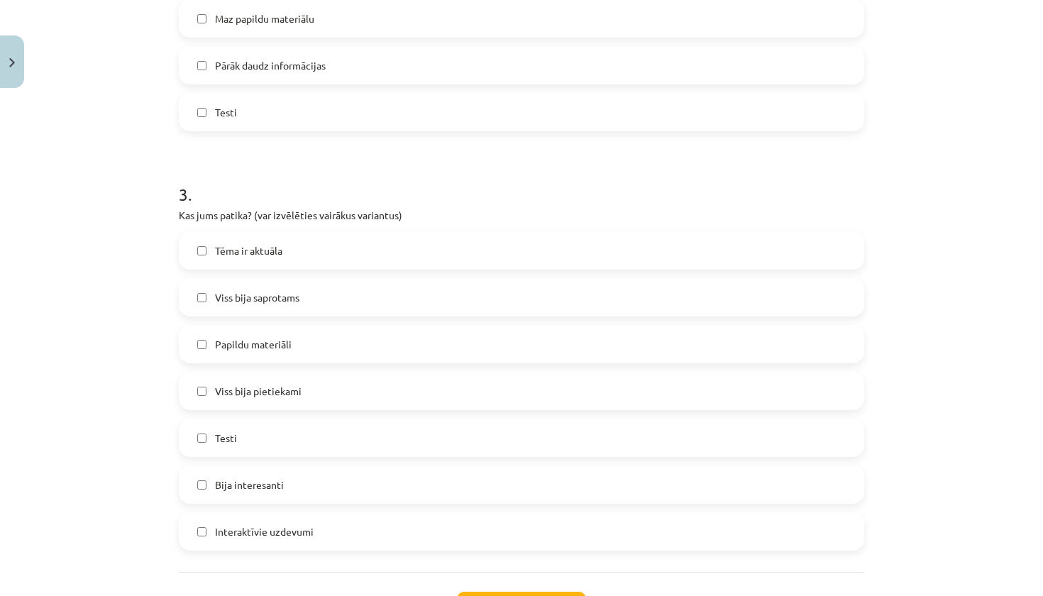
scroll to position [872, 0]
click at [338, 376] on label "Viss bija pietiekami" at bounding box center [521, 393] width 682 height 35
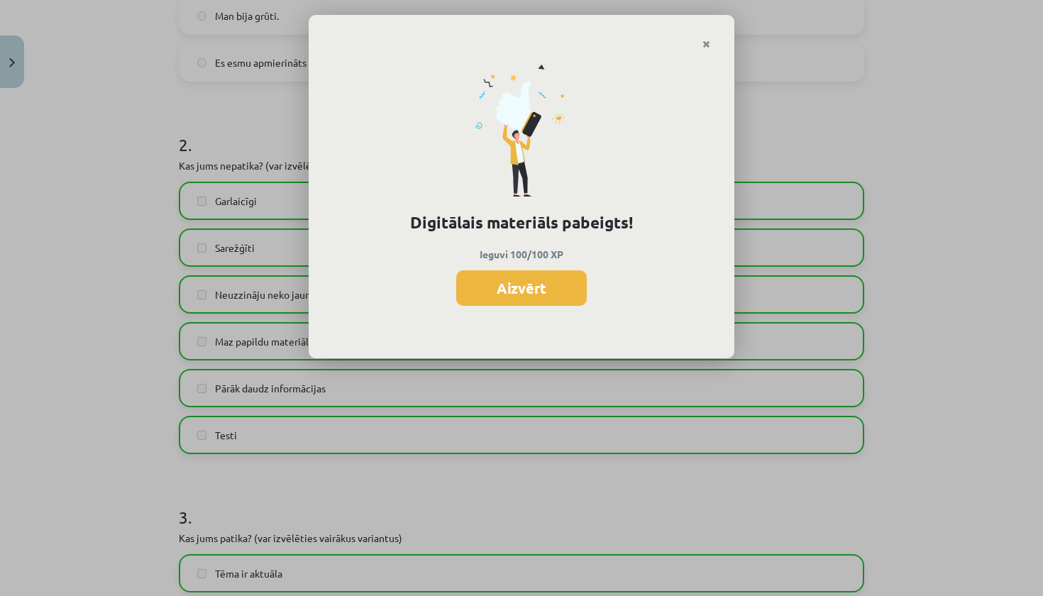
scroll to position [554, 0]
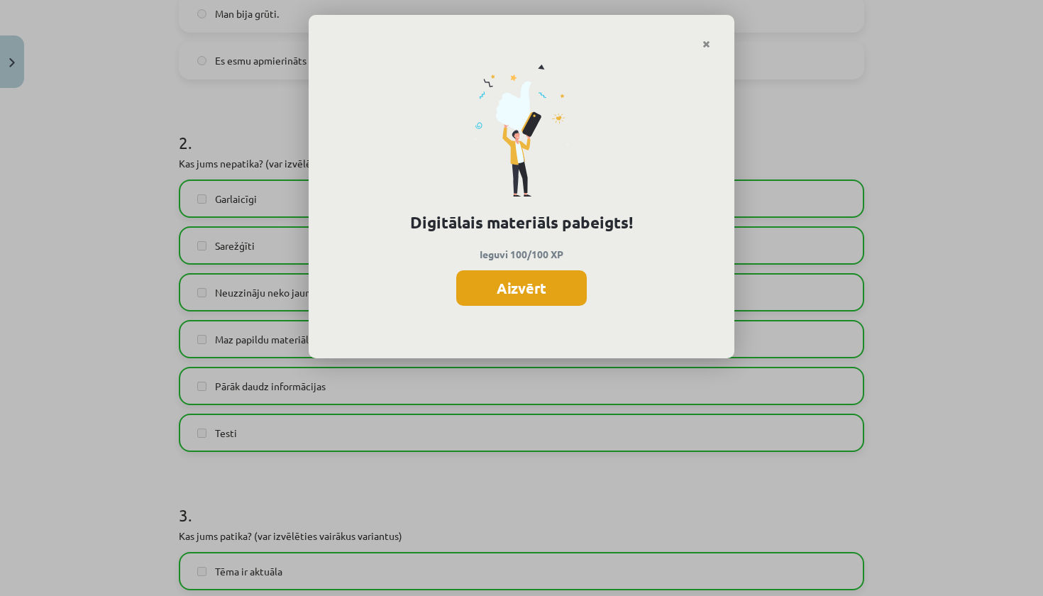
click at [536, 294] on button "Aizvērt" at bounding box center [521, 287] width 131 height 35
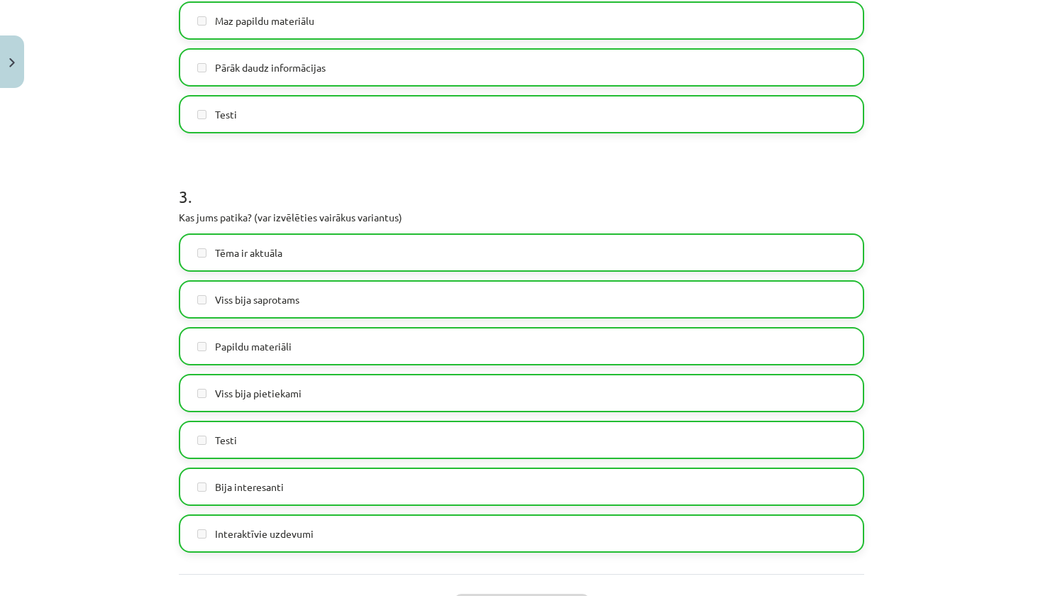
scroll to position [872, 0]
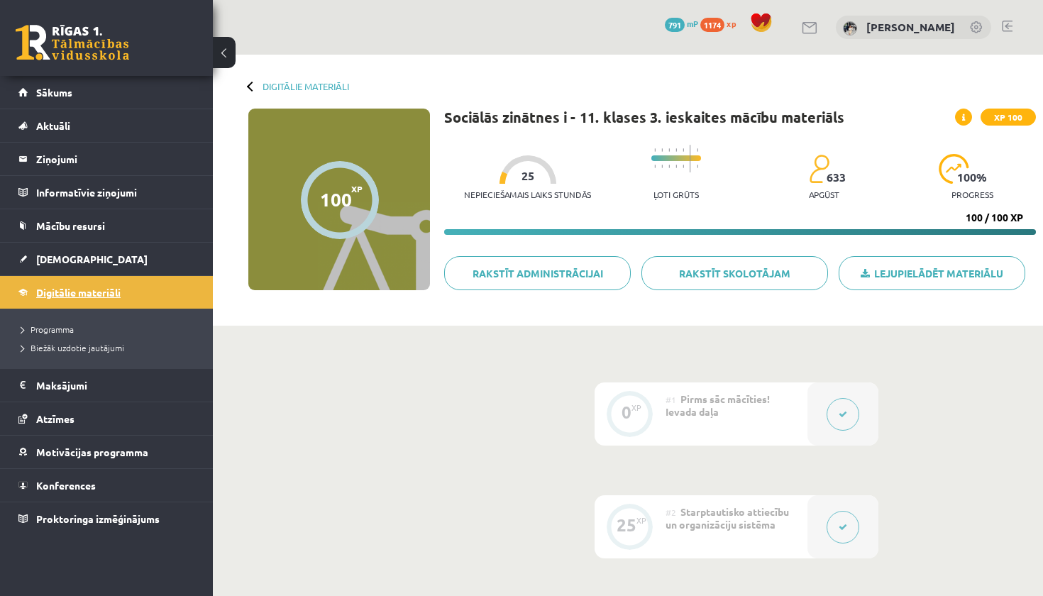
click at [111, 296] on span "Digitālie materiāli" at bounding box center [78, 292] width 84 height 13
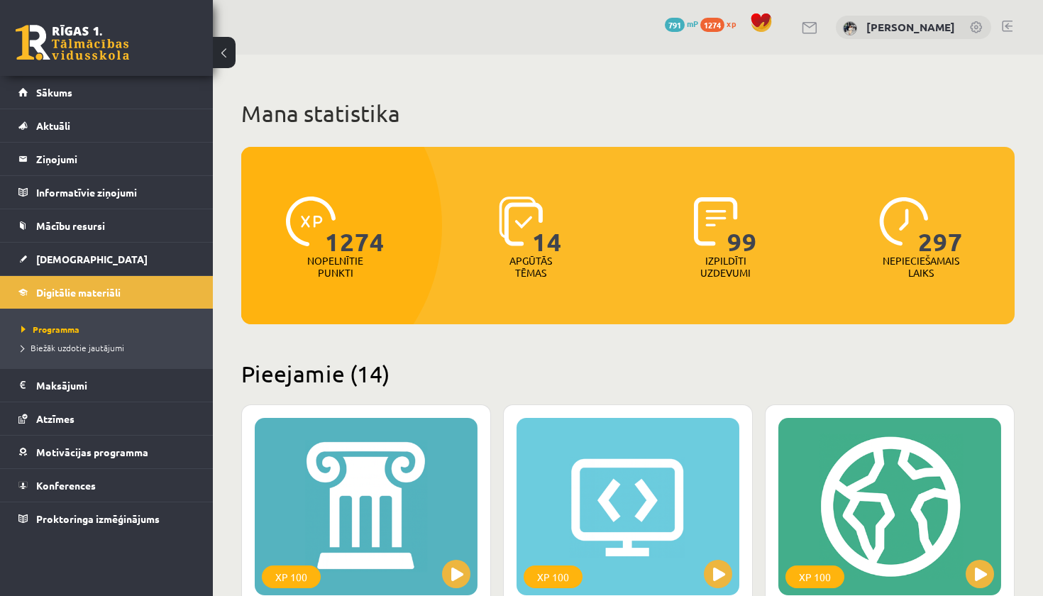
click at [705, 22] on span "1274" at bounding box center [712, 25] width 24 height 14
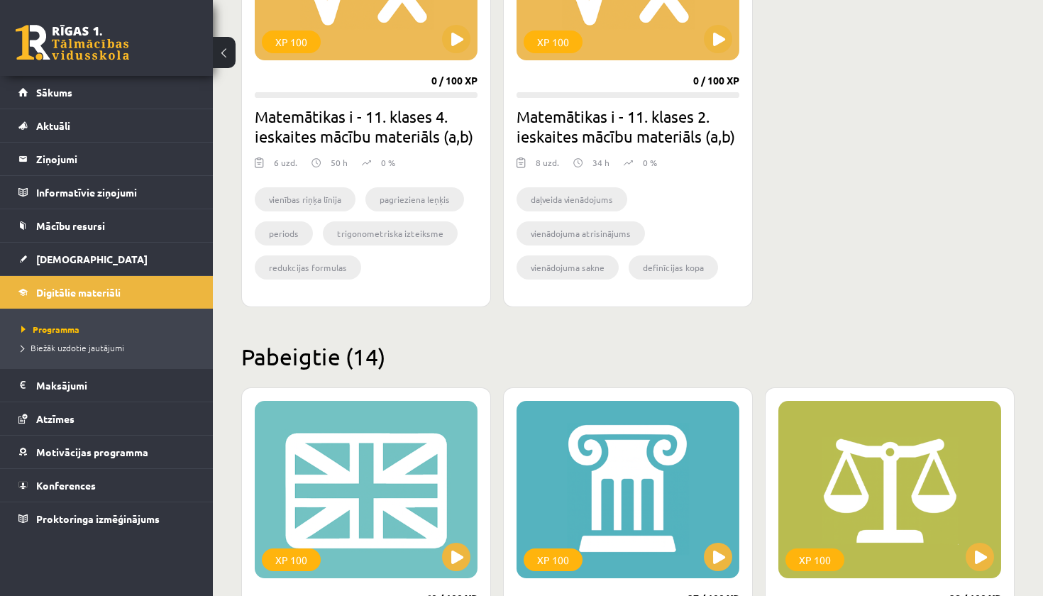
scroll to position [2085, 0]
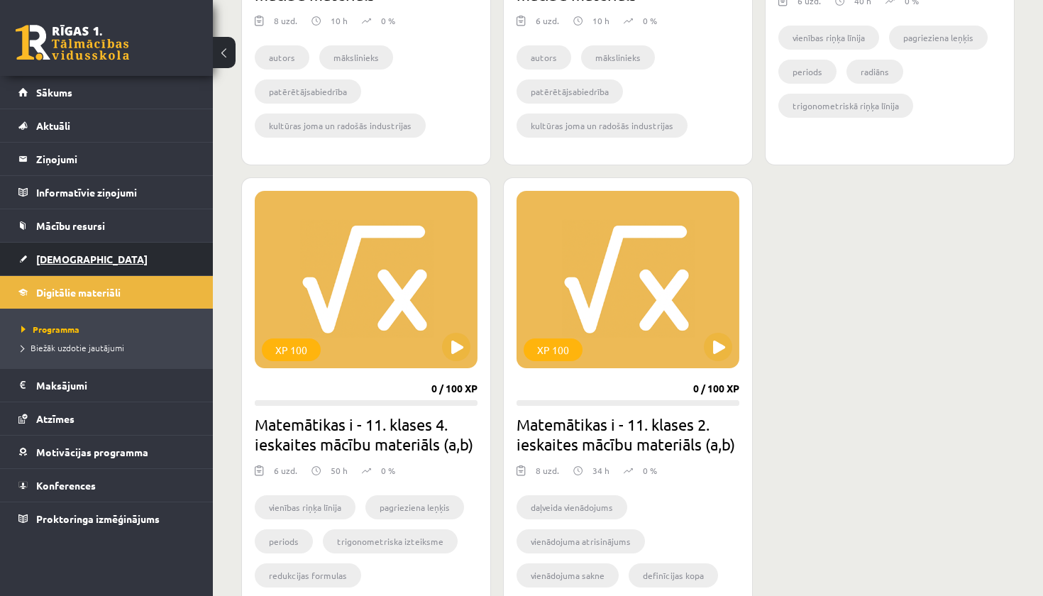
click at [72, 267] on link "[DEMOGRAPHIC_DATA]" at bounding box center [106, 259] width 177 height 33
